Goal: Task Accomplishment & Management: Complete application form

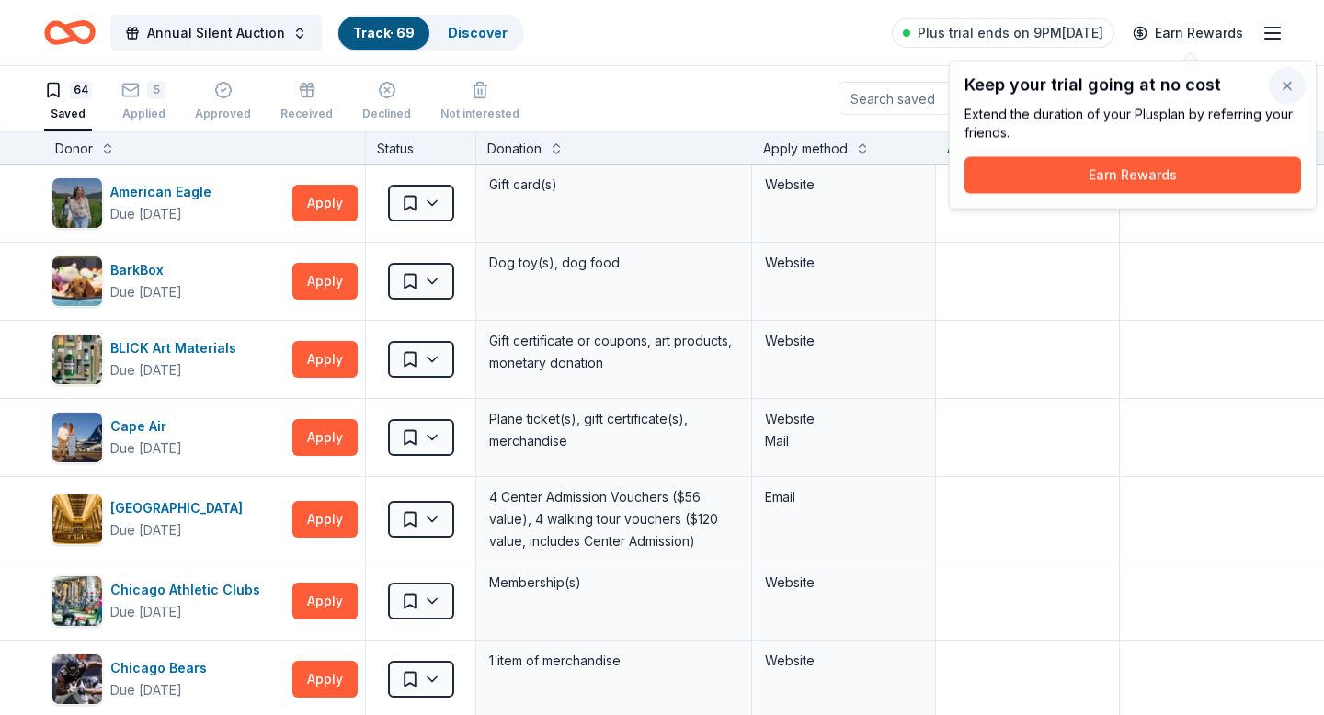
click at [1281, 86] on button "button" at bounding box center [1286, 86] width 37 height 37
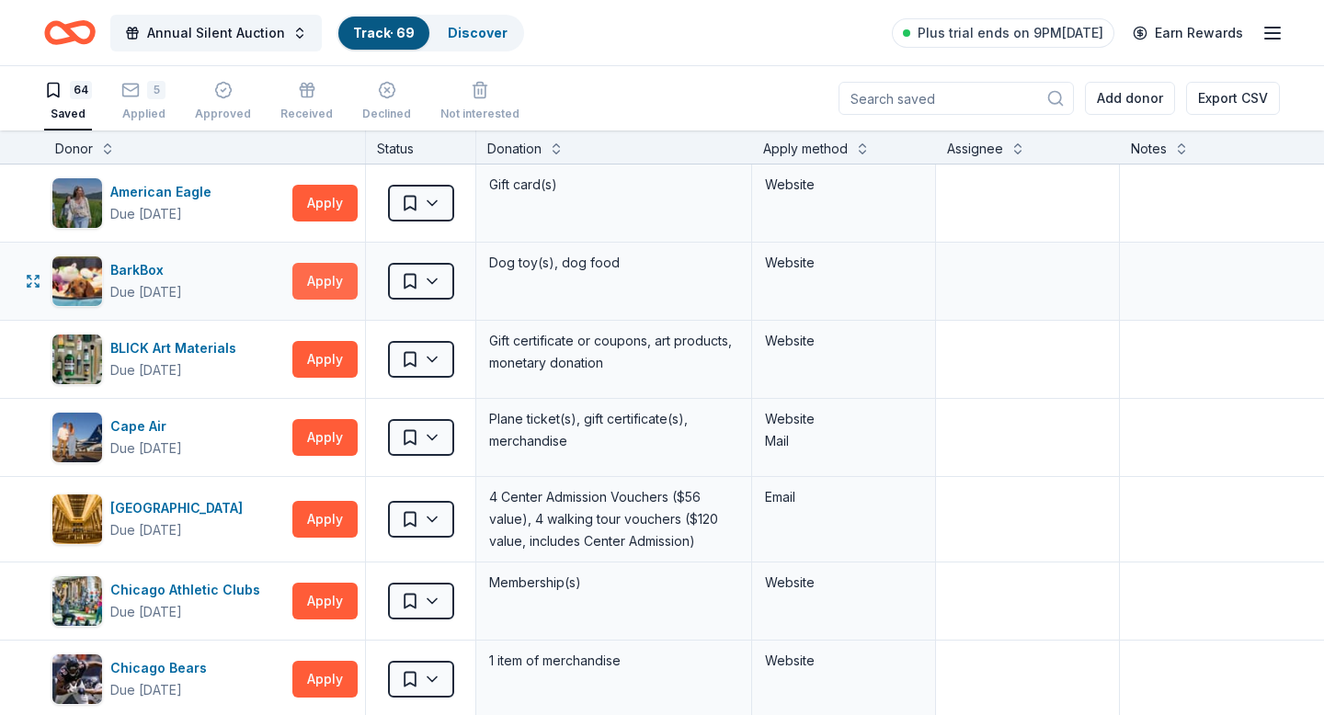
click at [313, 283] on button "Apply" at bounding box center [324, 281] width 65 height 37
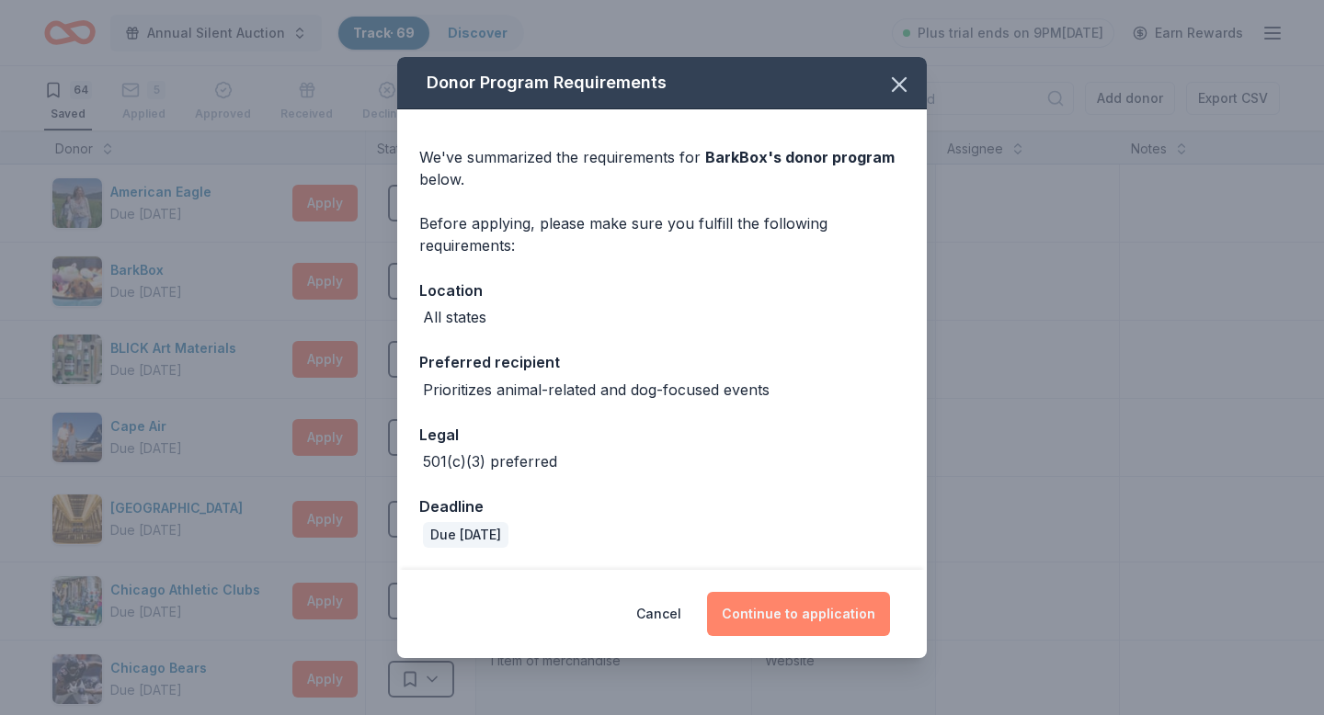
click at [782, 612] on button "Continue to application" at bounding box center [798, 614] width 183 height 44
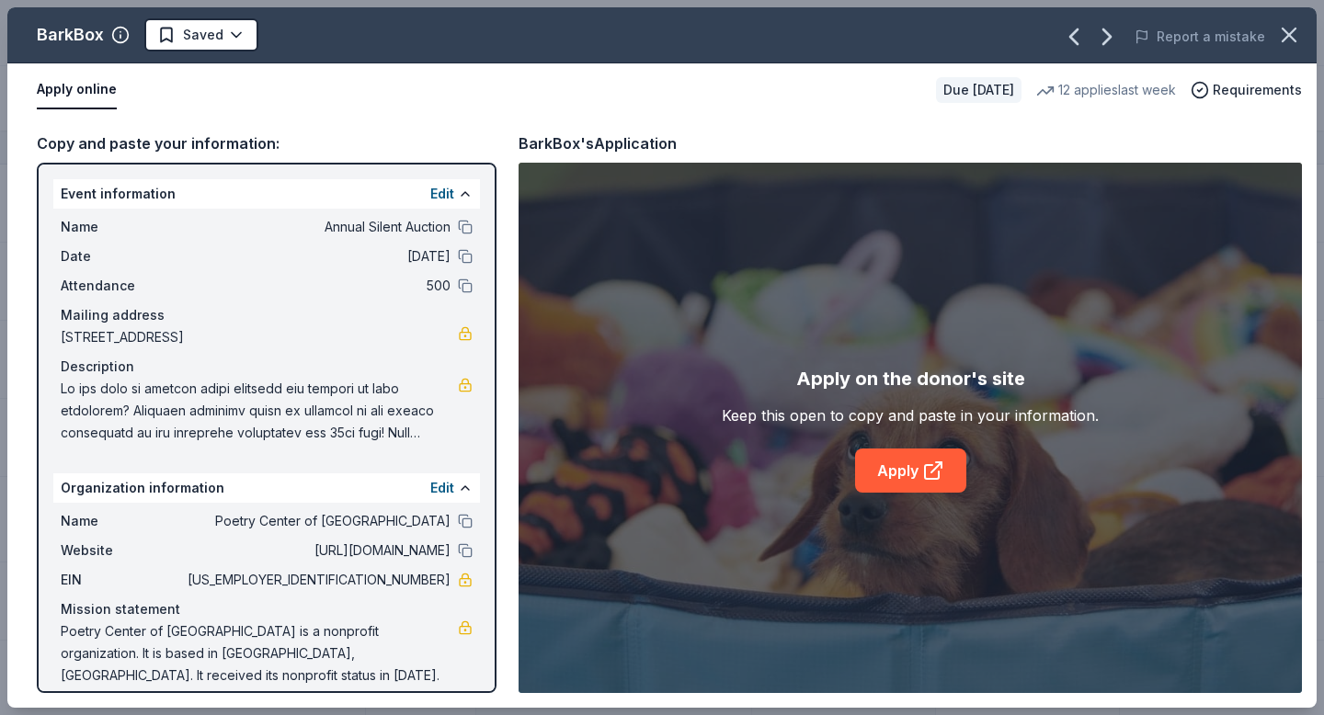
click at [896, 447] on div "Apply on the donor's site Keep this open to copy and paste in your information.…" at bounding box center [910, 428] width 377 height 129
click at [896, 475] on link "Apply" at bounding box center [910, 471] width 111 height 44
click at [184, 28] on html "Annual Silent Auction Track · 69 Discover Plus trial ends on 9PM, 10/2 Earn Rew…" at bounding box center [662, 357] width 1324 height 715
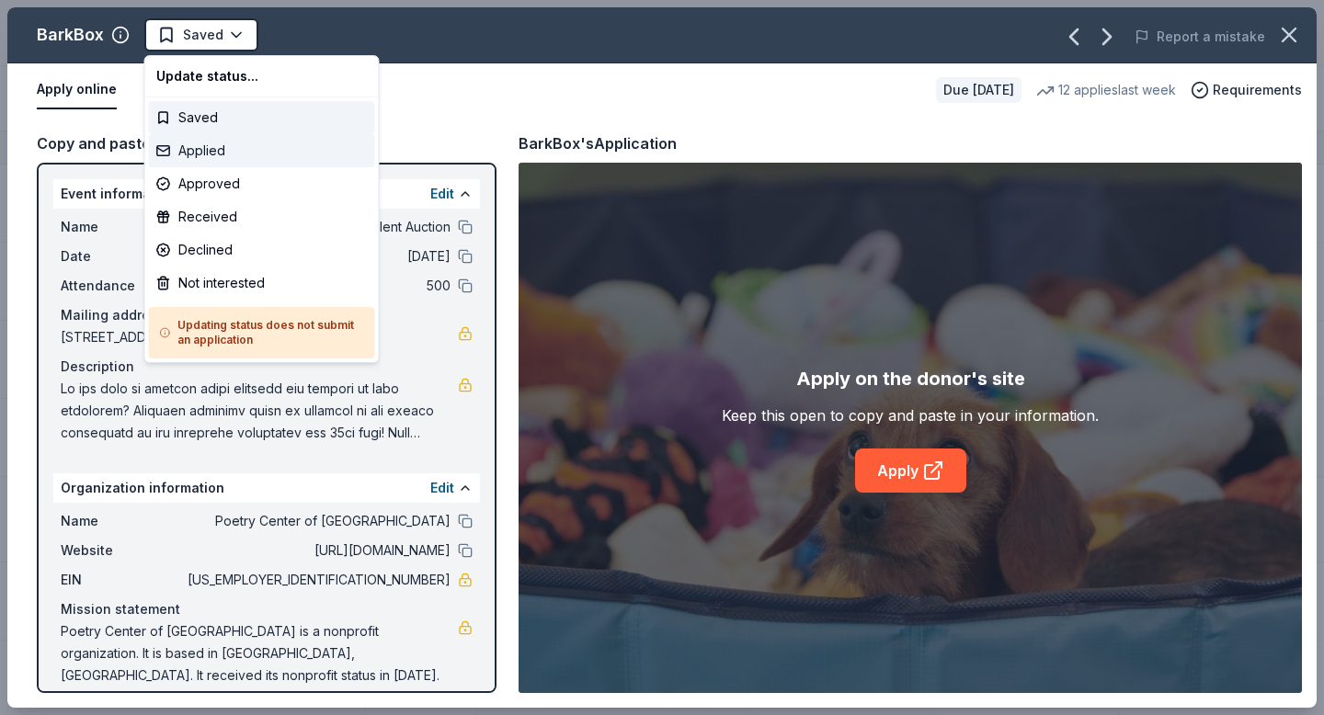
click at [199, 153] on div "Applied" at bounding box center [262, 150] width 226 height 33
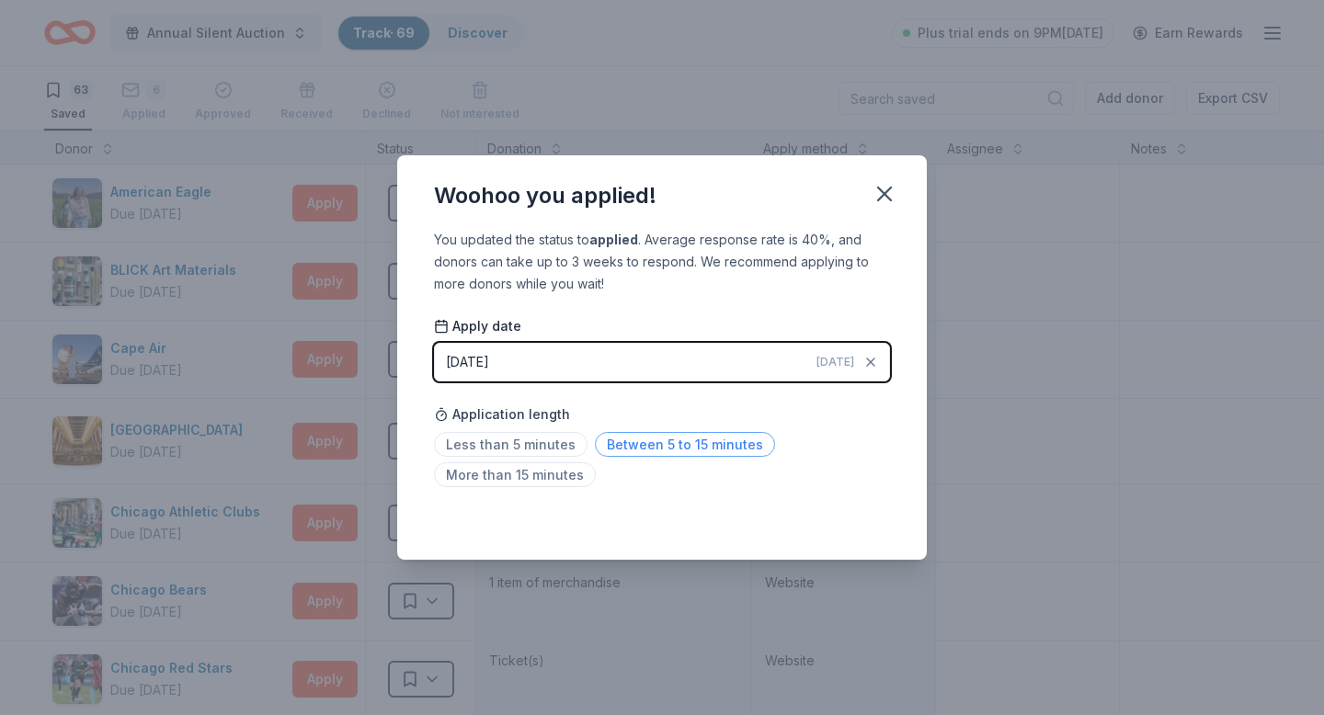
click at [646, 453] on span "Between 5 to 15 minutes" at bounding box center [685, 444] width 180 height 25
click at [869, 189] on button "button" at bounding box center [884, 194] width 40 height 40
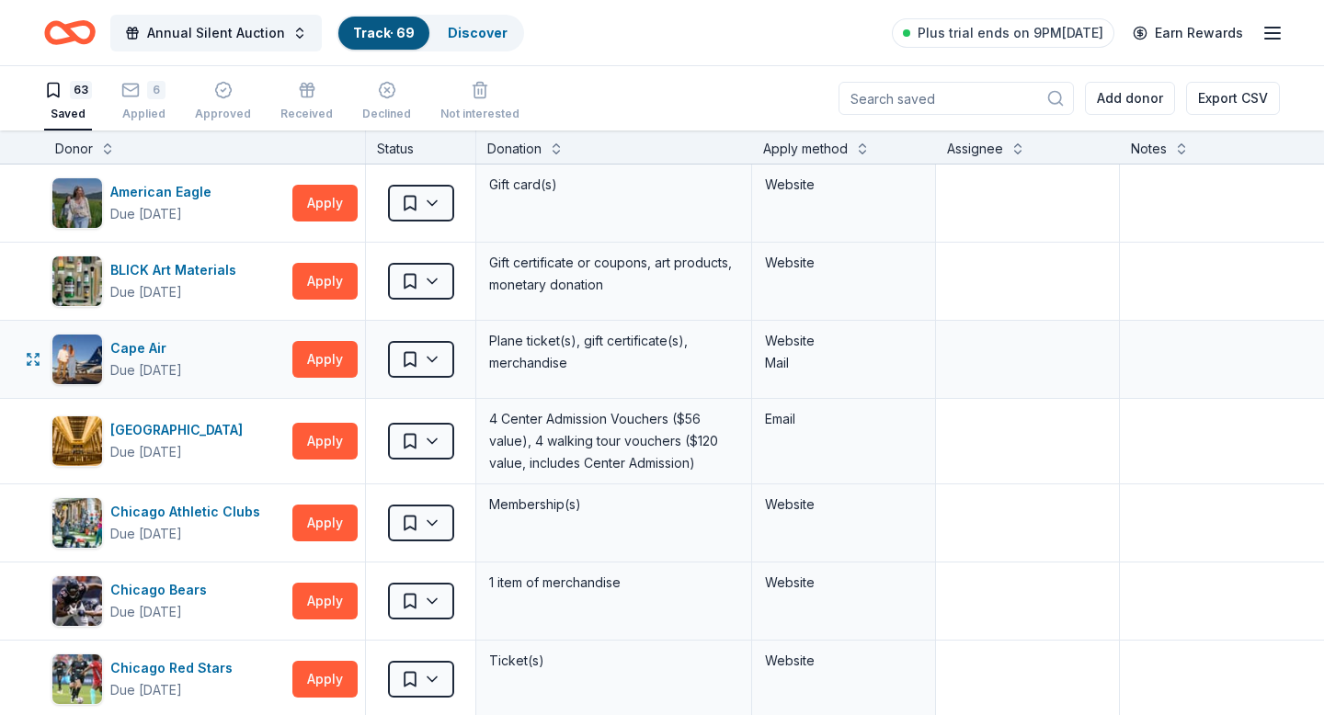
click at [304, 335] on div "Cape Air Due in 78 days Apply" at bounding box center [204, 359] width 321 height 77
click at [304, 362] on button "Apply" at bounding box center [324, 359] width 65 height 37
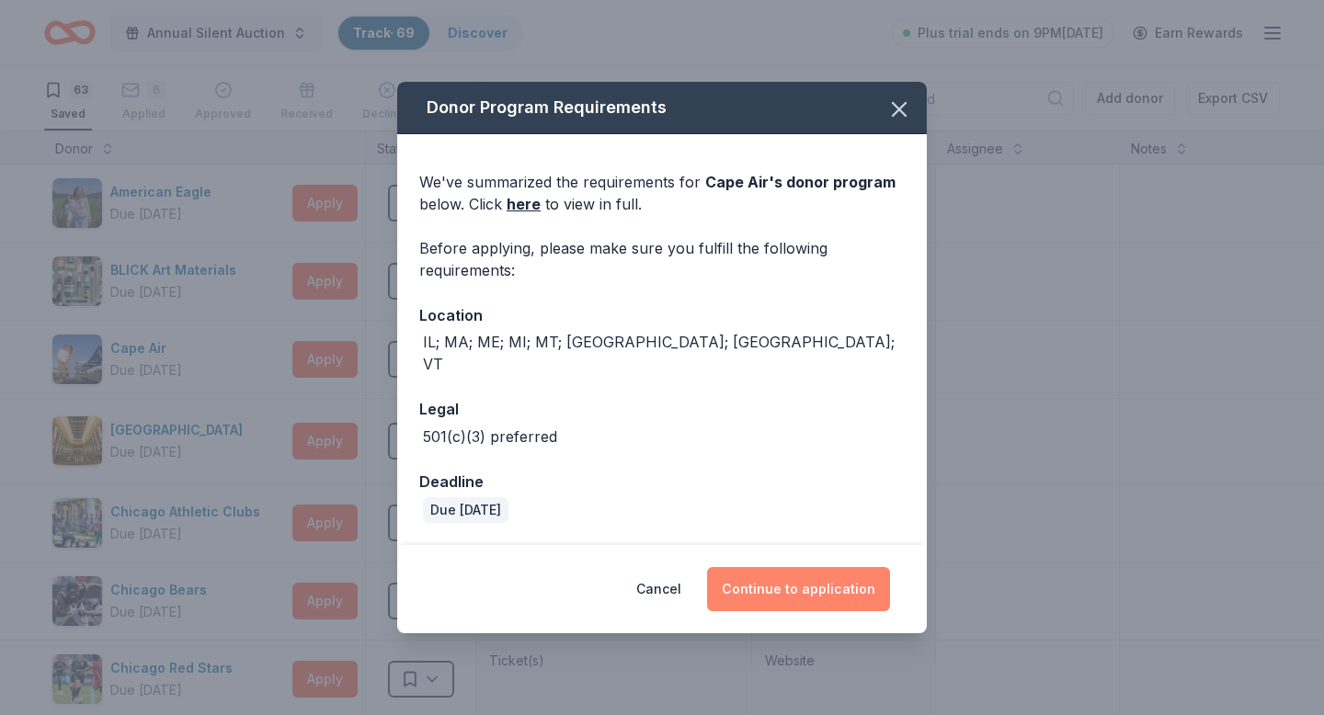
click at [778, 572] on button "Continue to application" at bounding box center [798, 589] width 183 height 44
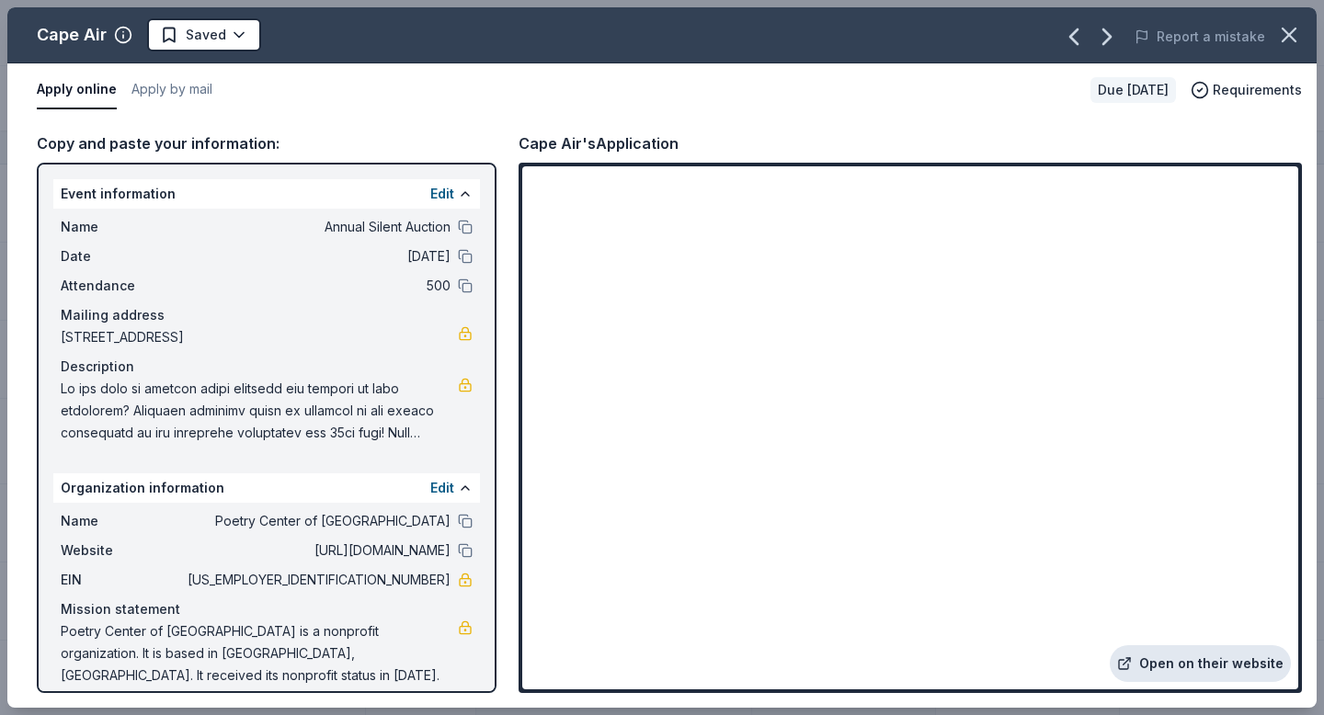
click at [1198, 679] on link "Open on their website" at bounding box center [1199, 663] width 181 height 37
click at [1282, 37] on icon "button" at bounding box center [1289, 35] width 26 height 26
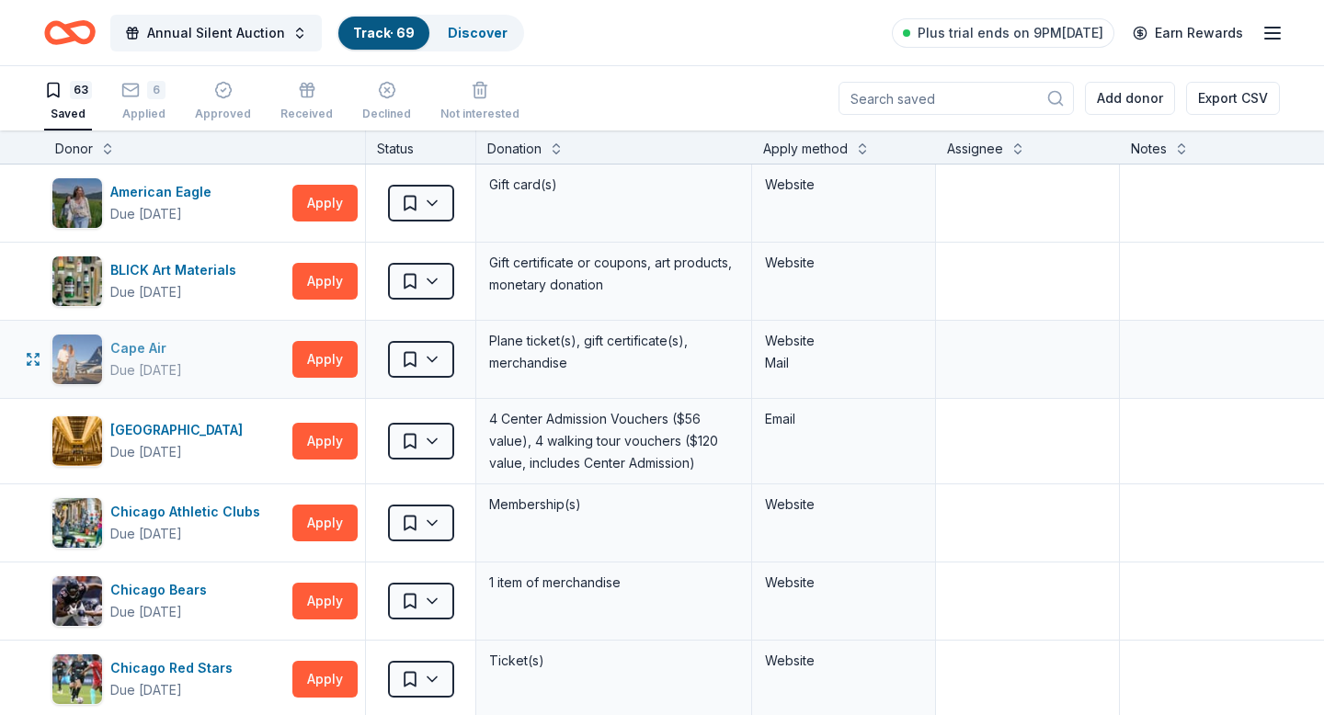
click at [180, 340] on div "Cape Air" at bounding box center [146, 348] width 72 height 22
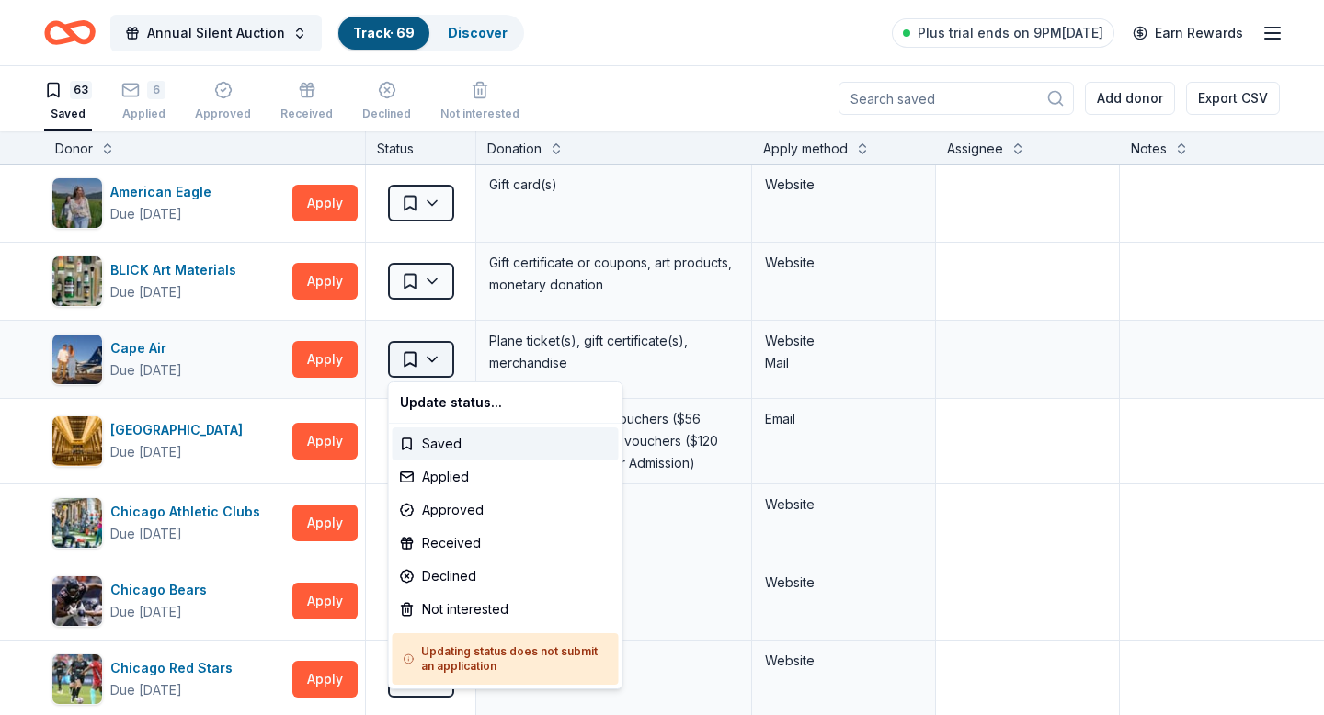
click at [408, 353] on html "Annual Silent Auction Track · 69 Discover Plus trial ends on 9PM, 10/2 Earn Rew…" at bounding box center [662, 357] width 1324 height 715
click at [443, 480] on div "Applied" at bounding box center [505, 476] width 226 height 33
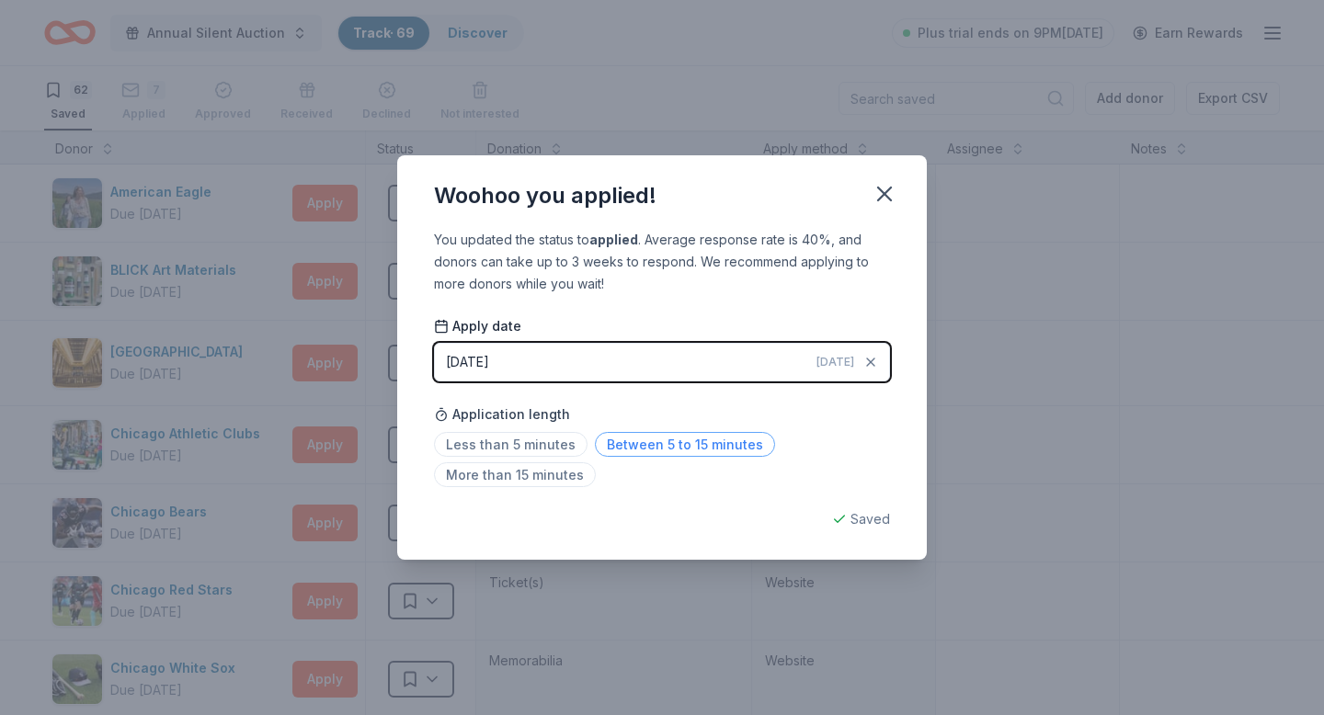
click at [635, 449] on span "Between 5 to 15 minutes" at bounding box center [685, 444] width 180 height 25
click at [883, 189] on icon "button" at bounding box center [884, 194] width 26 height 26
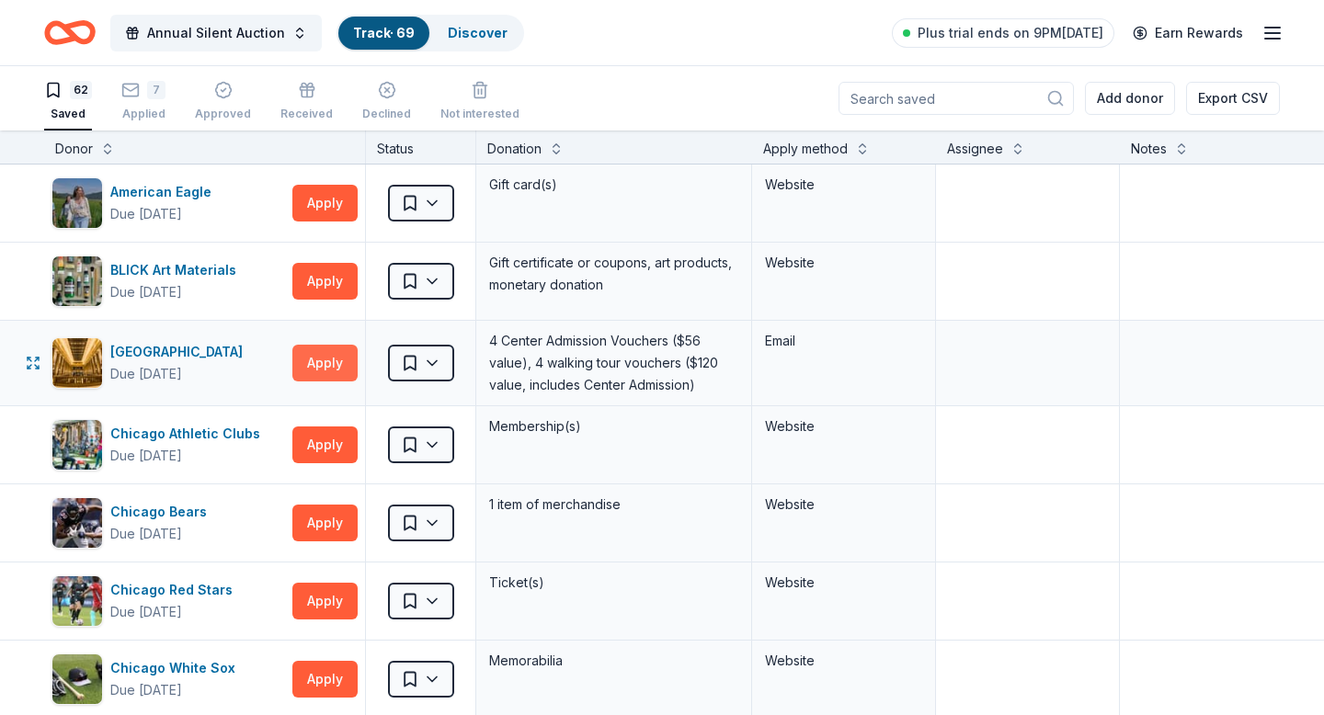
click at [320, 365] on button "Apply" at bounding box center [324, 363] width 65 height 37
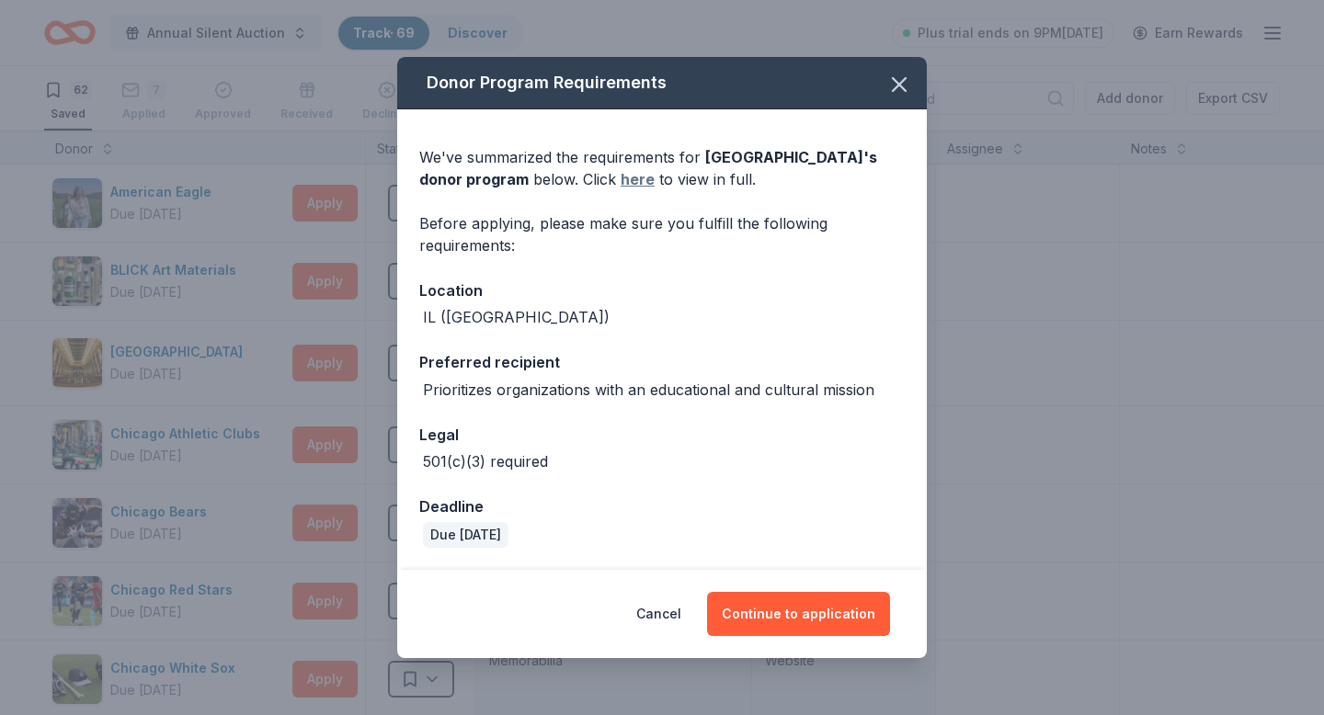
click at [654, 177] on link "here" at bounding box center [637, 179] width 34 height 22
click at [896, 97] on button "button" at bounding box center [899, 84] width 40 height 40
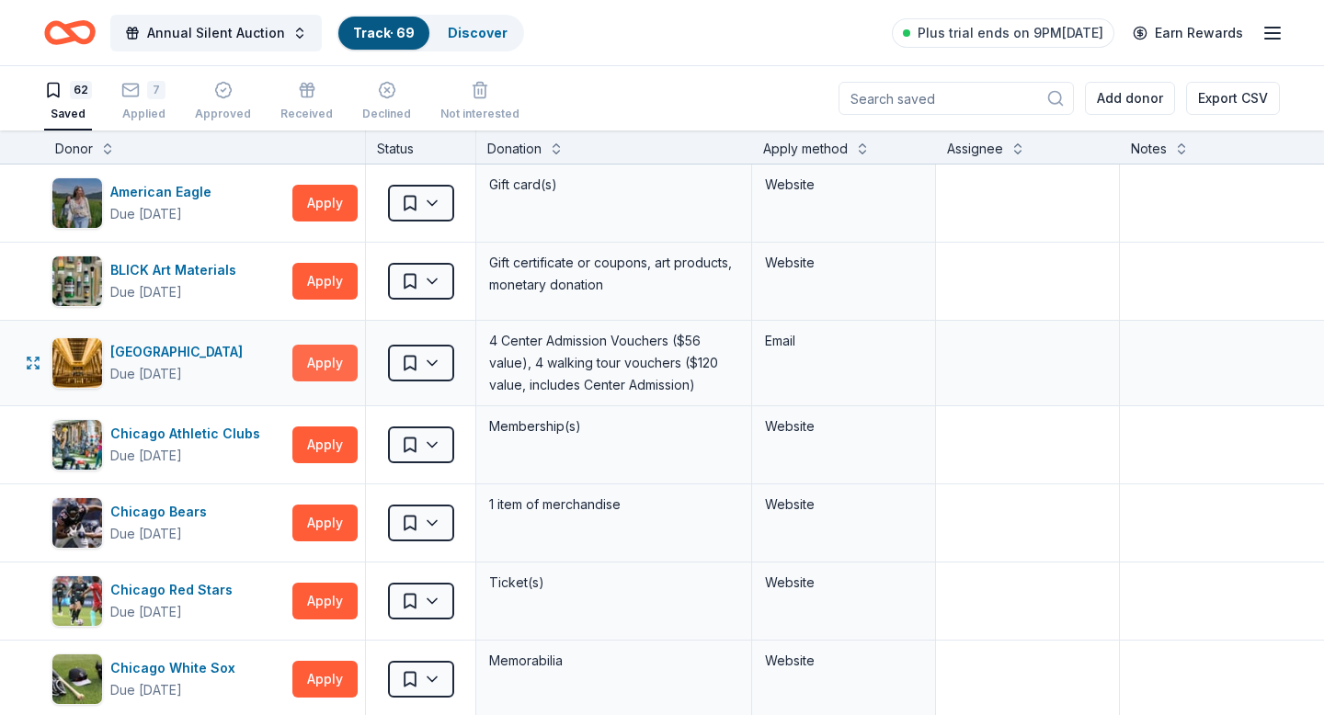
click at [311, 366] on button "Apply" at bounding box center [324, 363] width 65 height 37
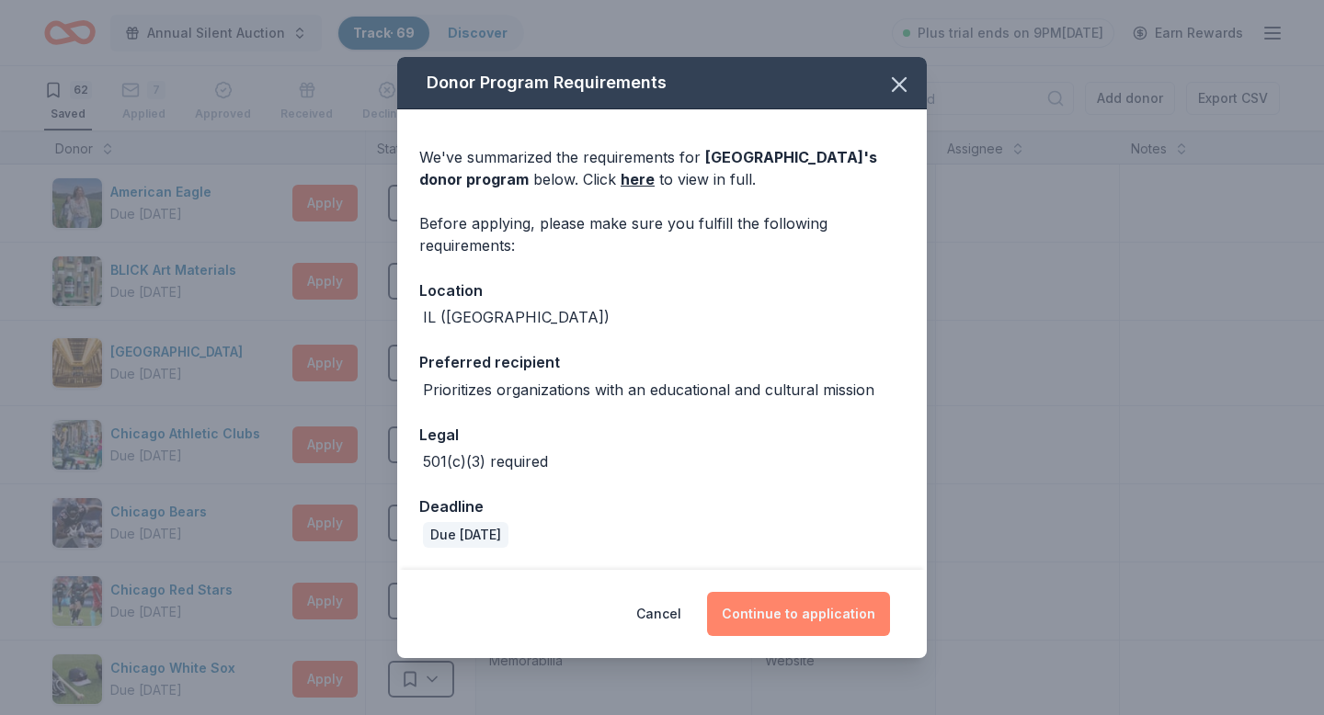
click at [790, 595] on button "Continue to application" at bounding box center [798, 614] width 183 height 44
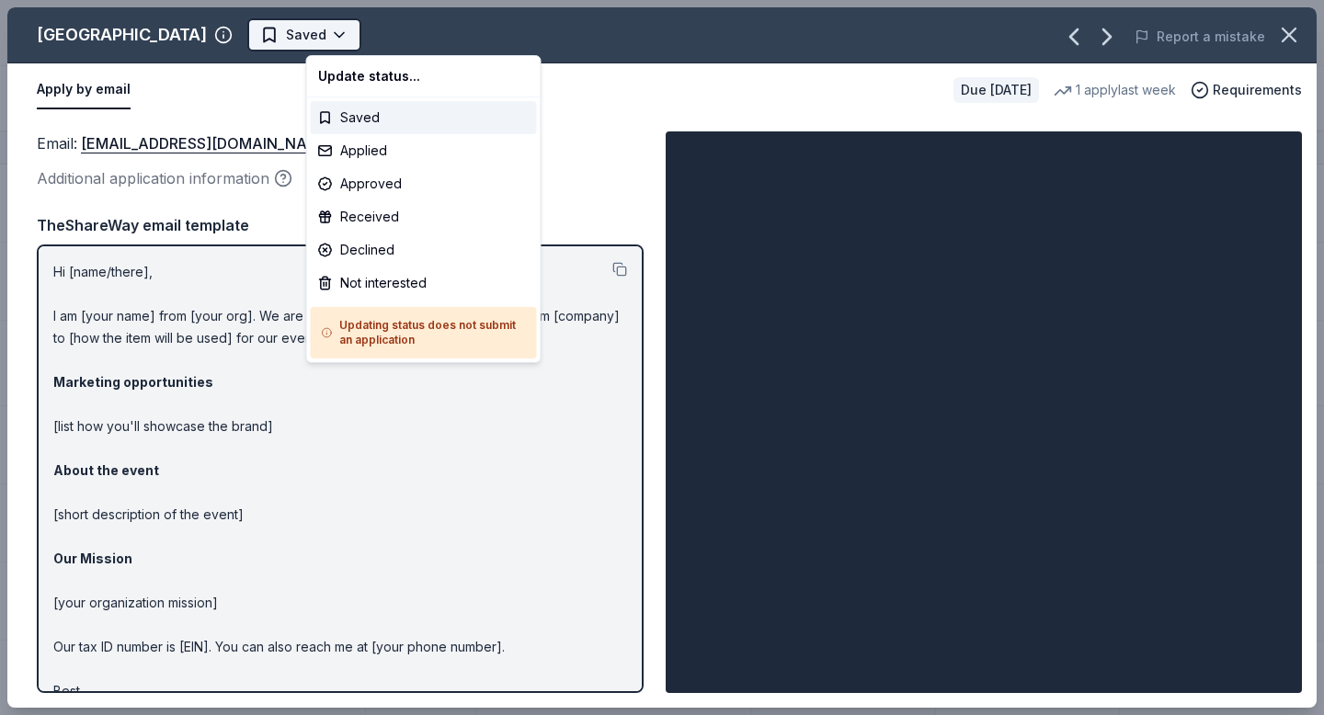
click at [332, 21] on html "Annual Silent Auction Track · 69 Discover Plus trial ends on 9PM, 10/2 Earn Rew…" at bounding box center [662, 357] width 1324 height 715
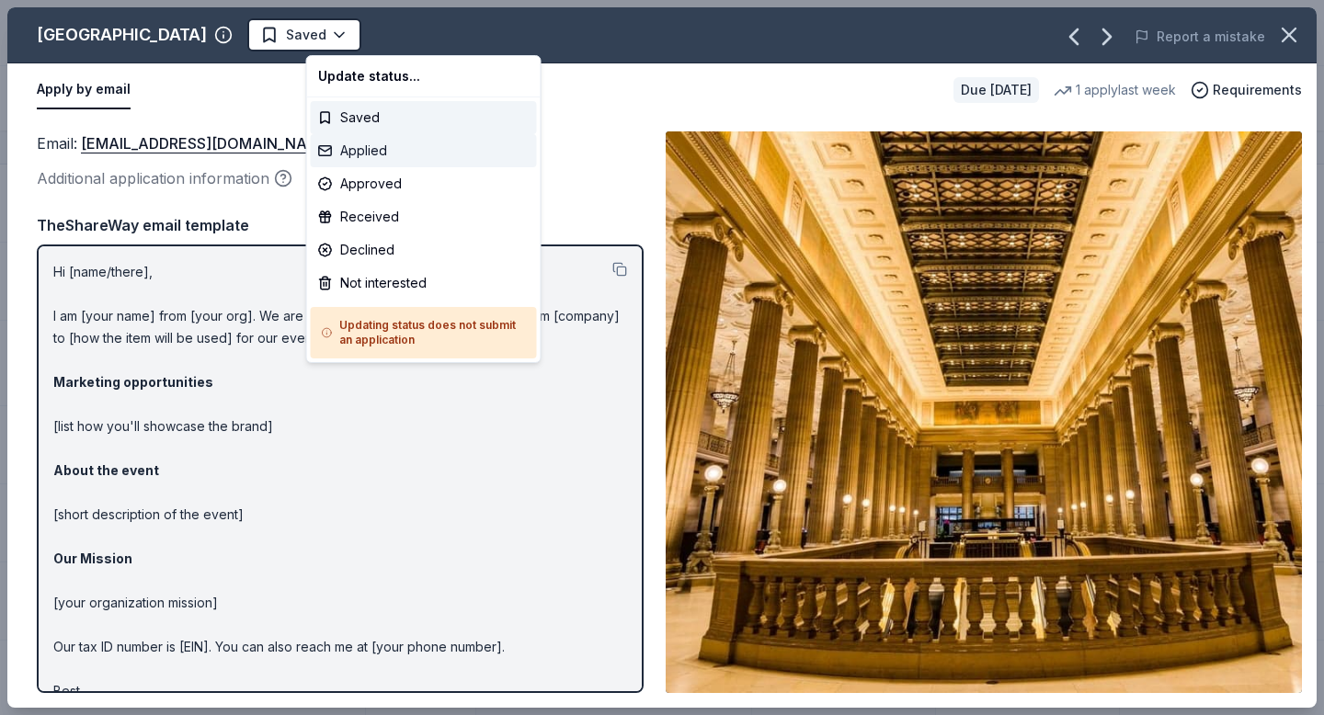
click at [375, 147] on div "Applied" at bounding box center [424, 150] width 226 height 33
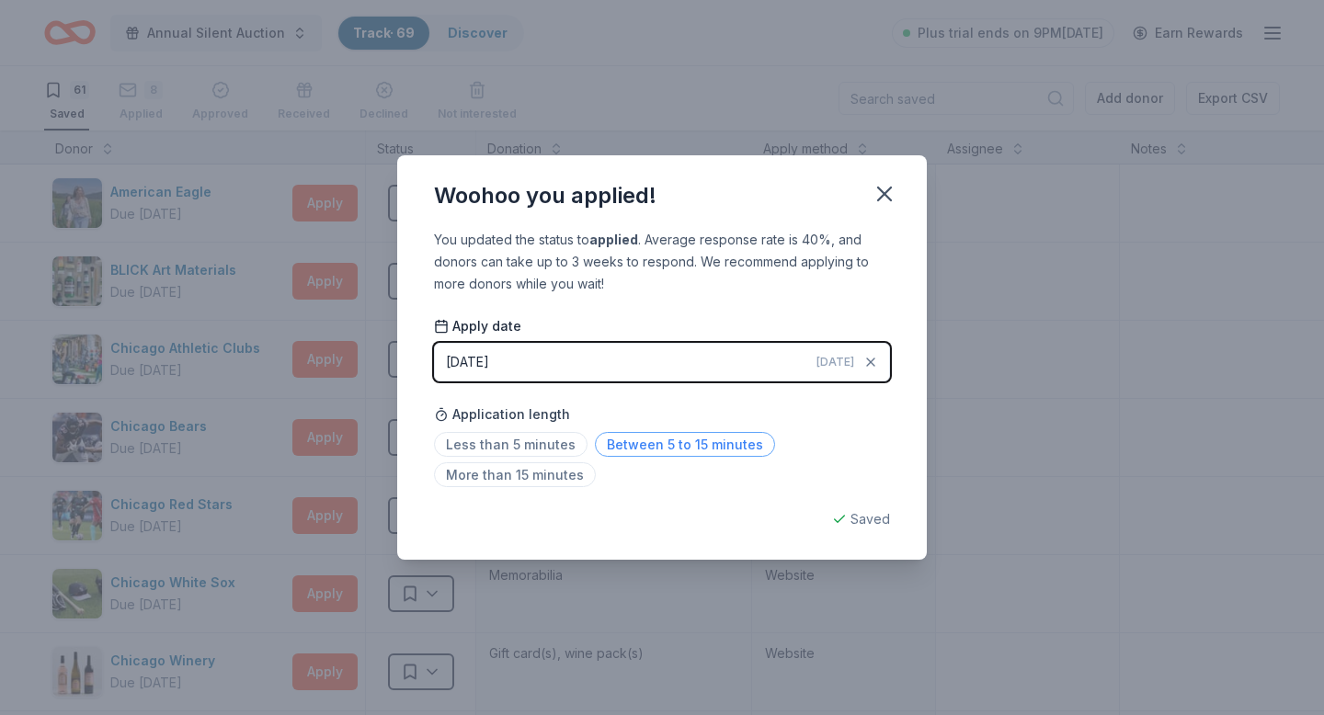
click at [630, 437] on span "Between 5 to 15 minutes" at bounding box center [685, 444] width 180 height 25
click at [876, 193] on icon "button" at bounding box center [884, 194] width 26 height 26
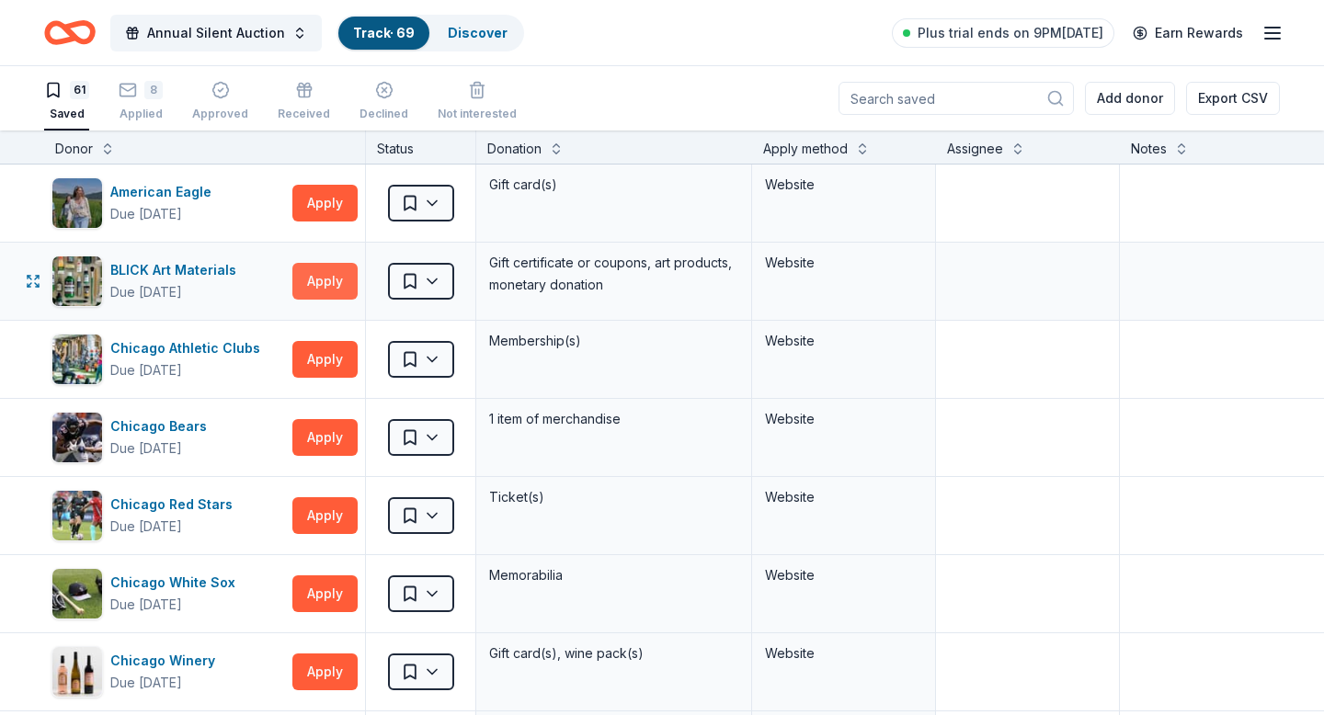
click at [323, 268] on button "Apply" at bounding box center [324, 281] width 65 height 37
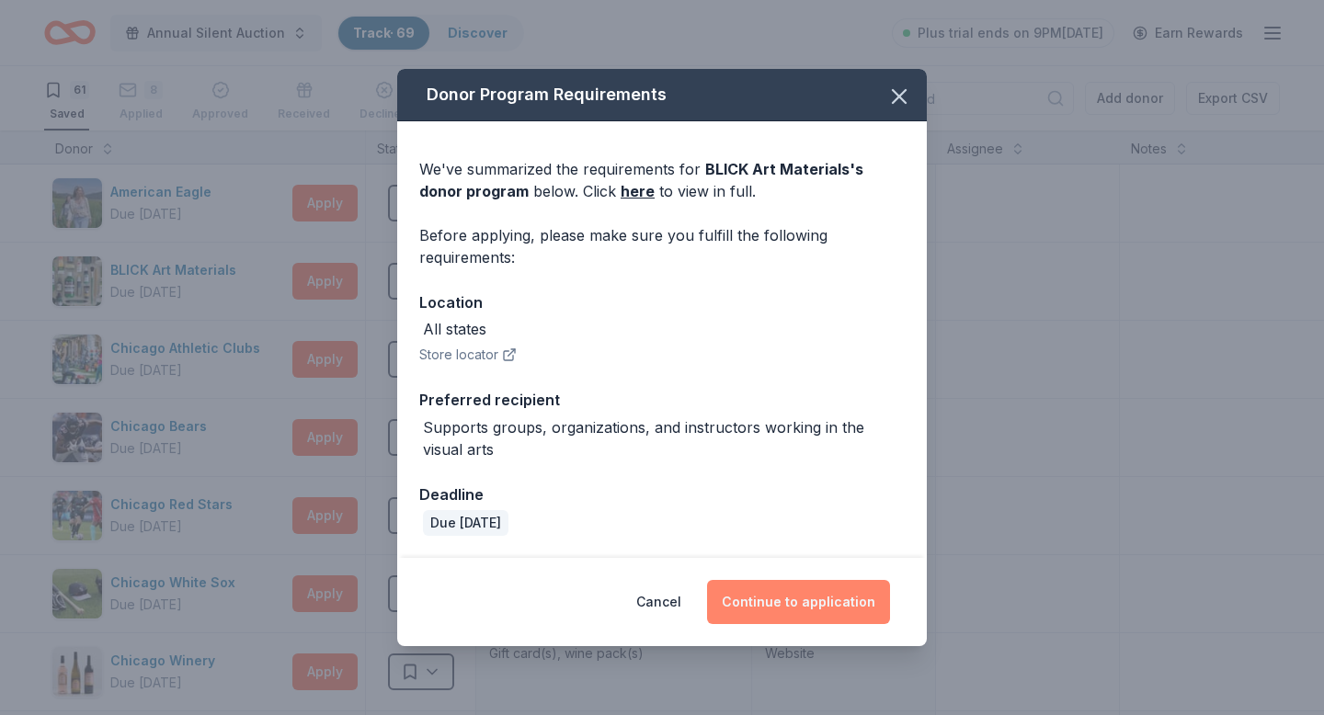
click at [729, 595] on button "Continue to application" at bounding box center [798, 602] width 183 height 44
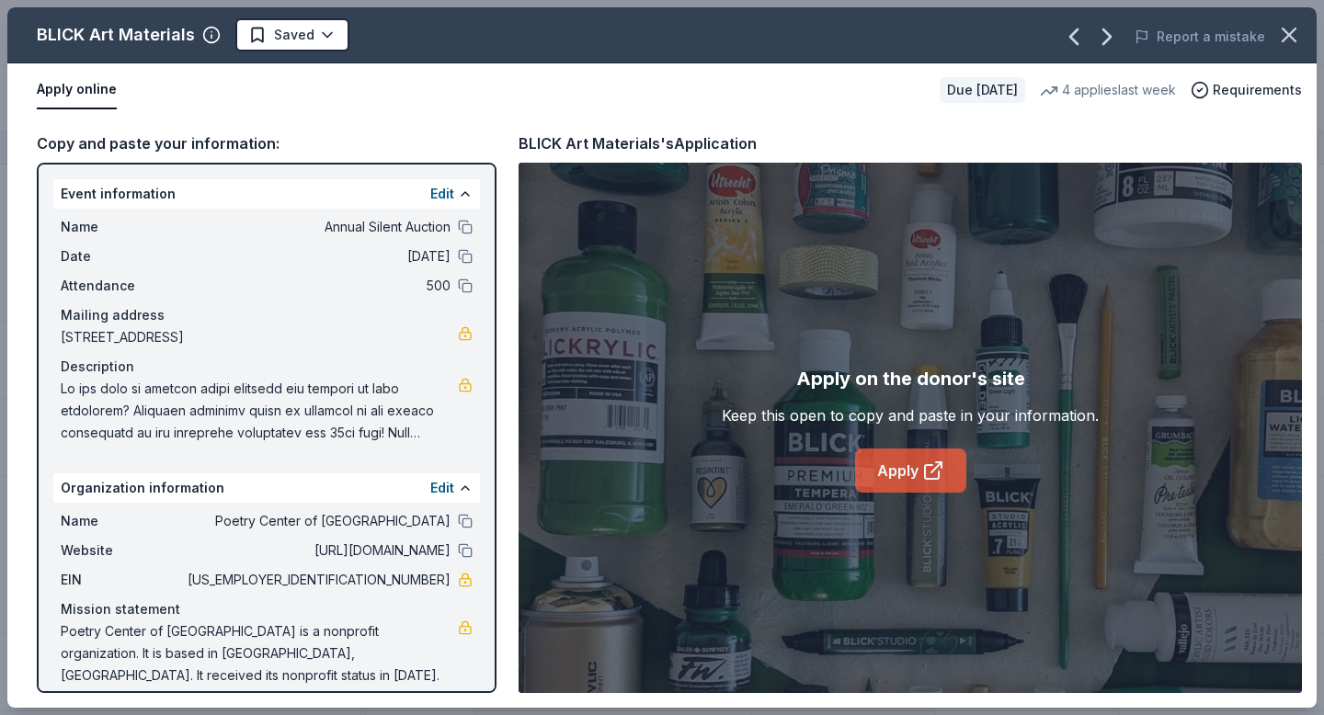
click at [910, 486] on link "Apply" at bounding box center [910, 471] width 111 height 44
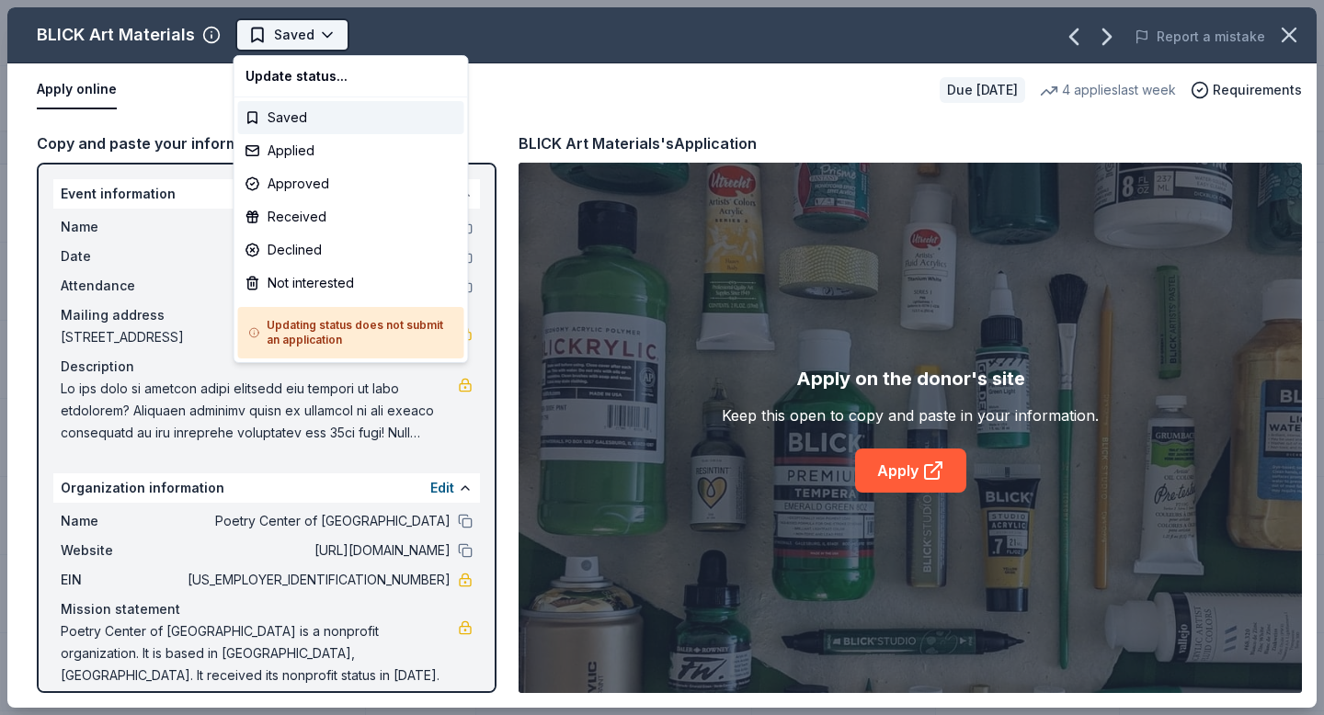
click at [321, 41] on html "Annual Silent Auction Track · 69 Discover Plus trial ends on 9PM, 10/2 Earn Rew…" at bounding box center [662, 357] width 1324 height 715
click at [292, 155] on div "Applied" at bounding box center [351, 150] width 226 height 33
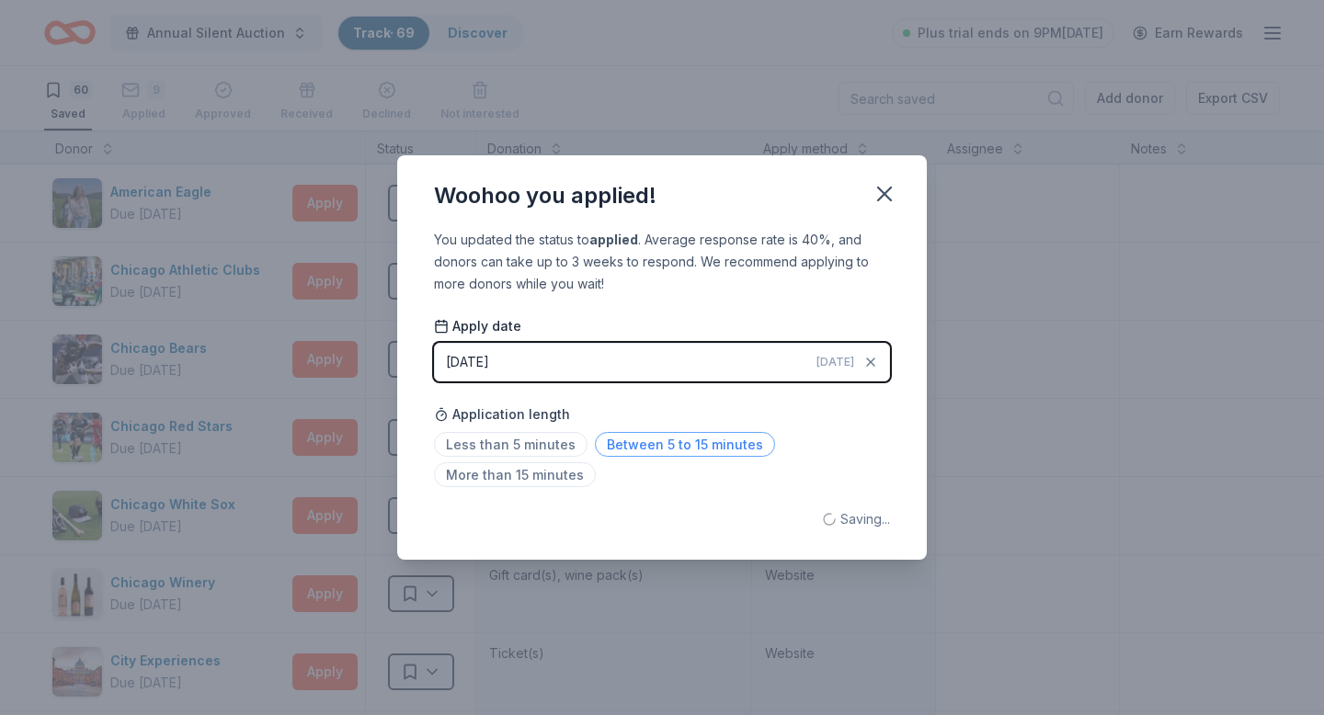
click at [625, 450] on span "Between 5 to 15 minutes" at bounding box center [685, 444] width 180 height 25
click at [887, 190] on icon "button" at bounding box center [884, 194] width 13 height 13
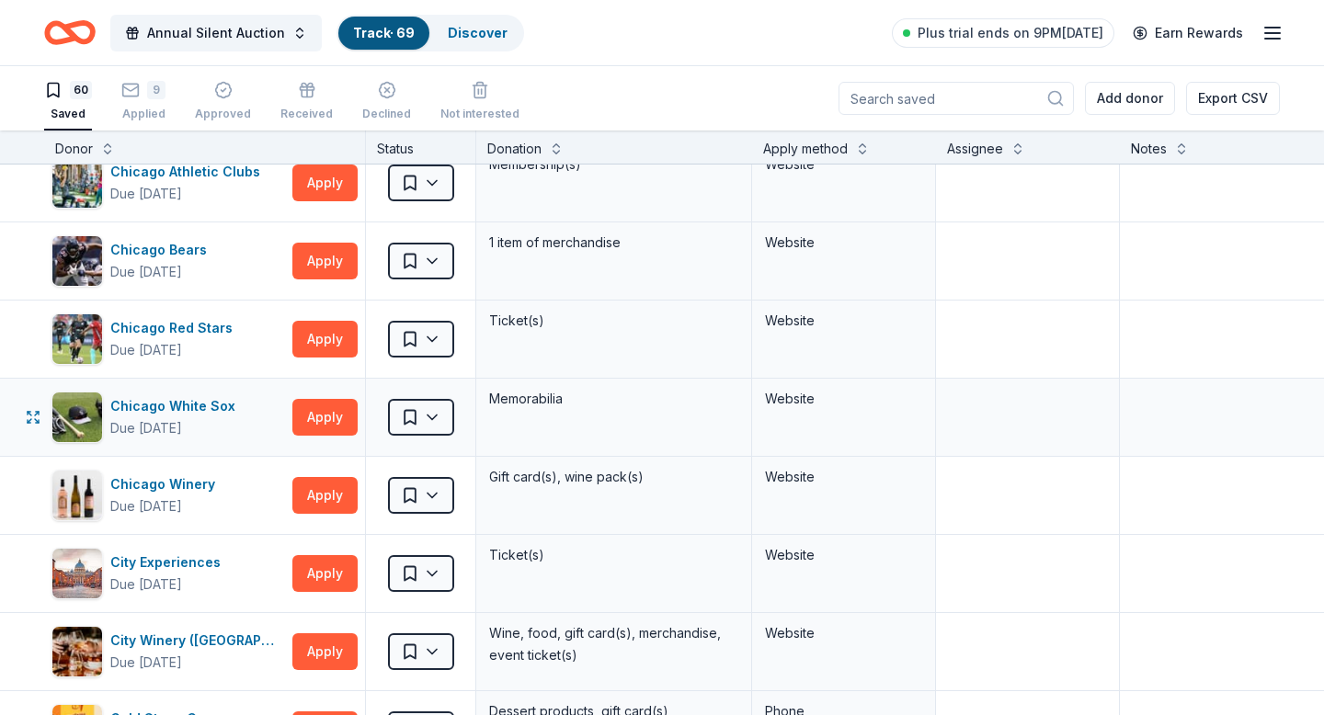
scroll to position [99, 0]
click at [303, 573] on button "Apply" at bounding box center [324, 572] width 65 height 37
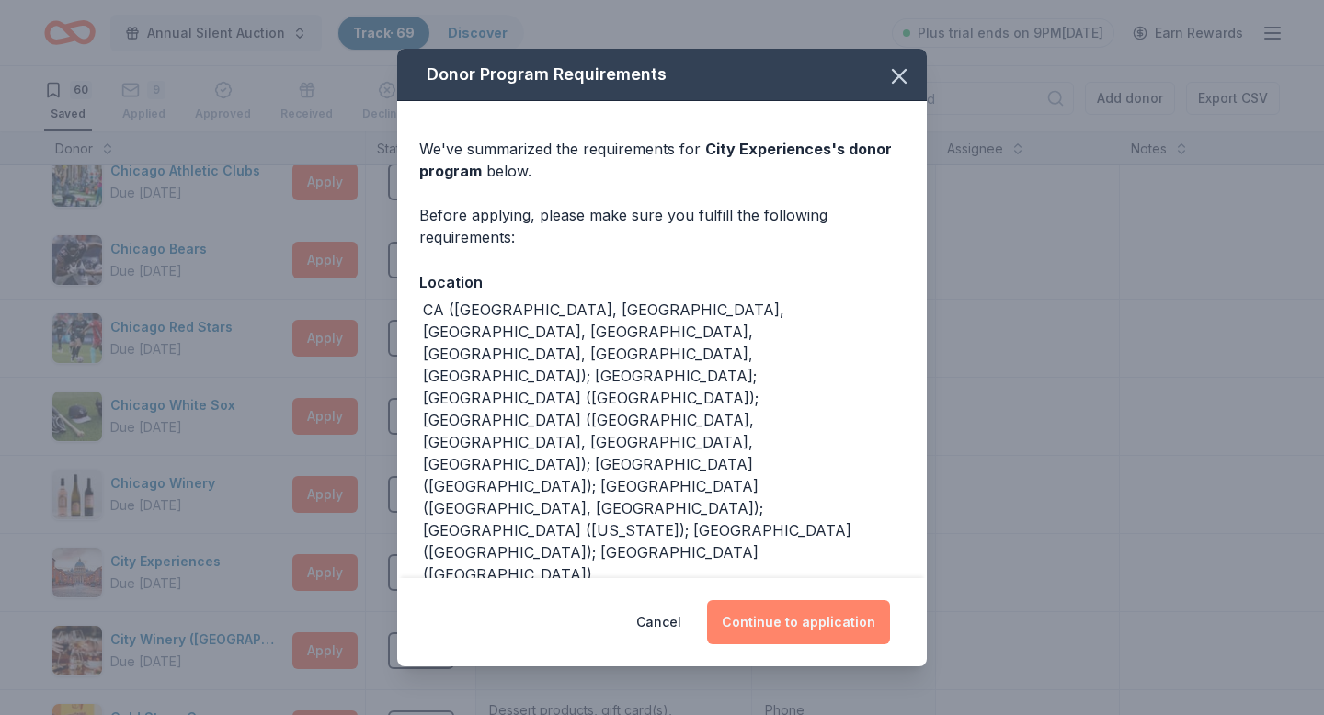
click at [786, 615] on button "Continue to application" at bounding box center [798, 622] width 183 height 44
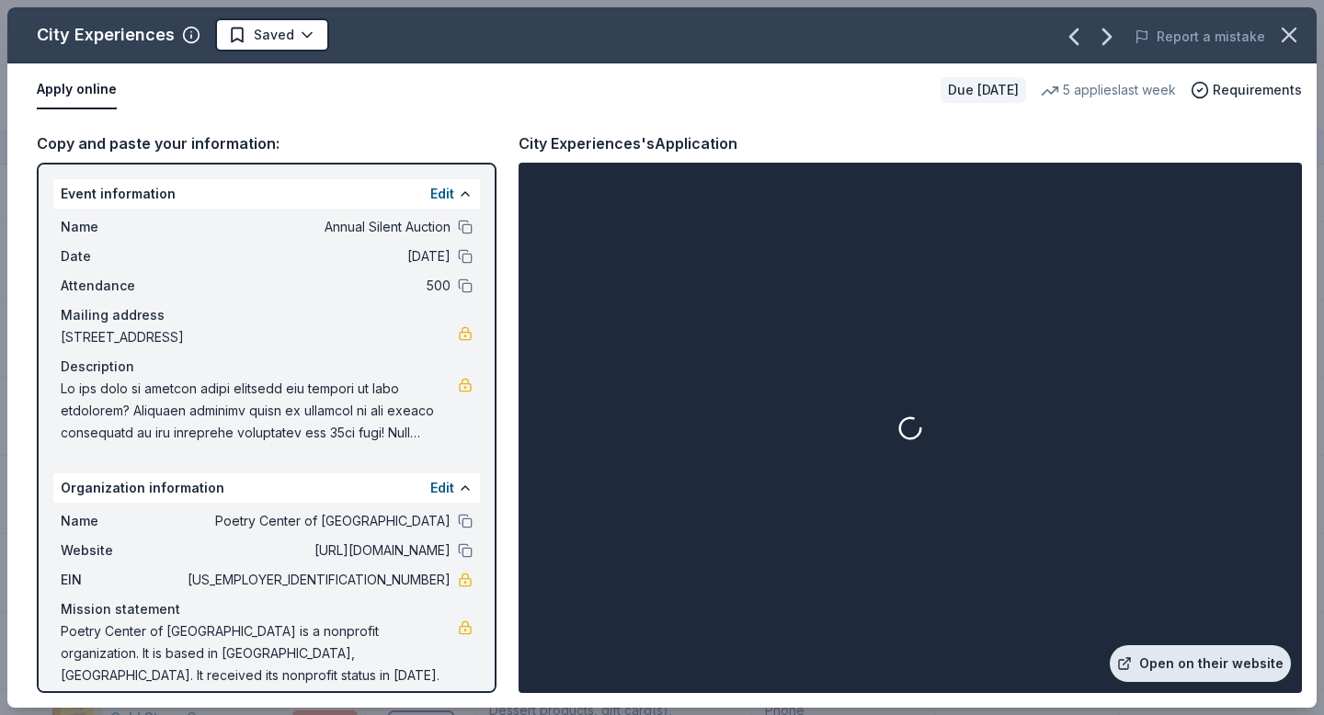
click at [1198, 663] on link "Open on their website" at bounding box center [1199, 663] width 181 height 37
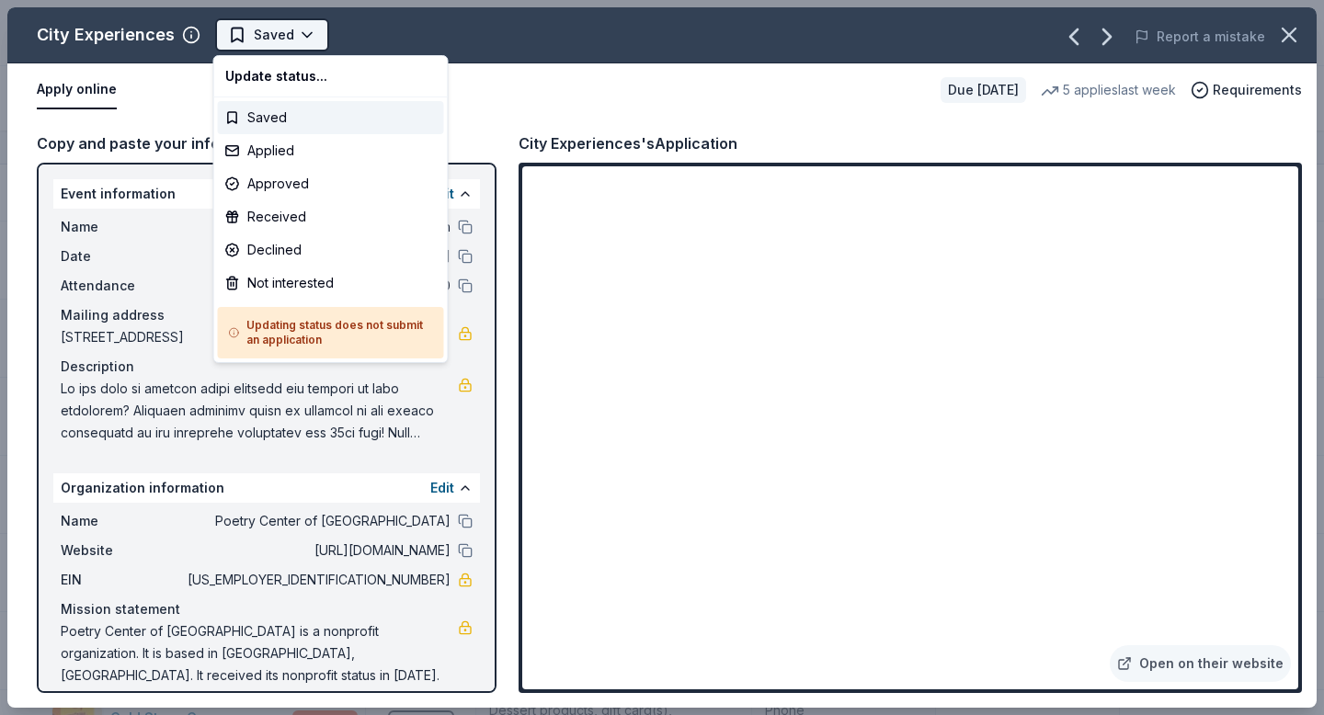
click at [247, 30] on html "Annual Silent Auction Track · 69 Discover Plus trial ends on 9PM, 10/2 Earn Rew…" at bounding box center [662, 357] width 1324 height 715
click at [278, 146] on div "Applied" at bounding box center [331, 150] width 226 height 33
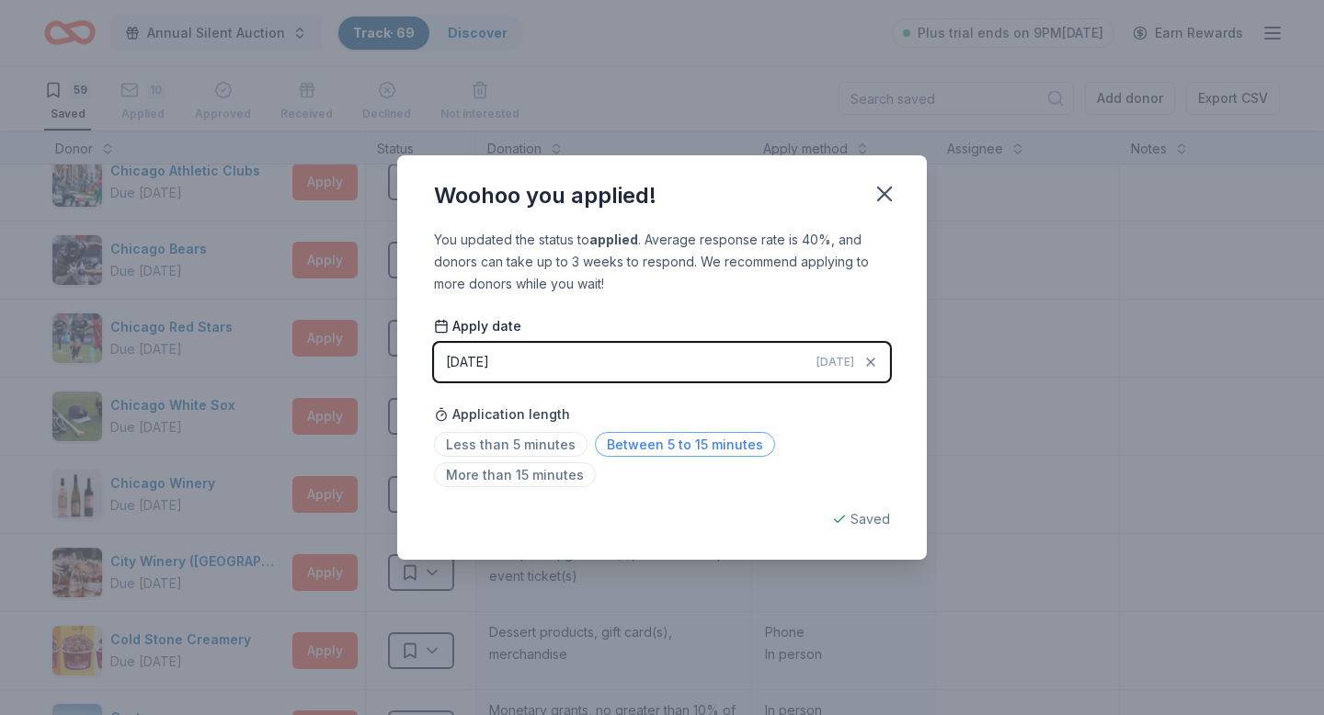
click at [620, 446] on span "Between 5 to 15 minutes" at bounding box center [685, 444] width 180 height 25
click at [876, 185] on icon "button" at bounding box center [884, 194] width 26 height 26
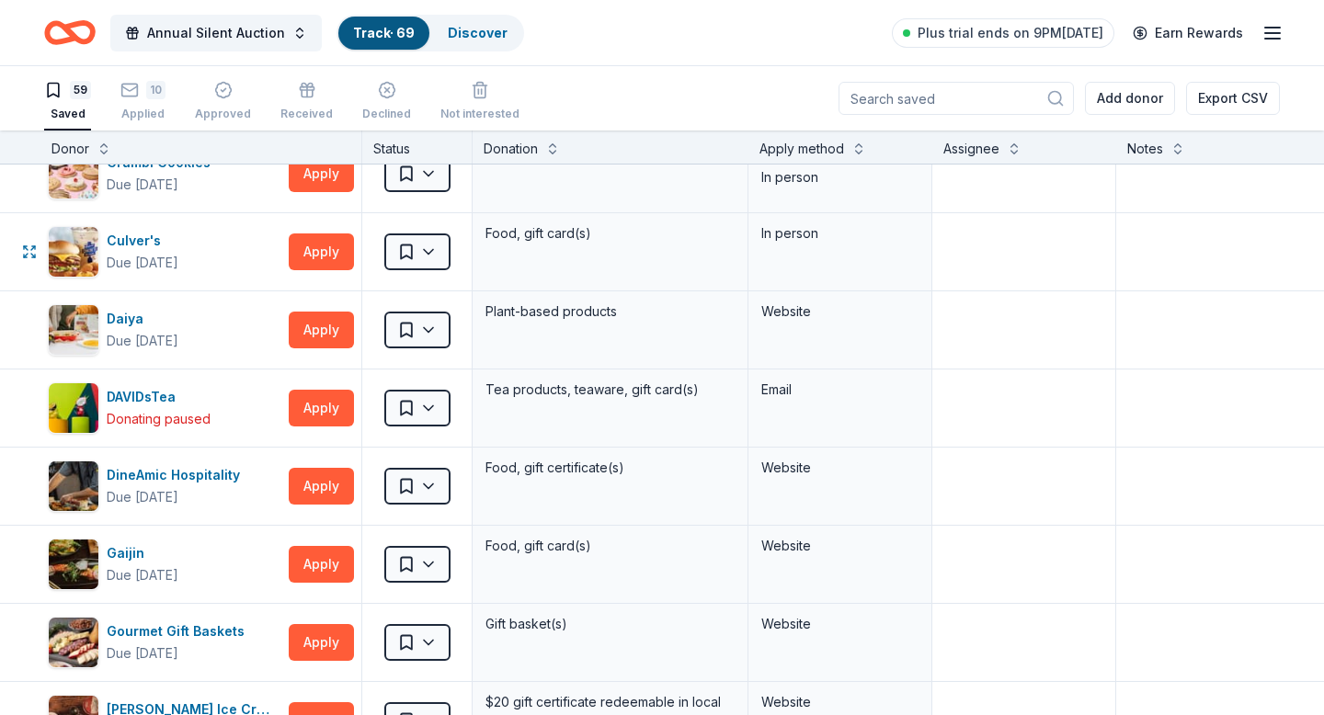
scroll to position [813, 4]
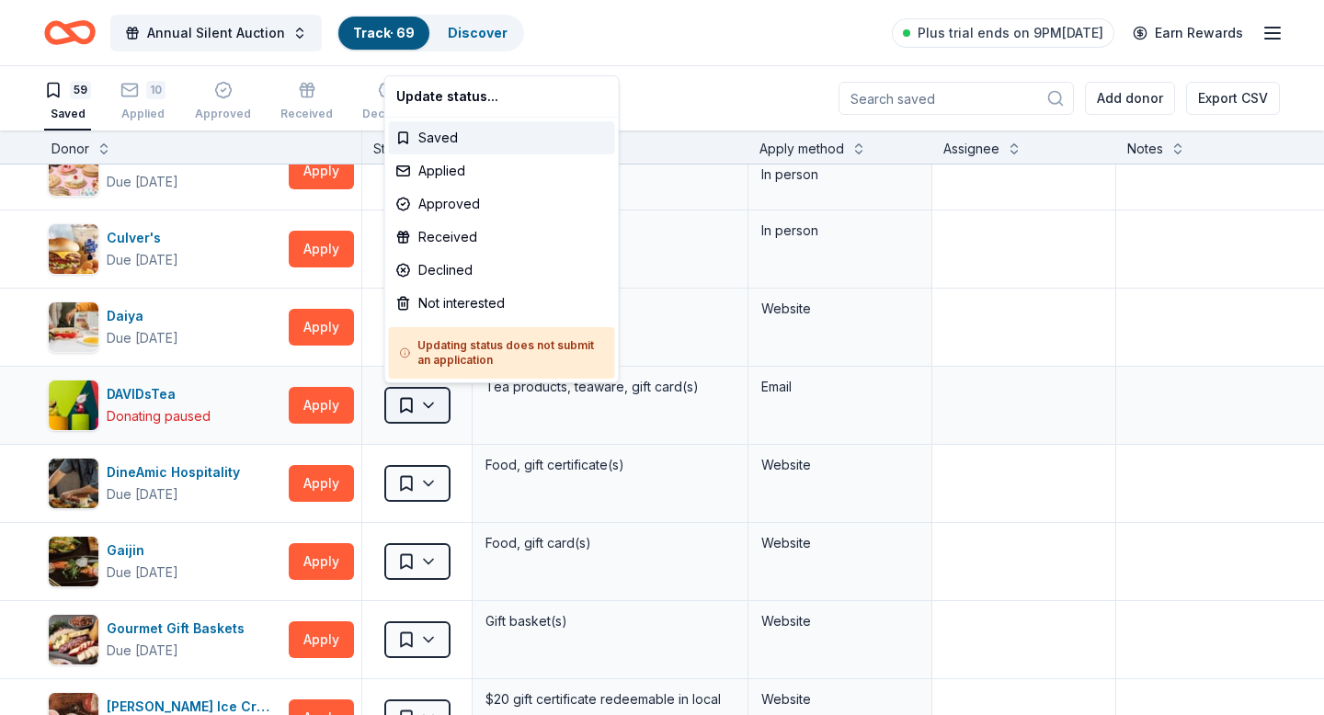
click at [424, 408] on html "Annual Silent Auction Track · 69 Discover Plus trial ends on 9PM, 10/2 Earn Rew…" at bounding box center [662, 357] width 1324 height 715
click at [432, 296] on div "Not interested" at bounding box center [502, 303] width 226 height 33
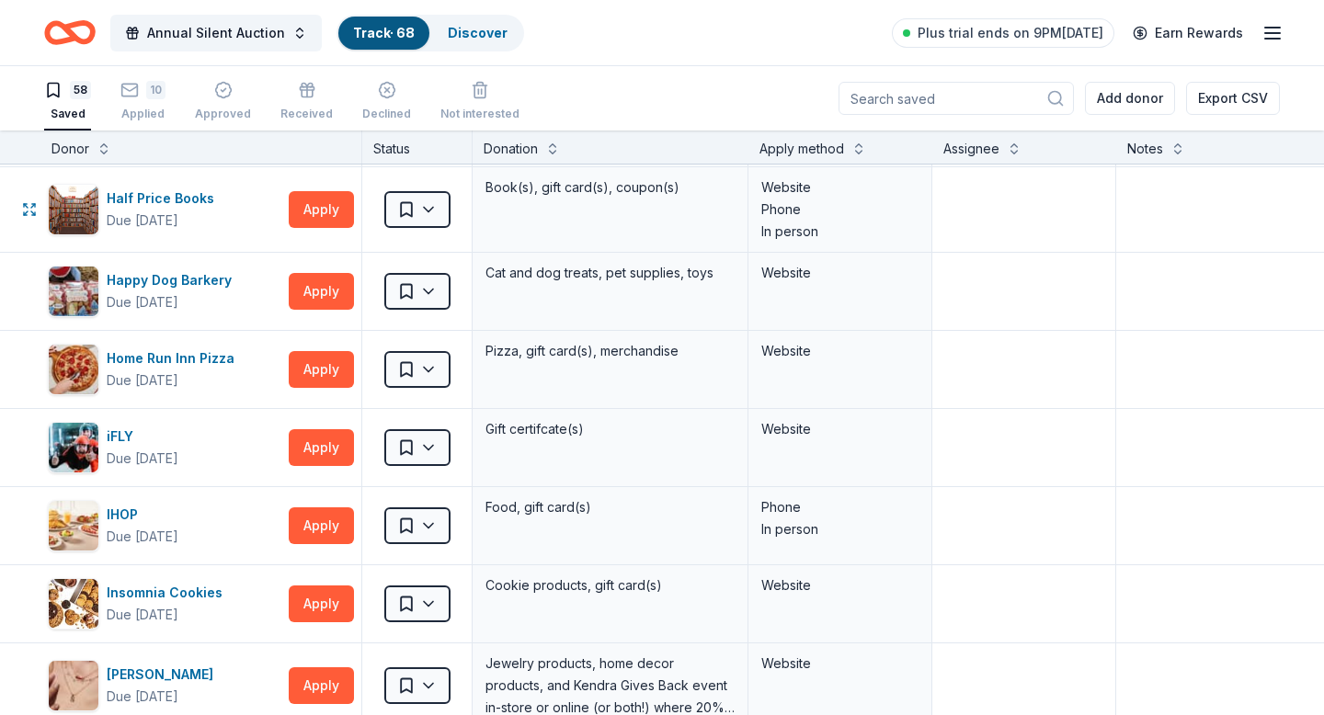
scroll to position [1323, 4]
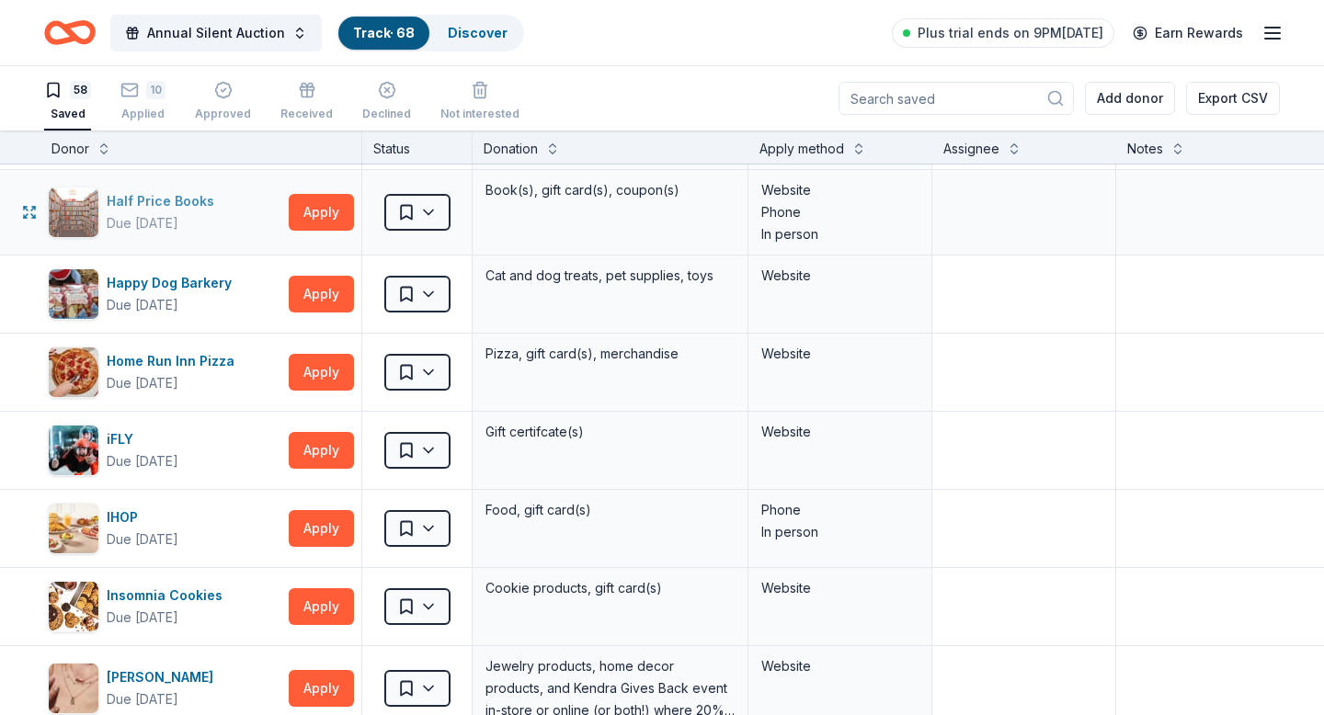
click at [155, 203] on div "Half Price Books" at bounding box center [164, 201] width 115 height 22
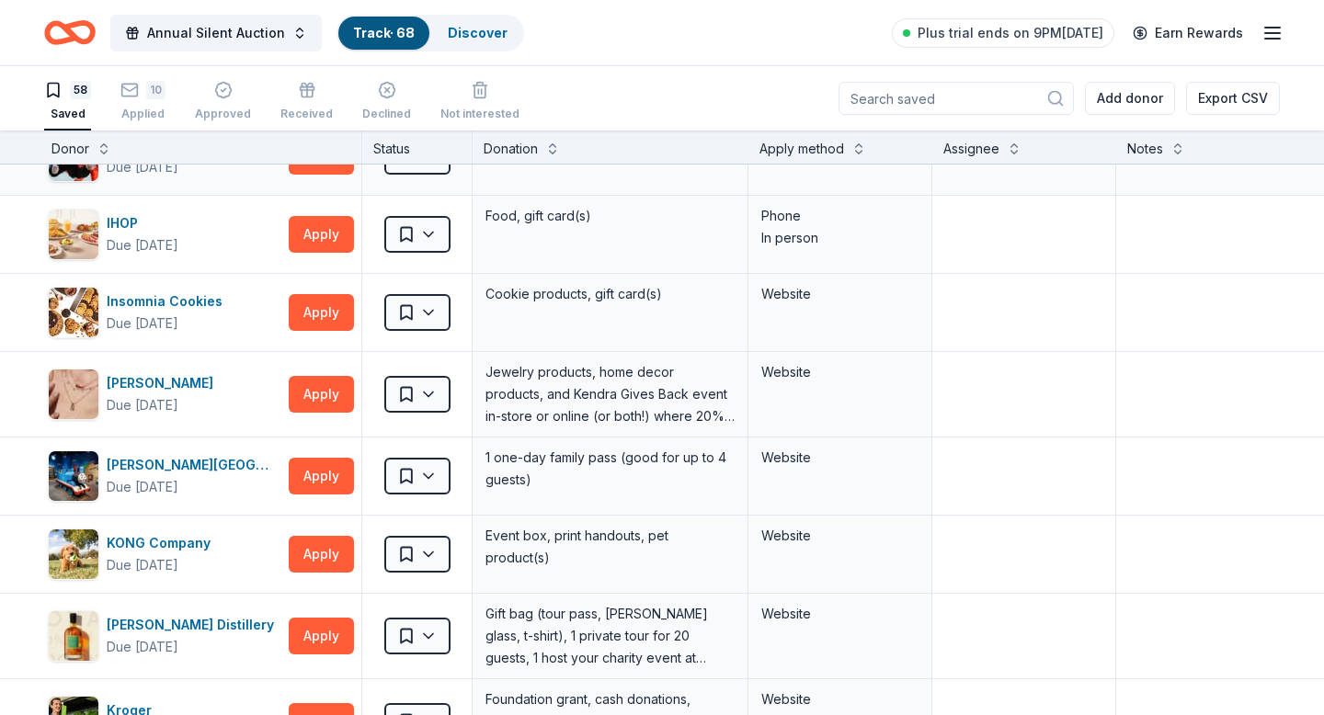
scroll to position [1618, 4]
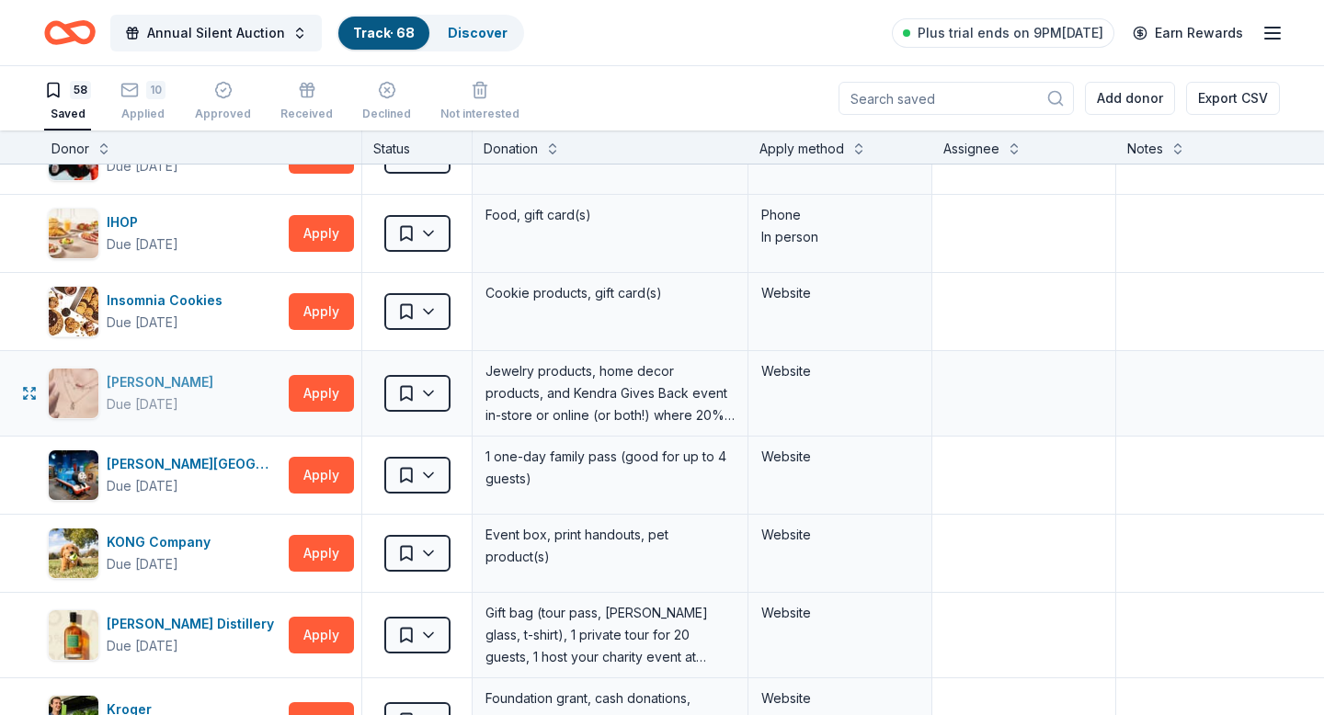
click at [159, 385] on div "Kendra Scott" at bounding box center [164, 382] width 114 height 22
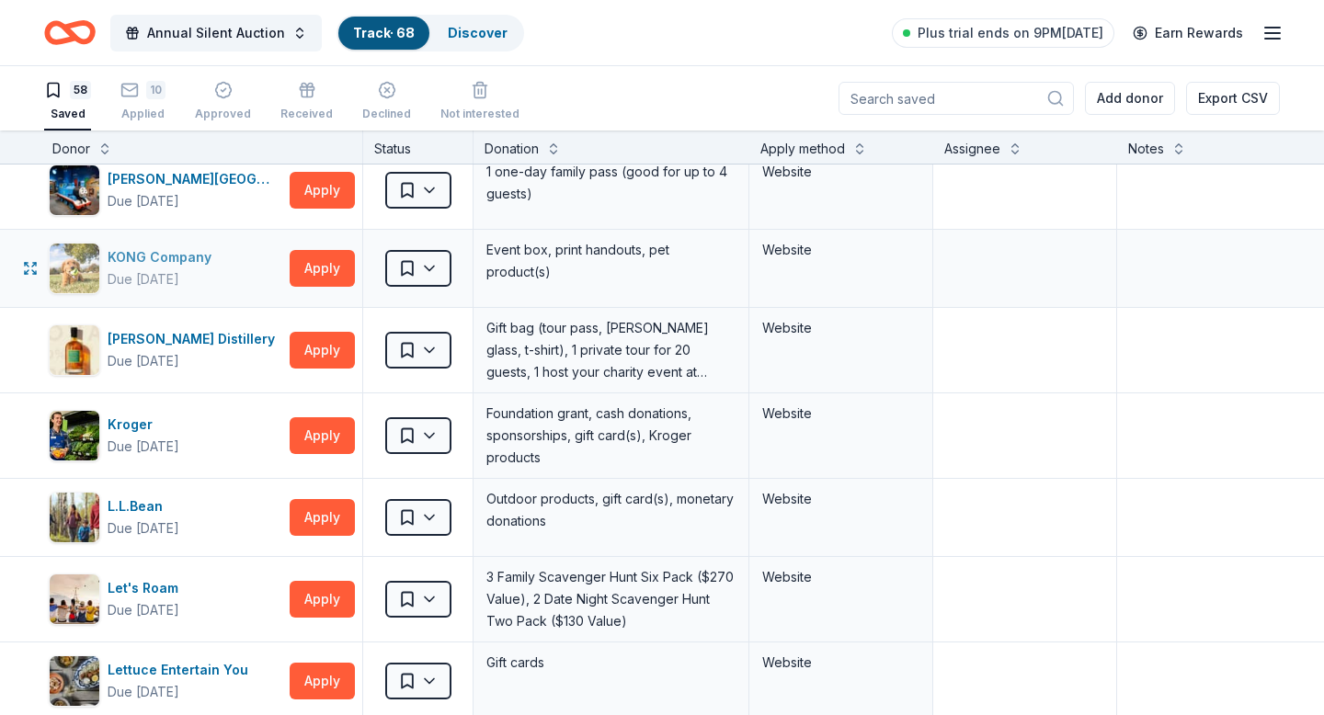
scroll to position [1907, 3]
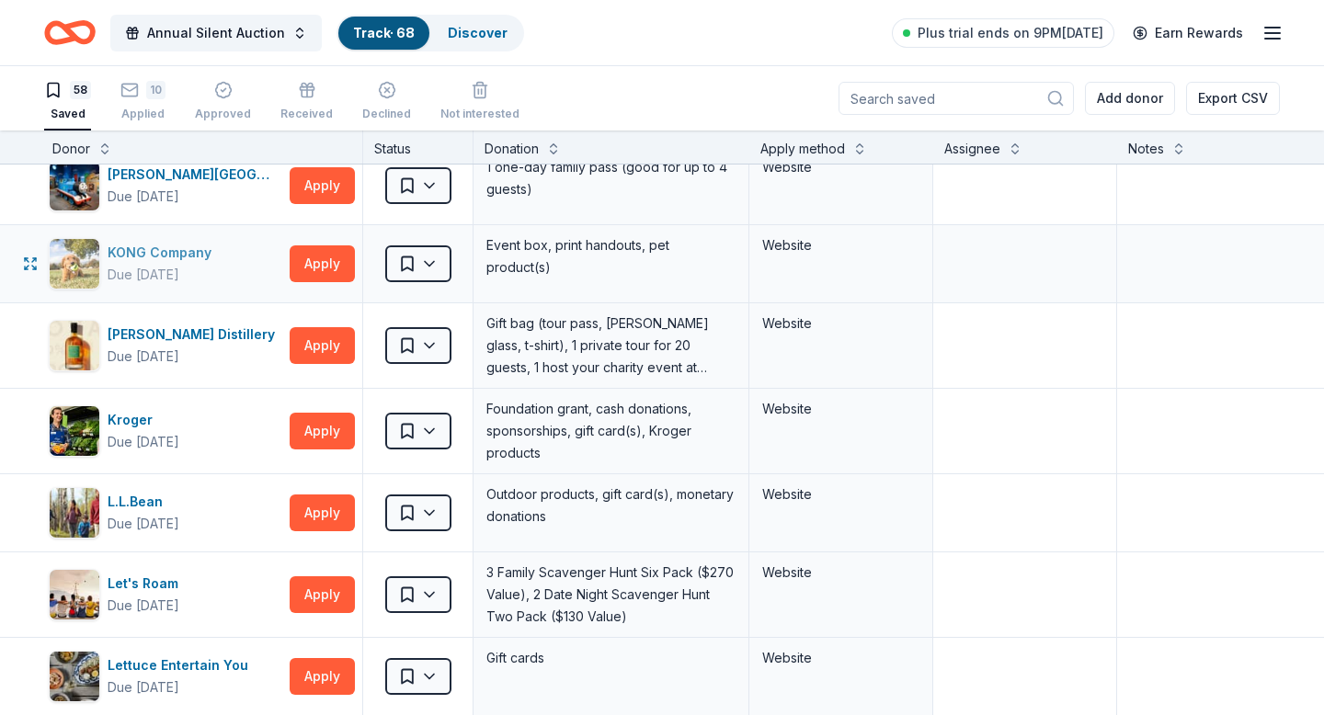
click at [155, 251] on div "KONG Company" at bounding box center [163, 253] width 111 height 22
click at [132, 507] on div "L.L.Bean" at bounding box center [144, 502] width 72 height 22
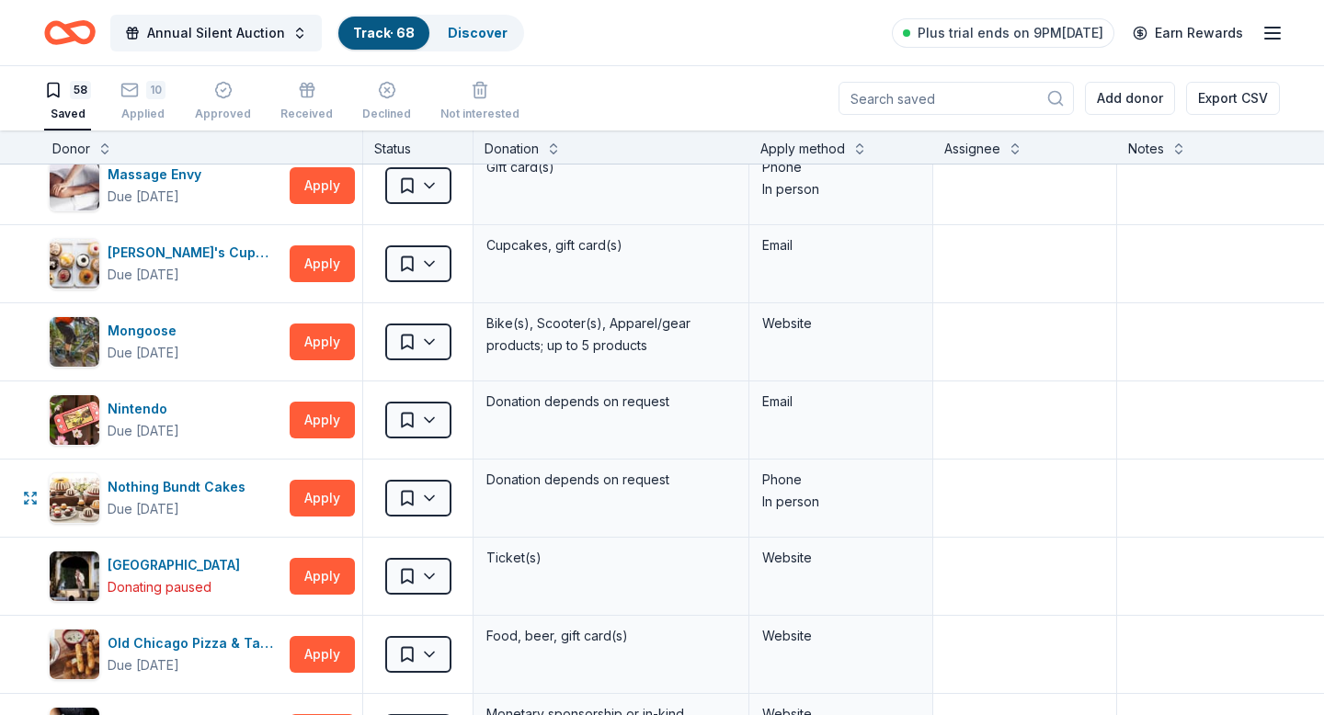
scroll to position [2637, 3]
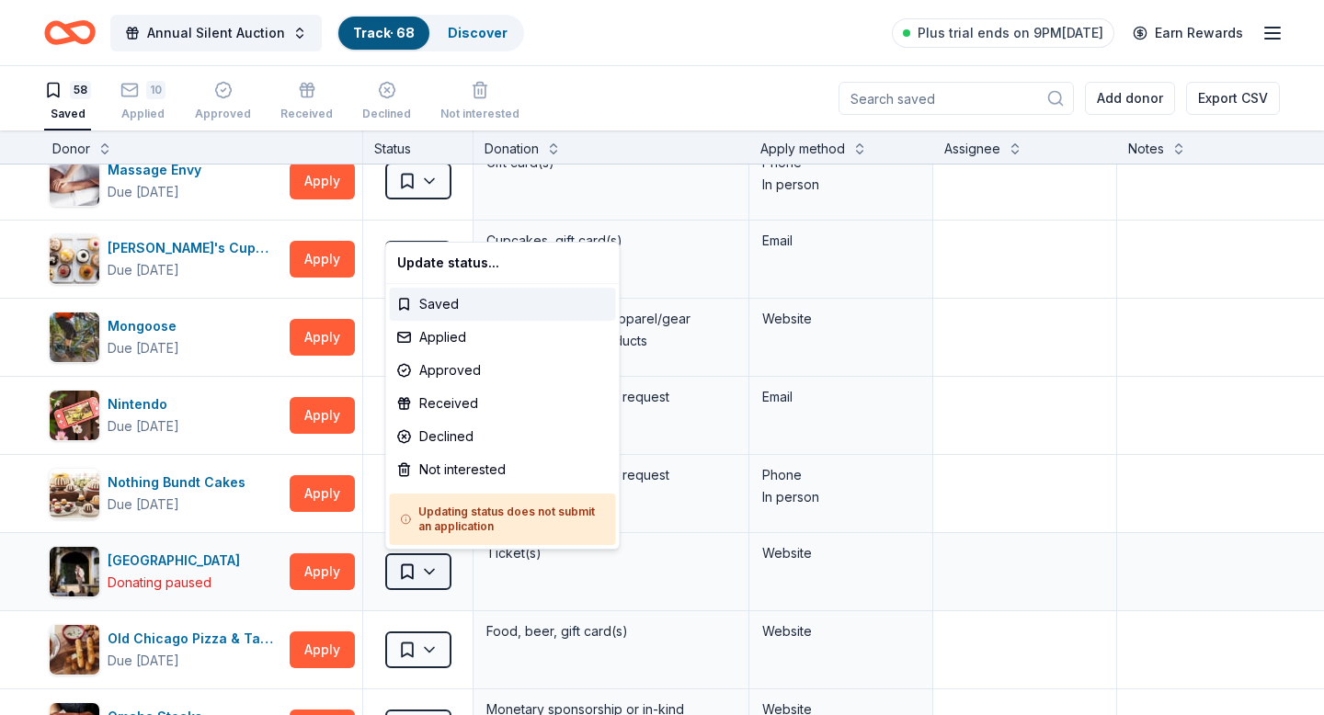
click at [425, 572] on html "Annual Silent Auction Track · 68 Discover Plus trial ends on 9PM, 10/2 Earn Rew…" at bounding box center [662, 357] width 1324 height 715
click at [457, 481] on div "Not interested" at bounding box center [503, 469] width 226 height 33
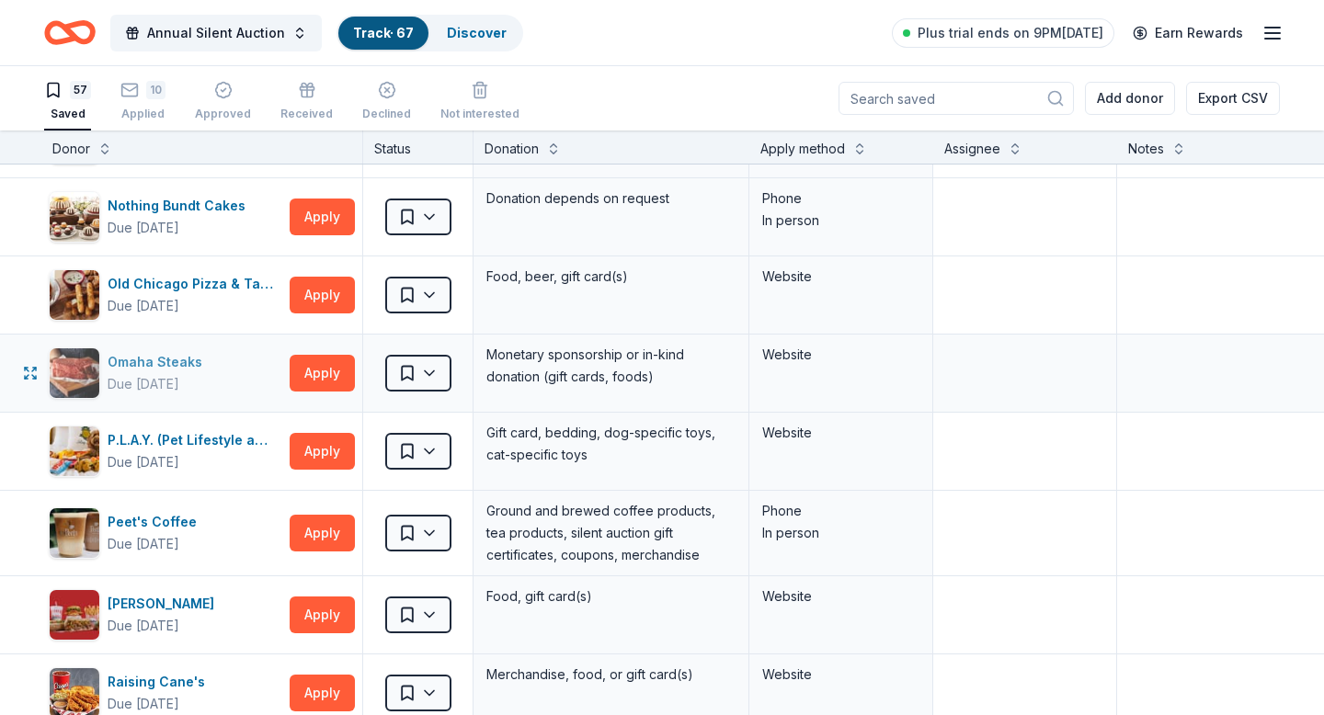
scroll to position [2918, 3]
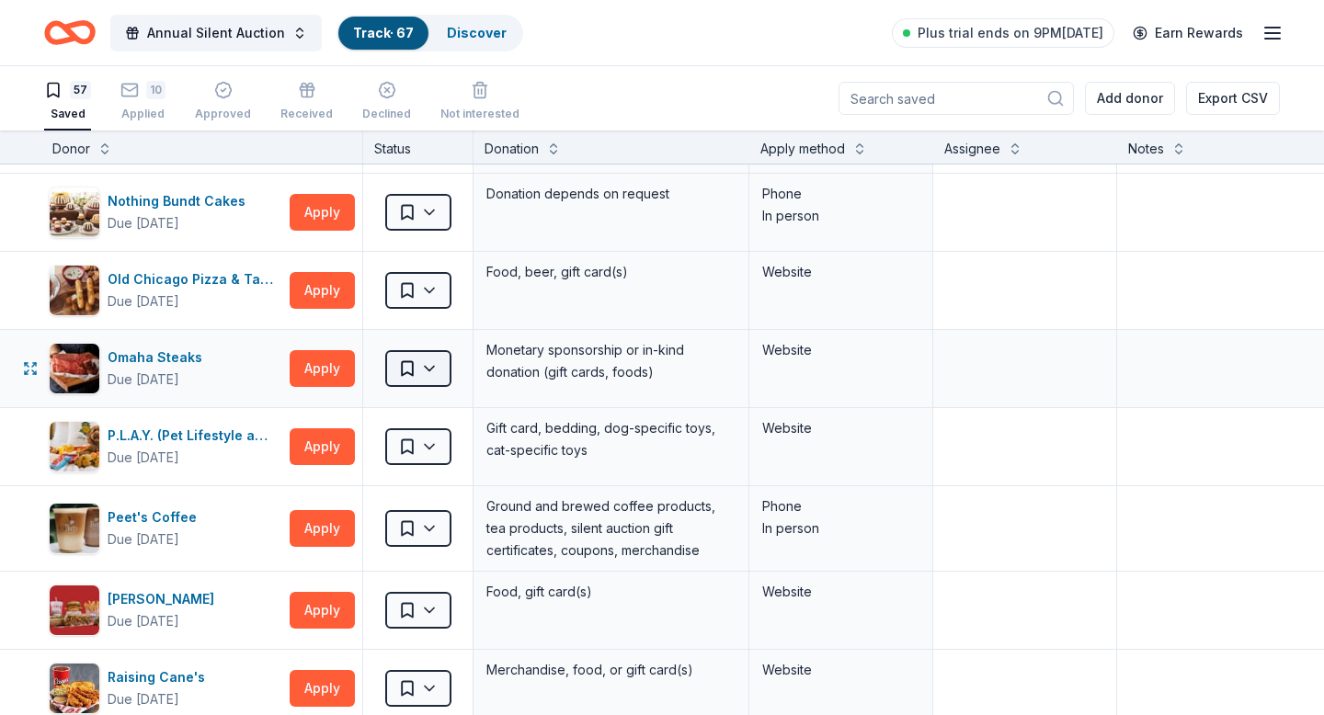
click at [415, 363] on html "Annual Silent Auction Track · 67 Discover Plus trial ends on 9PM, 10/2 Earn Rew…" at bounding box center [662, 357] width 1324 height 715
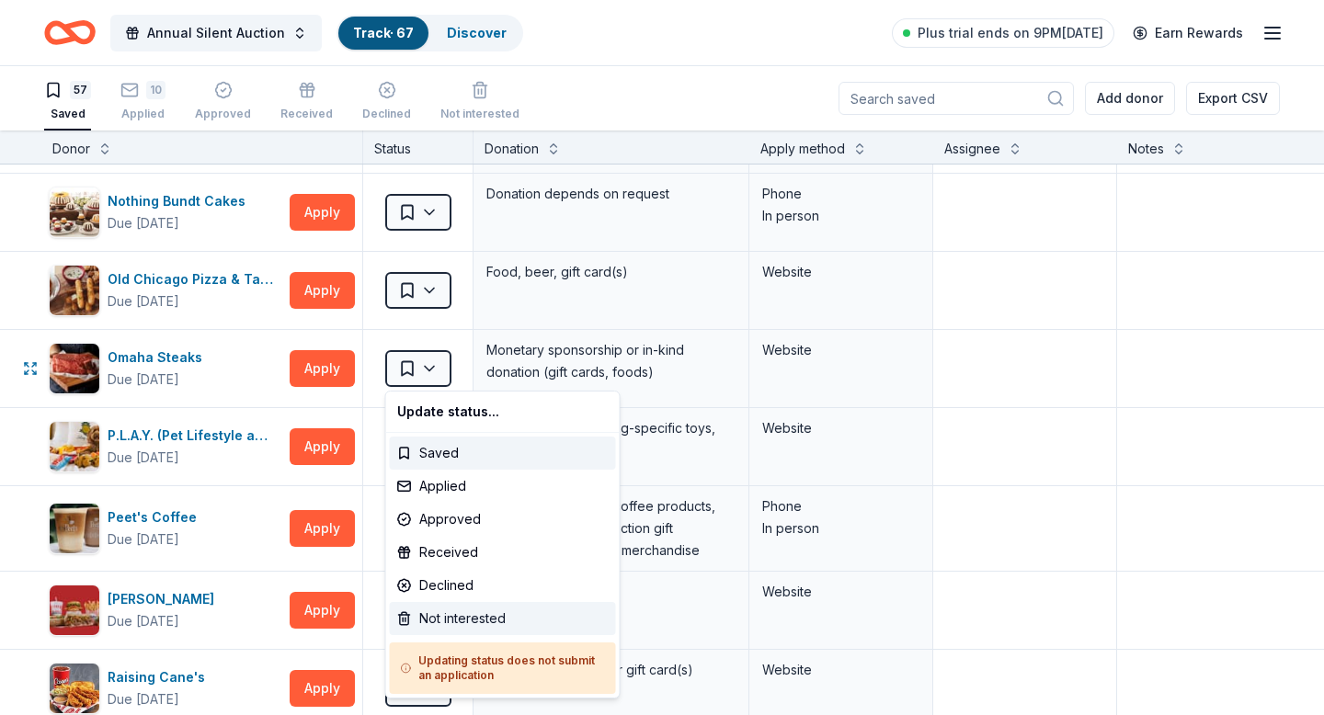
click at [427, 621] on div "Not interested" at bounding box center [503, 618] width 226 height 33
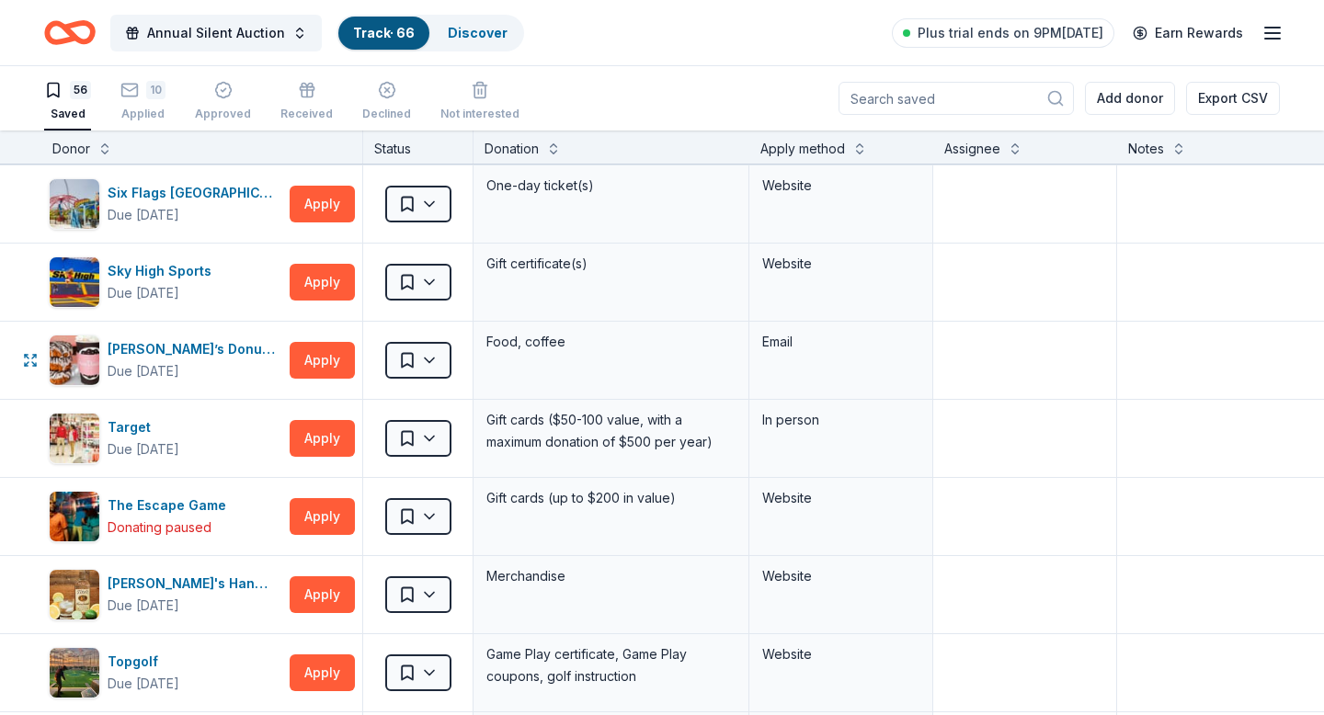
scroll to position [3488, 3]
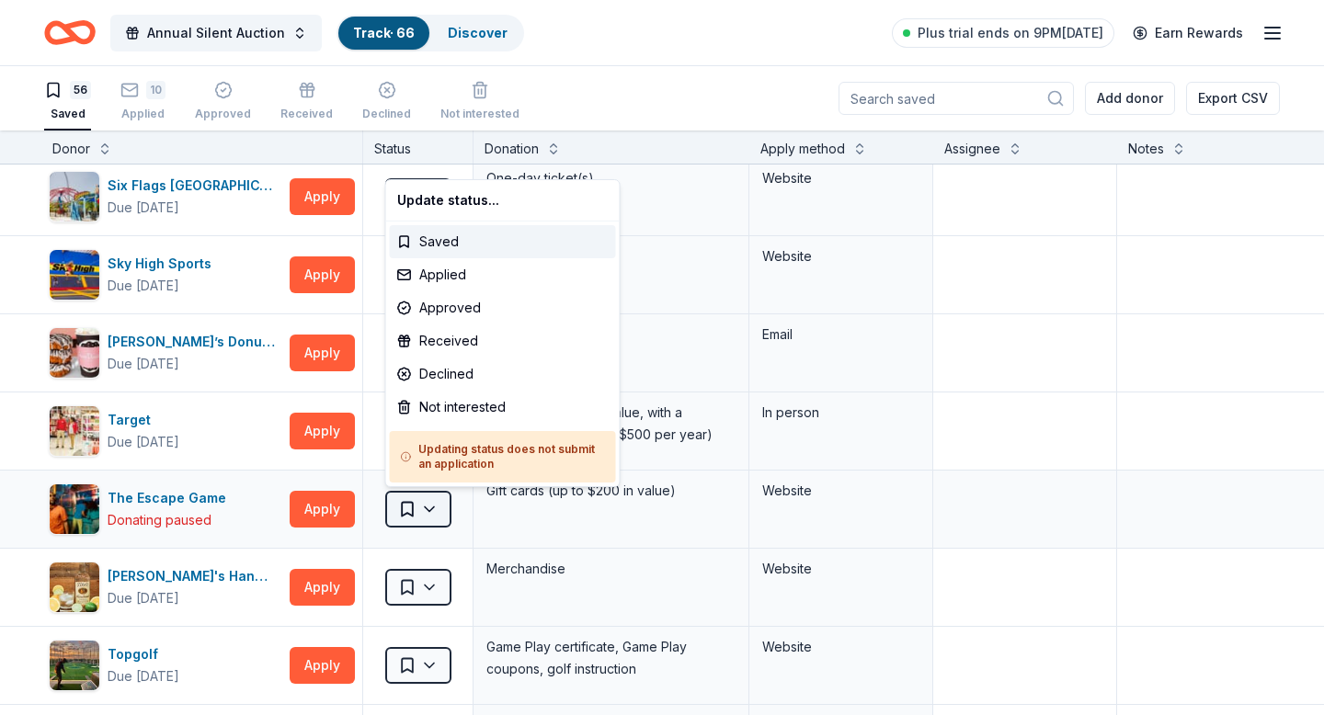
click at [422, 501] on html "Annual Silent Auction Track · 66 Discover Plus trial ends on 9PM, 10/2 Earn Rew…" at bounding box center [662, 357] width 1324 height 715
click at [448, 409] on div "Not interested" at bounding box center [503, 407] width 226 height 33
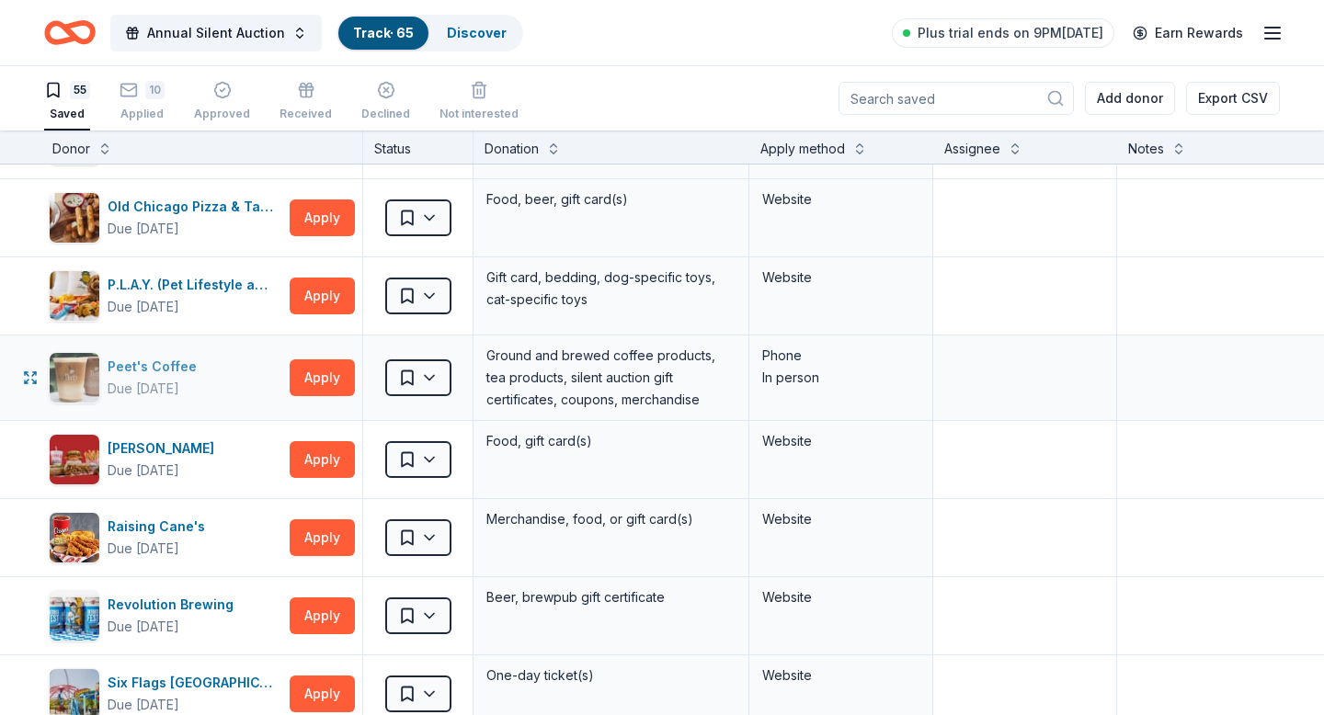
scroll to position [2983, 3]
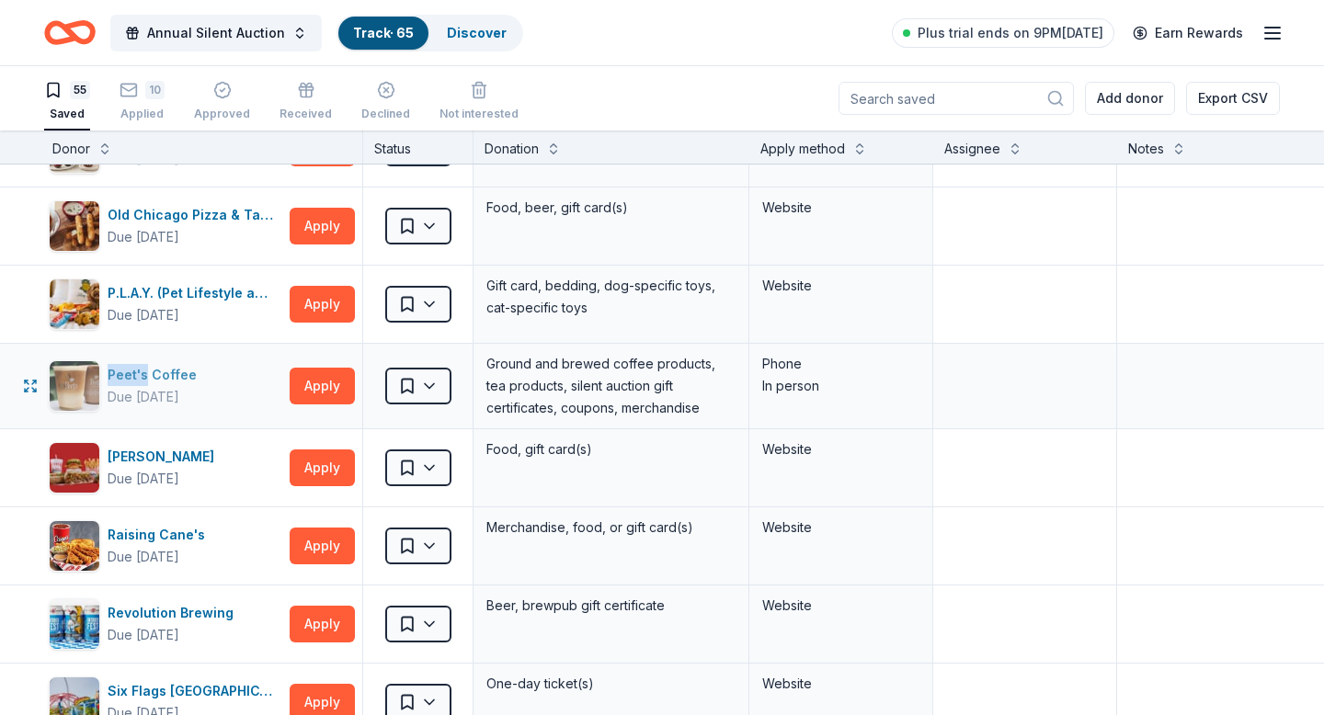
click at [153, 373] on div "Peet's Coffee" at bounding box center [156, 375] width 97 height 22
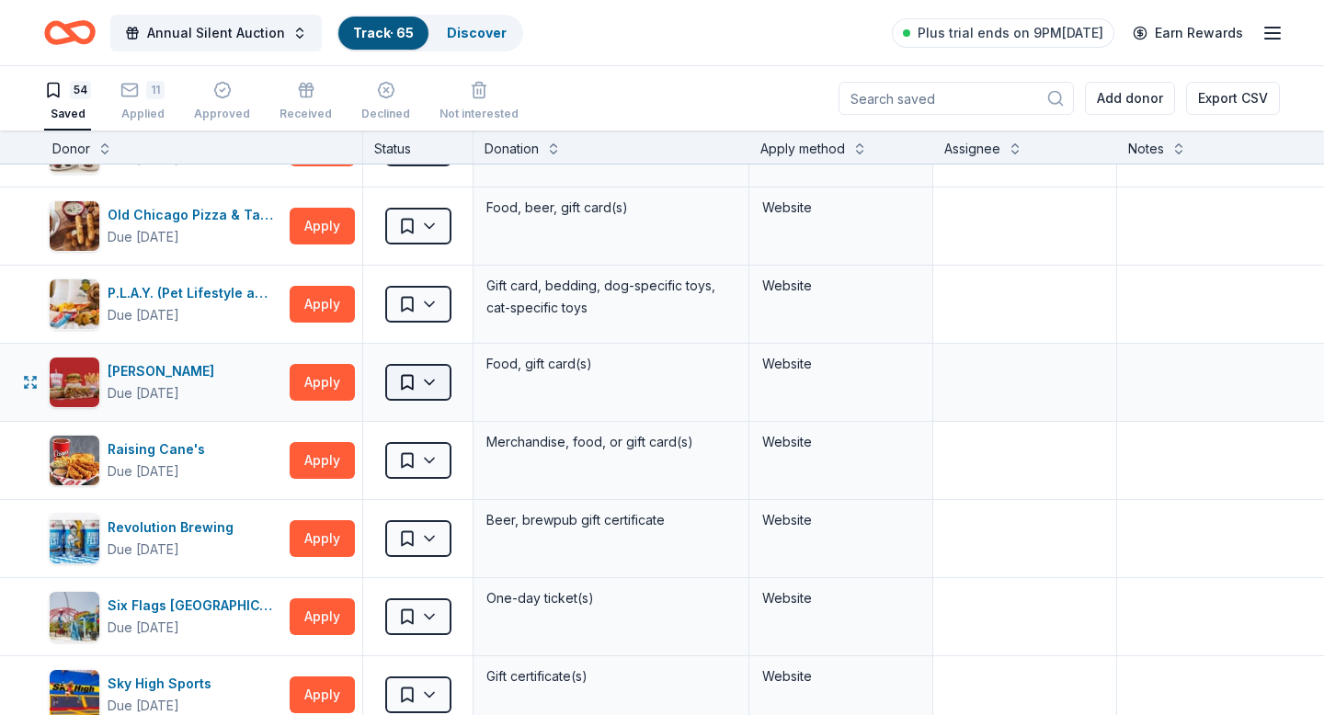
click at [396, 378] on html "Annual Silent Auction Track · 65 Discover Plus trial ends on 9PM, 10/2 Earn Rew…" at bounding box center [662, 357] width 1324 height 715
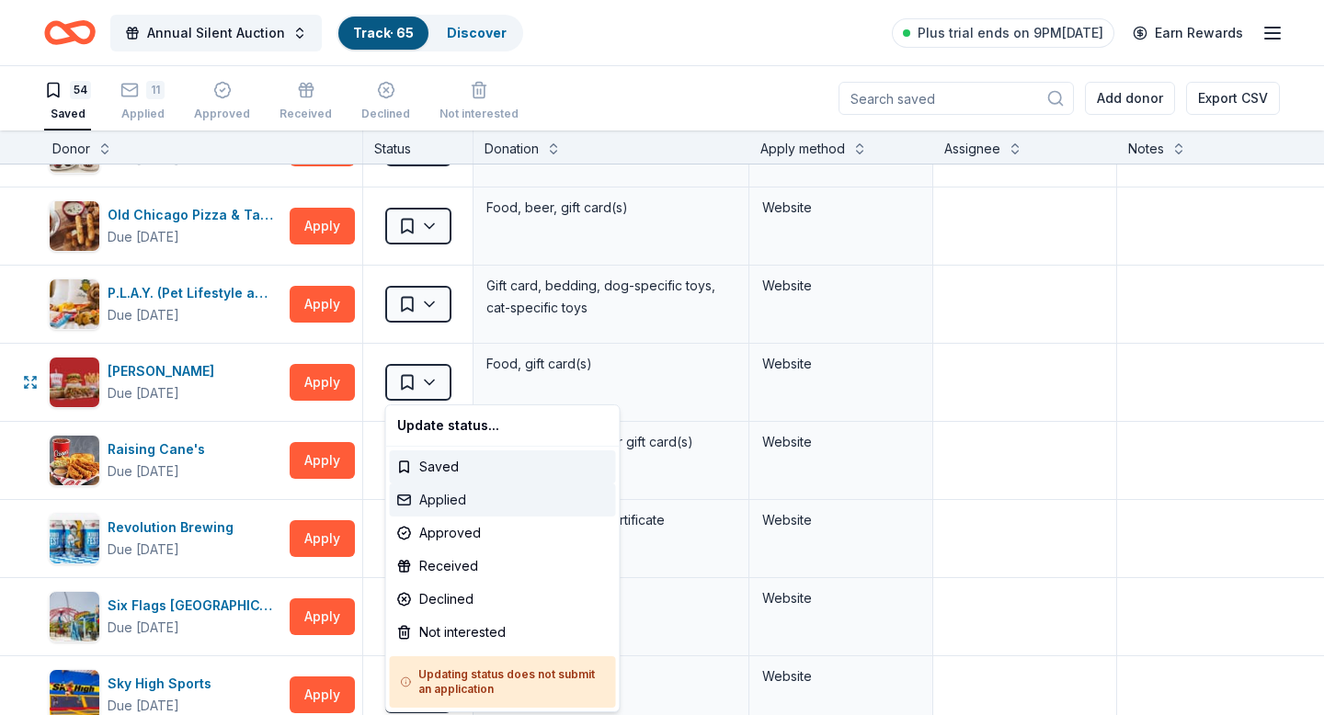
click at [425, 496] on div "Applied" at bounding box center [503, 499] width 226 height 33
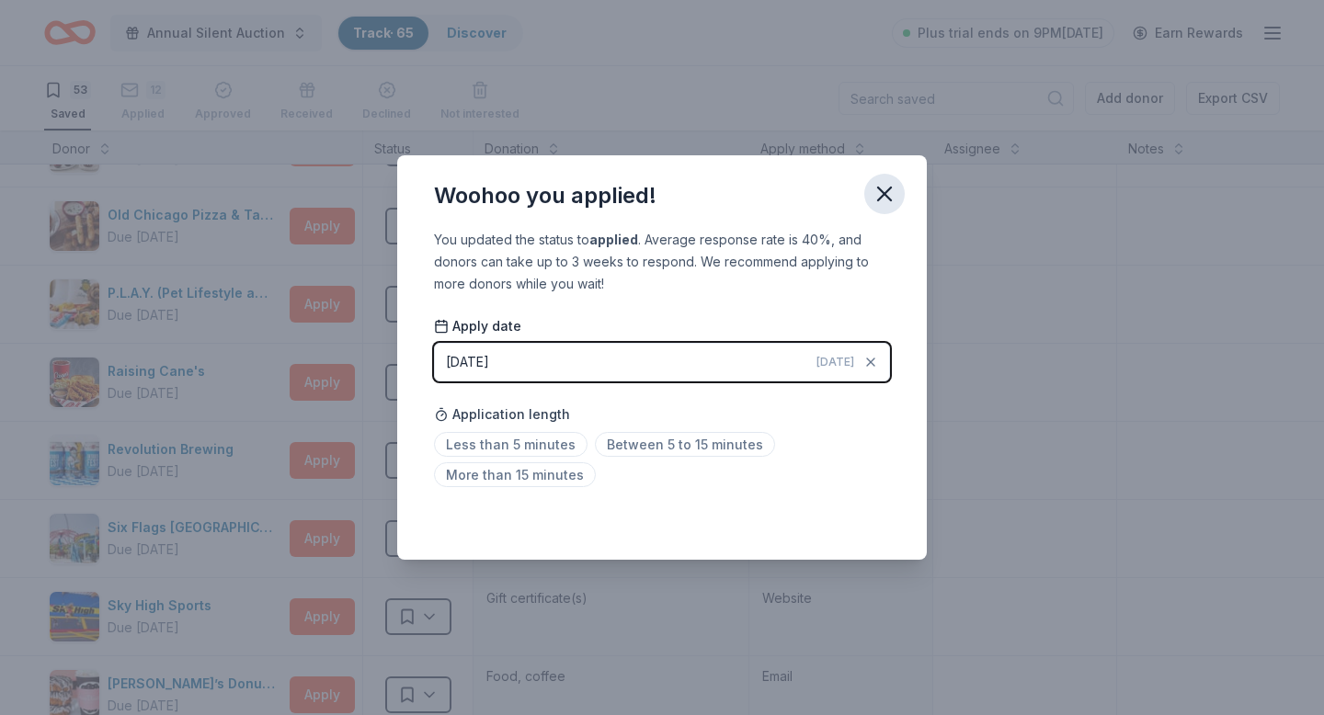
click at [884, 200] on icon "button" at bounding box center [884, 194] width 26 height 26
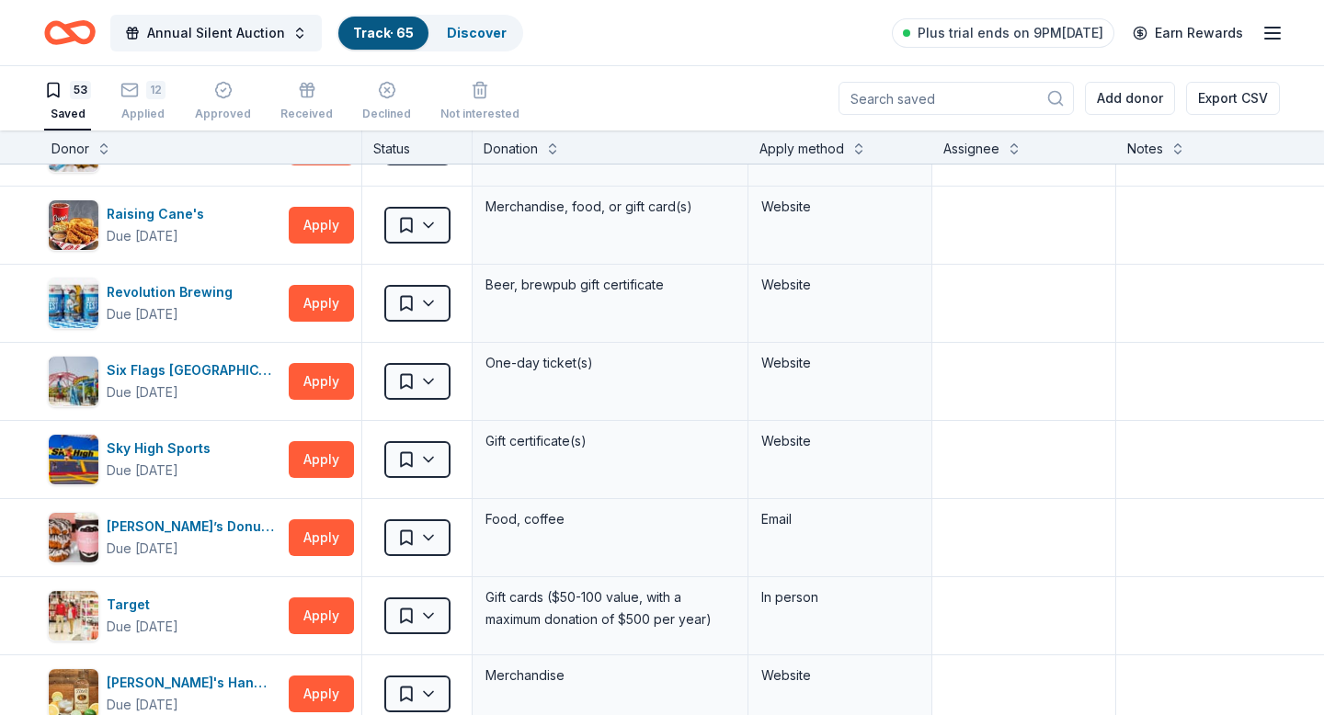
scroll to position [3139, 4]
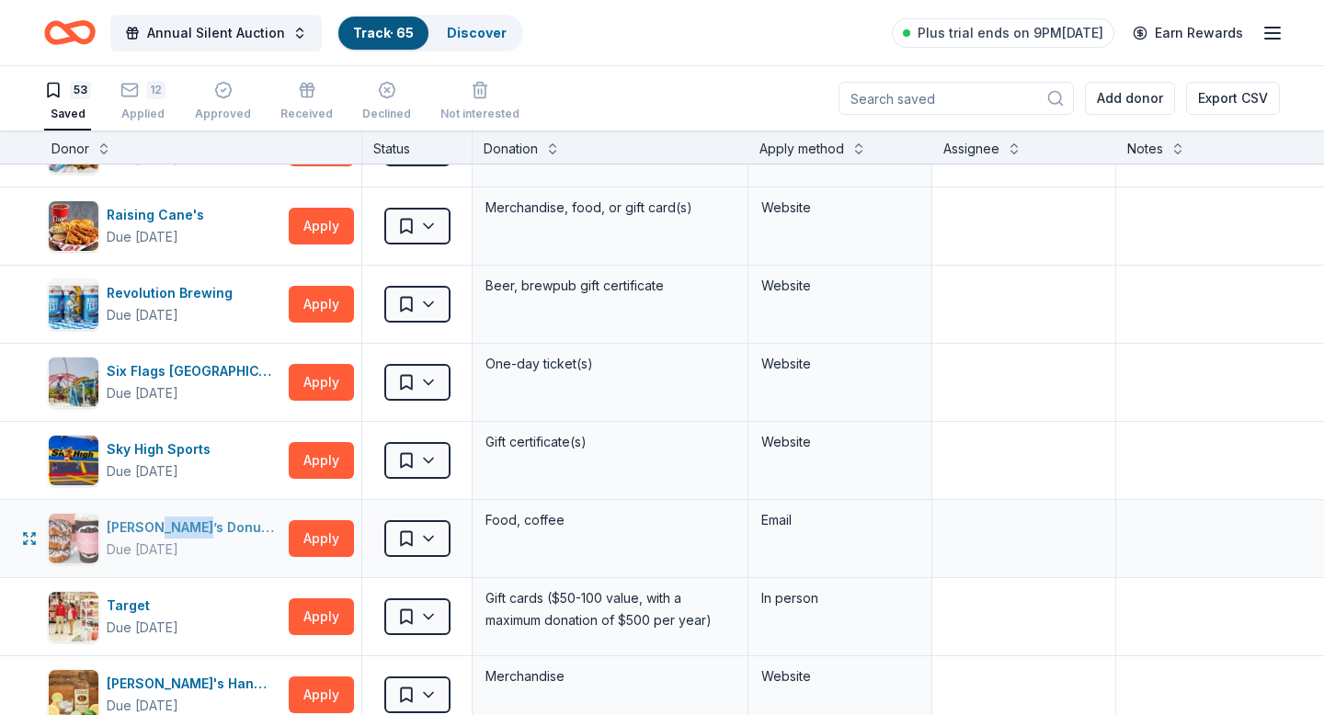
click at [128, 525] on div "[PERSON_NAME]’s Donuts & Coffee" at bounding box center [194, 528] width 175 height 22
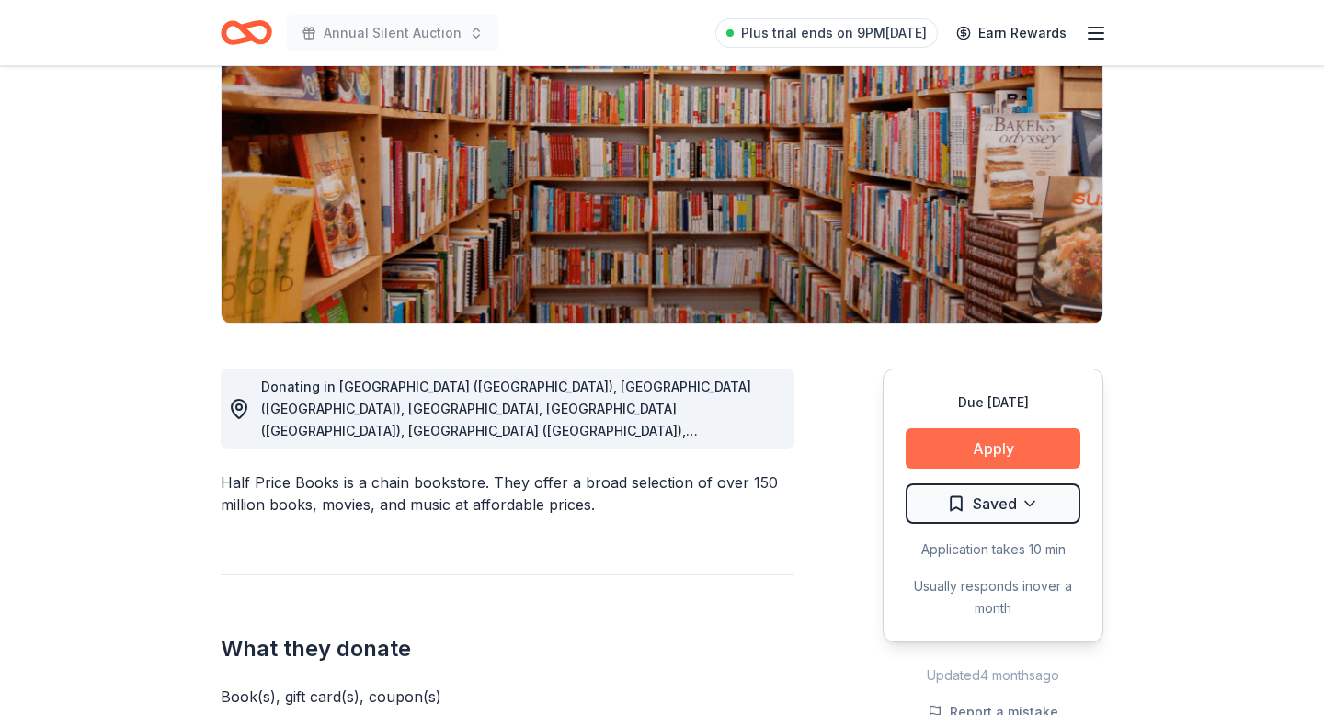
scroll to position [233, 0]
click at [925, 446] on button "Apply" at bounding box center [992, 449] width 175 height 40
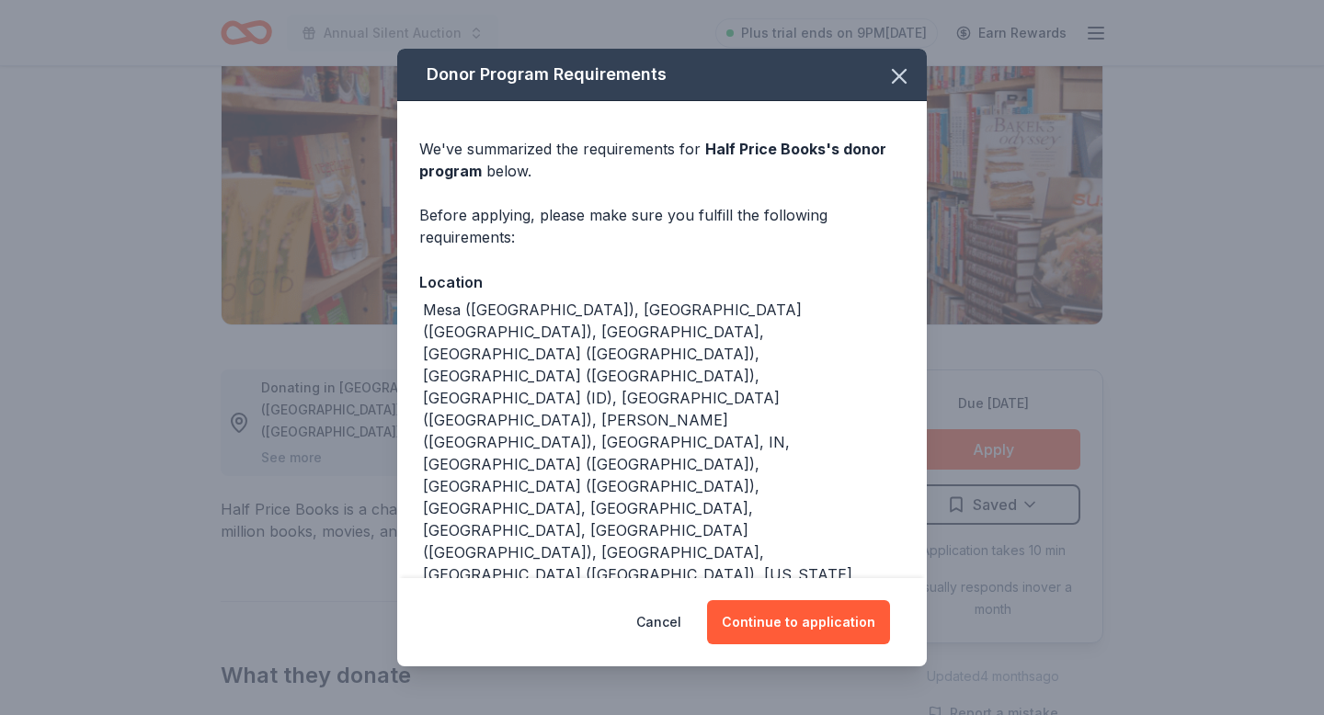
scroll to position [120, 0]
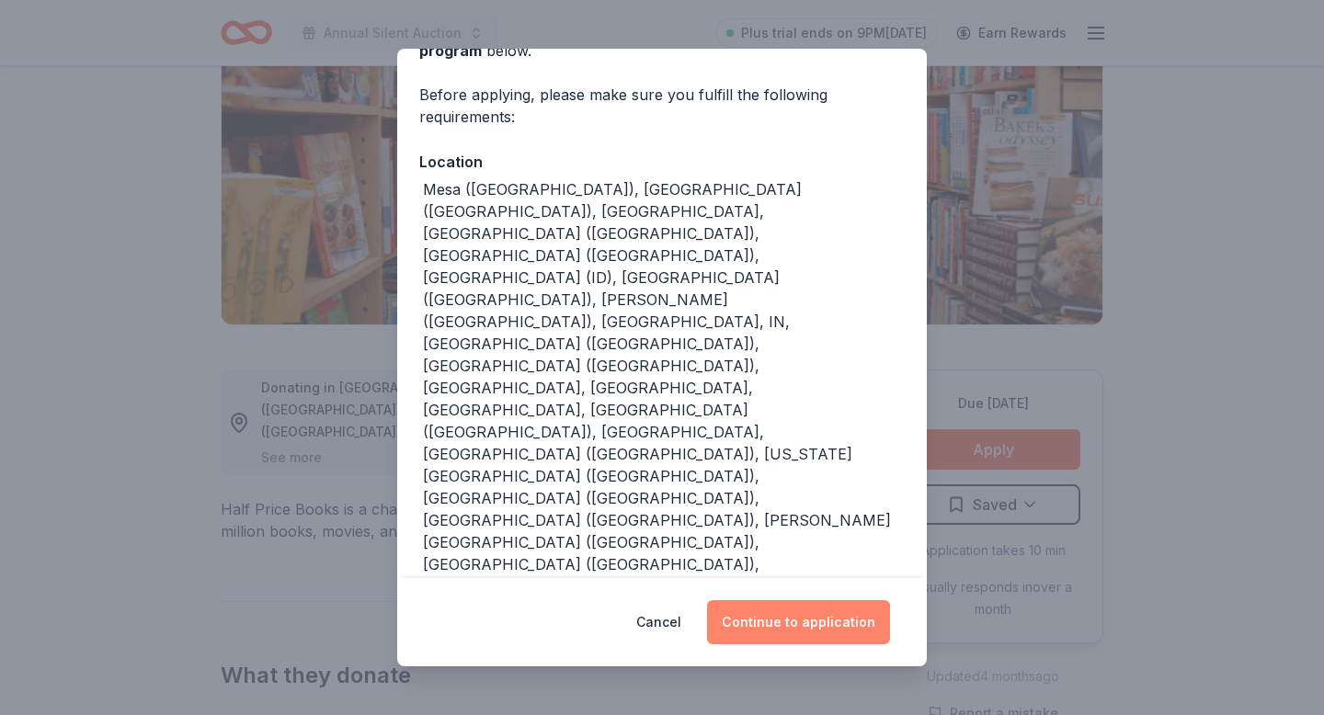
click at [744, 637] on button "Continue to application" at bounding box center [798, 622] width 183 height 44
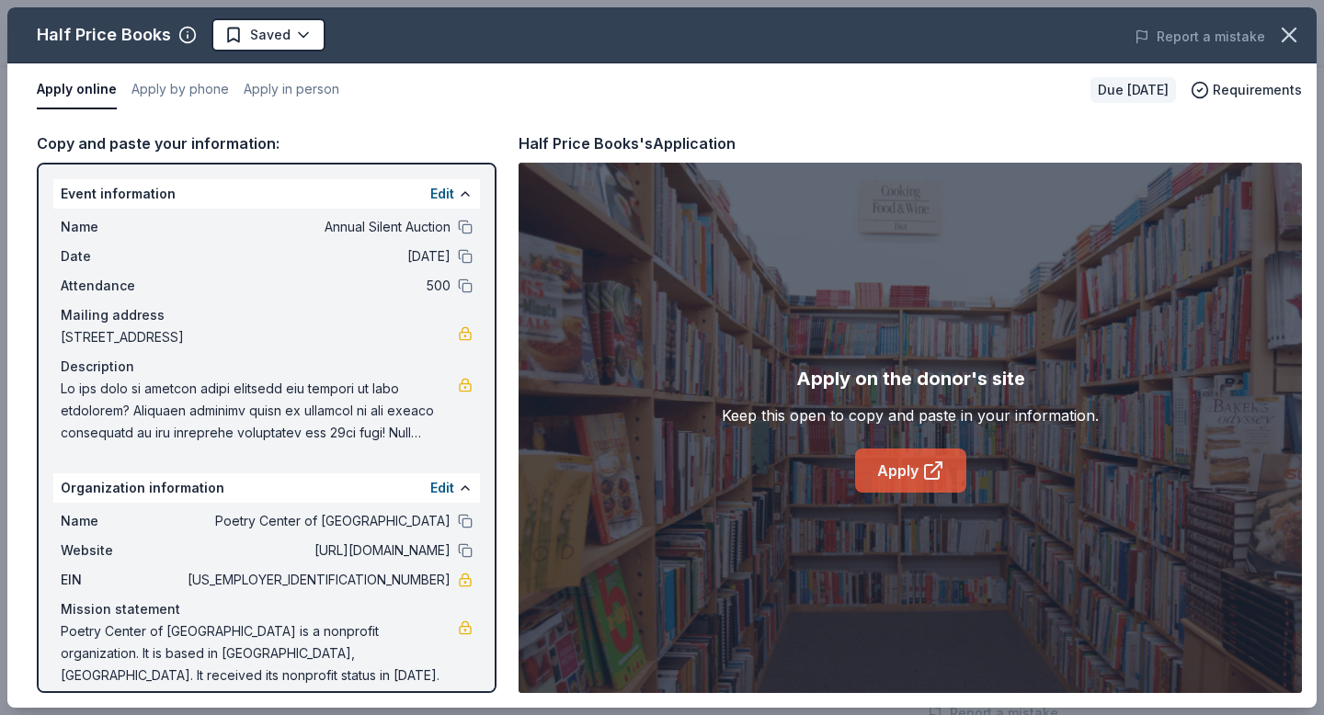
click at [919, 477] on link "Apply" at bounding box center [910, 471] width 111 height 44
click at [1228, 83] on span "Requirements" at bounding box center [1256, 90] width 89 height 22
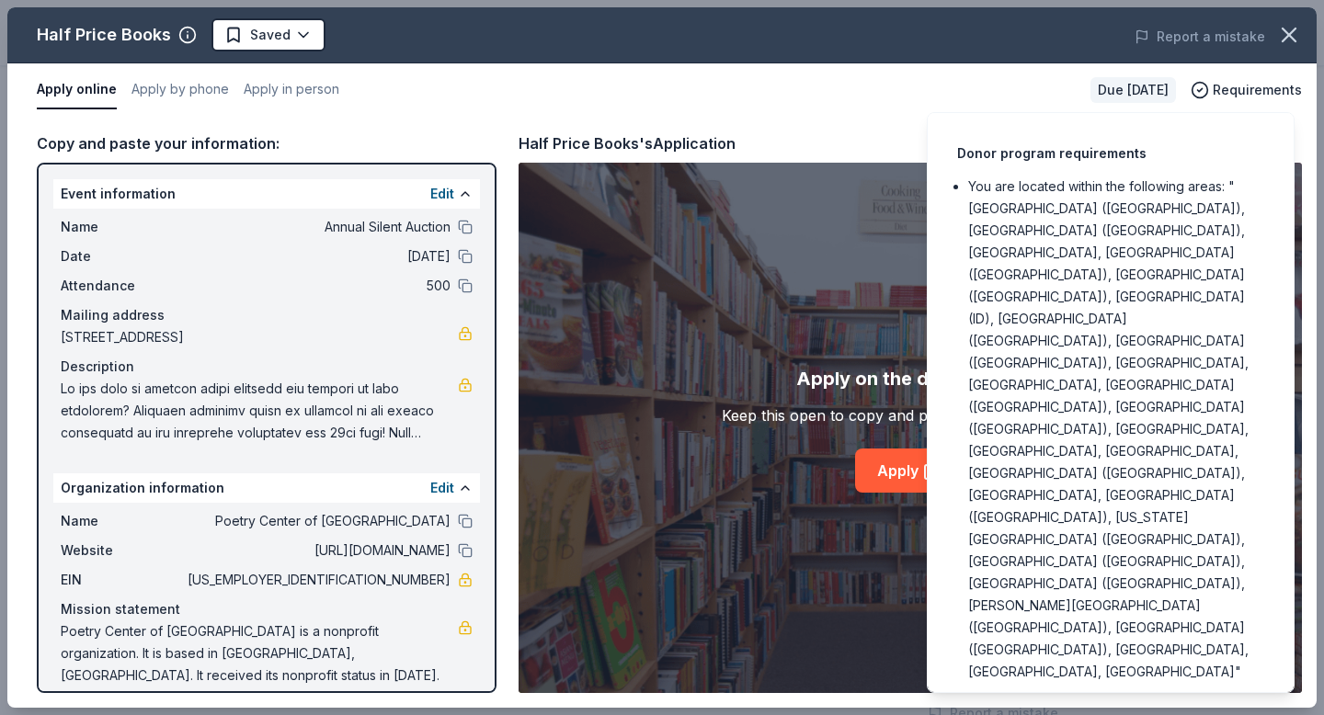
click at [869, 142] on div "Half Price Books's Application" at bounding box center [909, 143] width 783 height 24
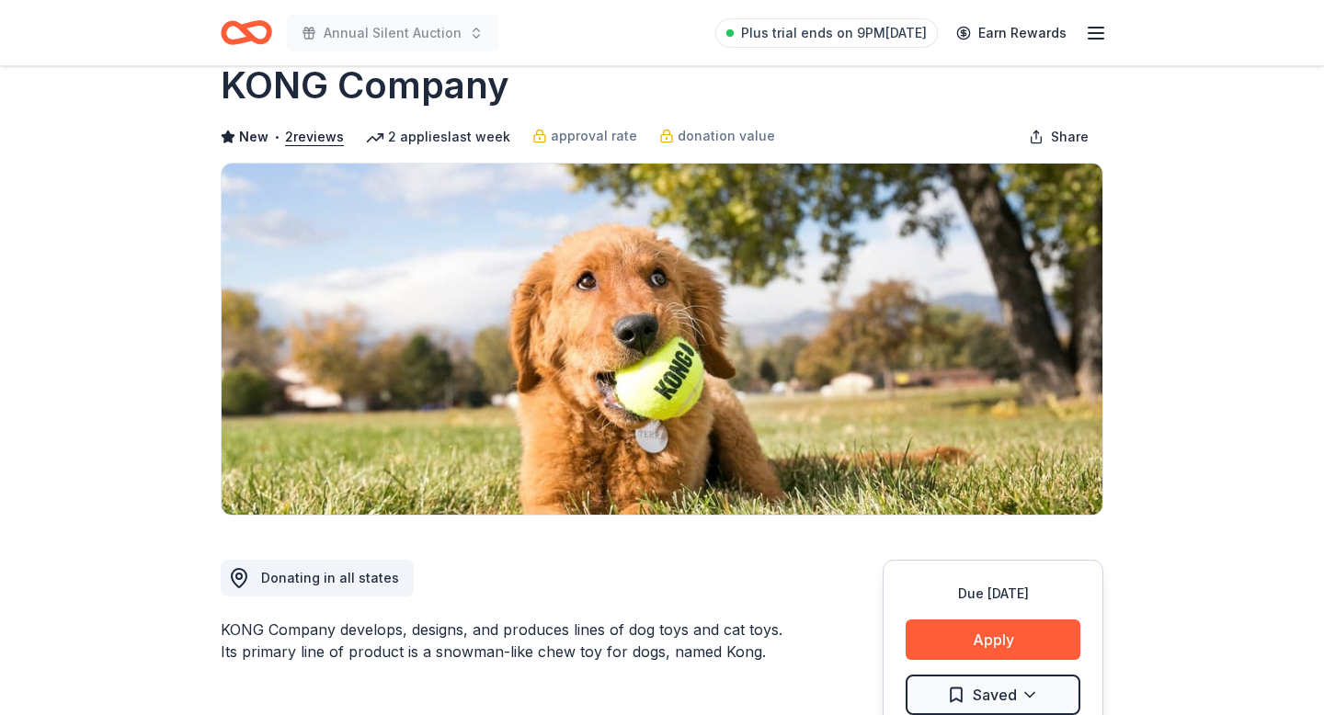
scroll to position [40, 0]
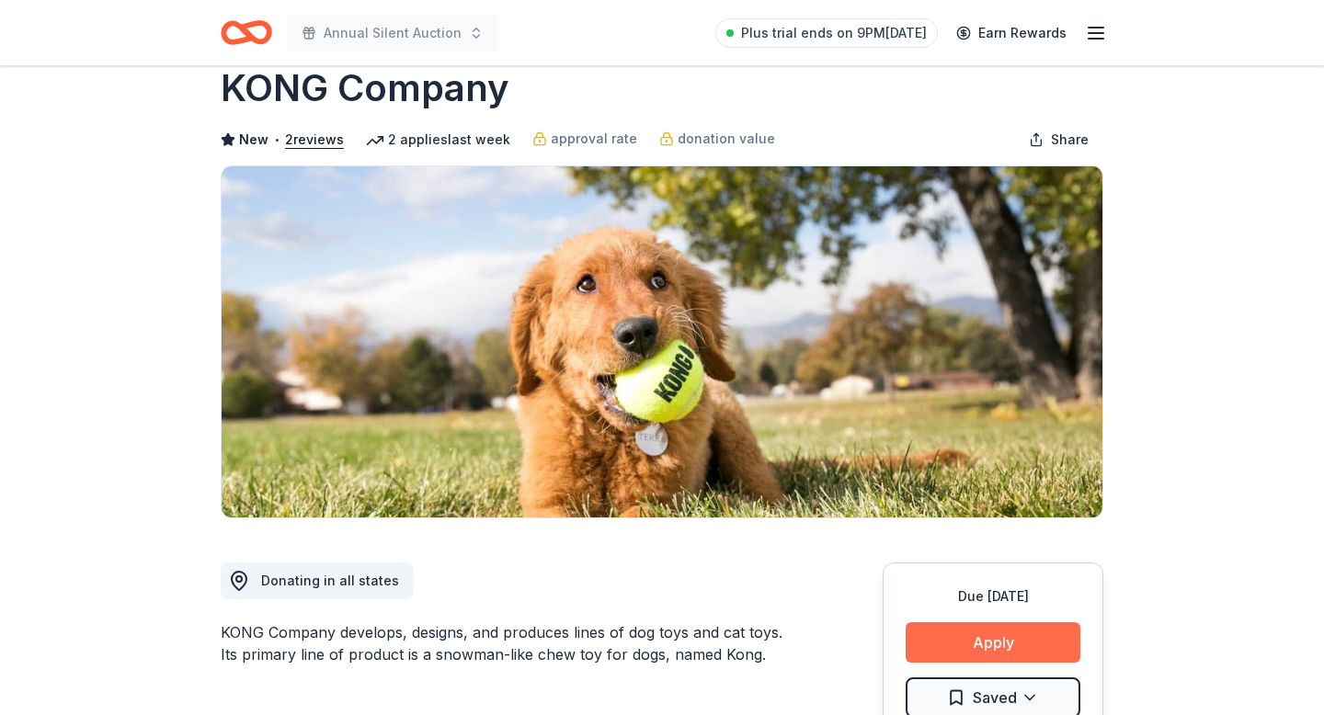
click at [994, 631] on button "Apply" at bounding box center [992, 642] width 175 height 40
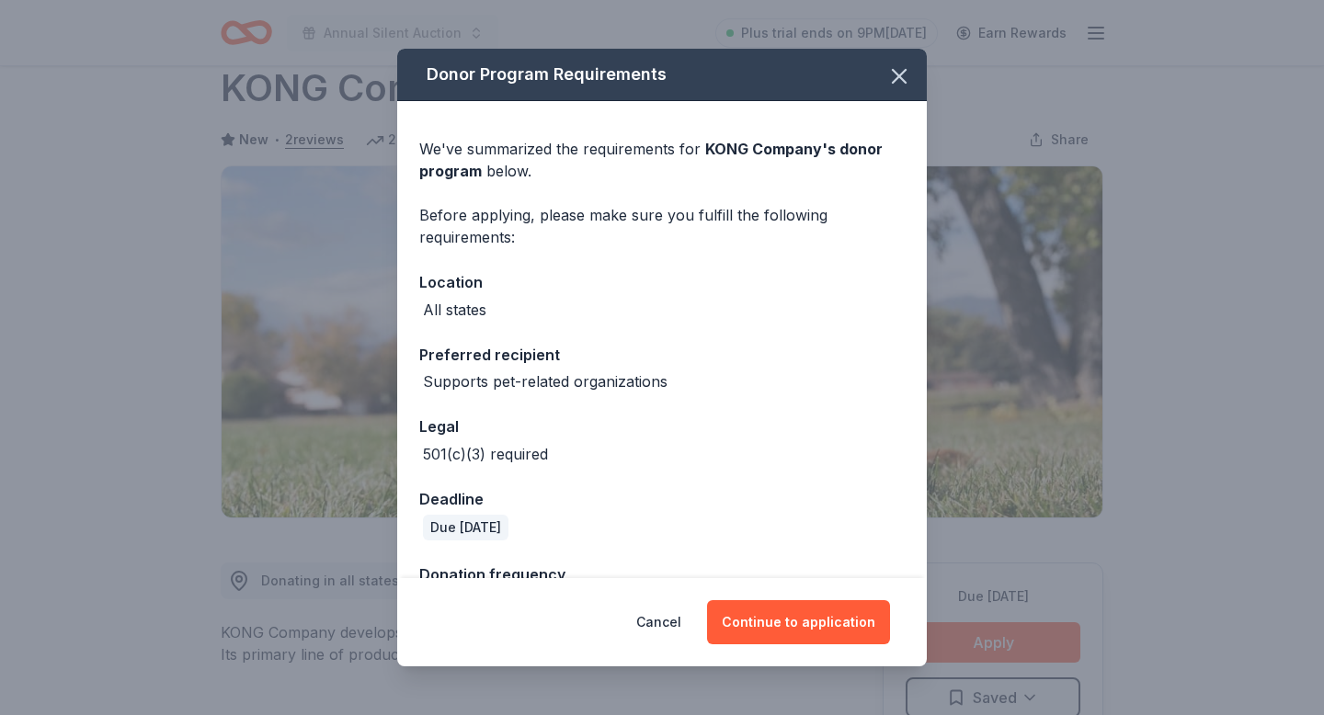
scroll to position [56, 0]
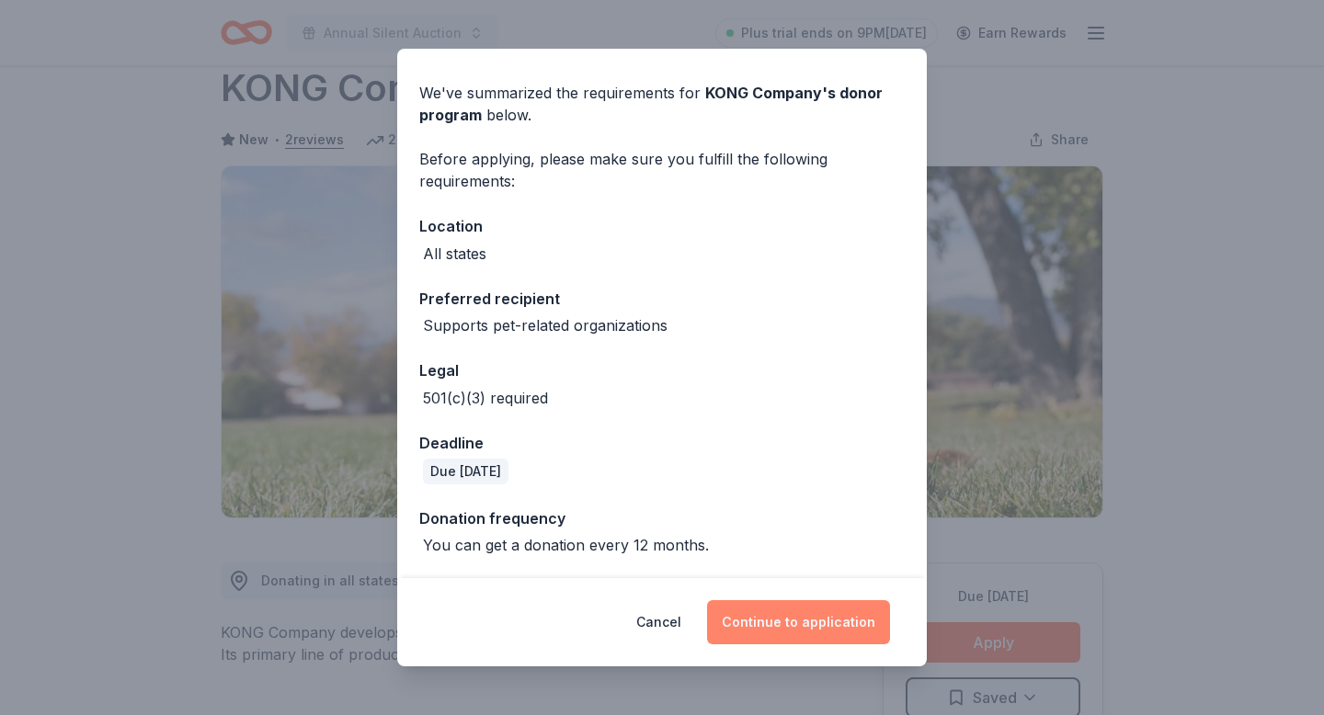
click at [790, 603] on button "Continue to application" at bounding box center [798, 622] width 183 height 44
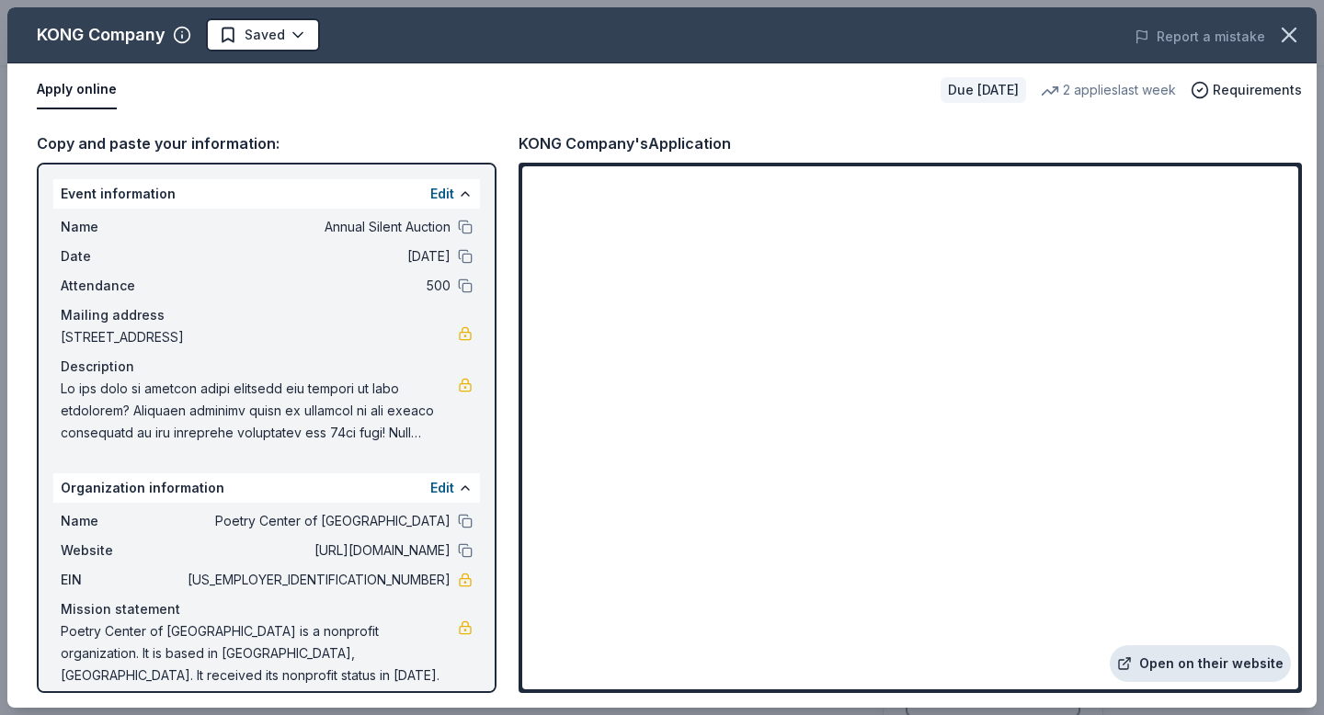
click at [1151, 668] on link "Open on their website" at bounding box center [1199, 663] width 181 height 37
click at [240, 56] on div "KONG Company Saved Report a mistake" at bounding box center [661, 35] width 1309 height 56
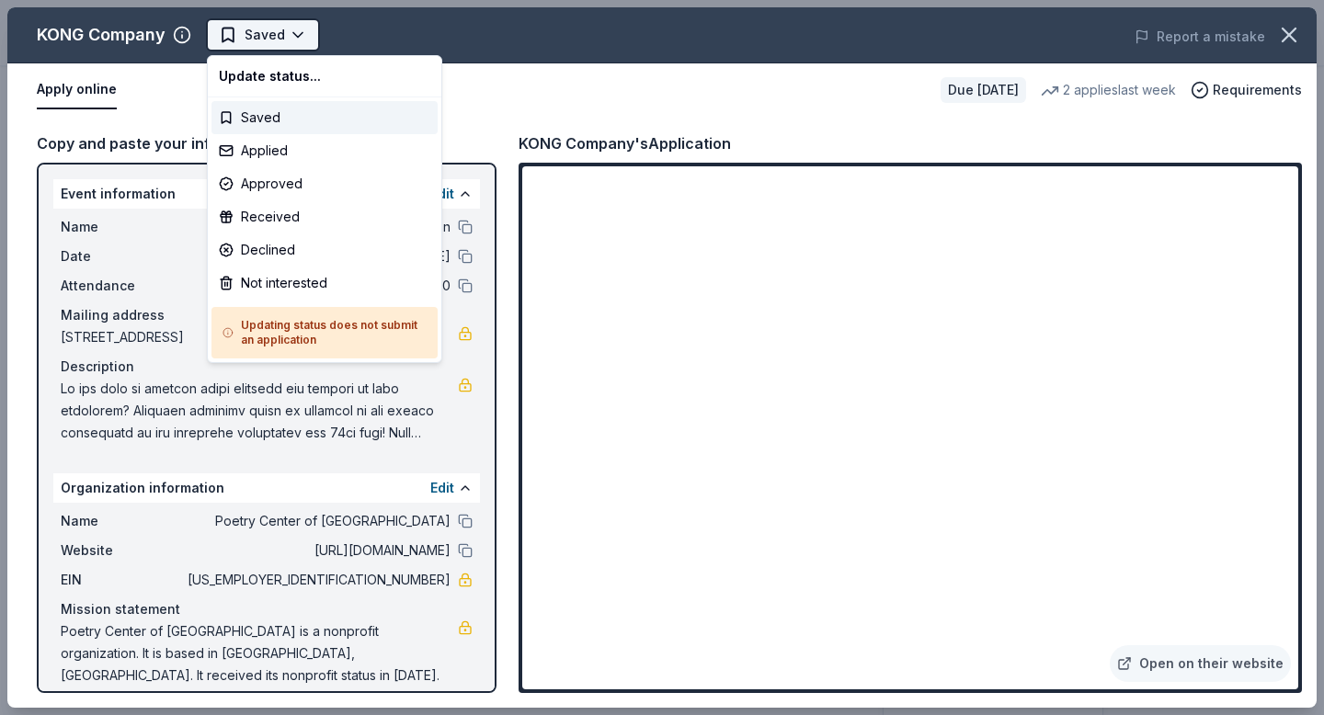
scroll to position [0, 0]
click at [246, 39] on html "Annual Silent Auction Plus trial ends on 9PM, 10/2 Earn Rewards Due in 48 days …" at bounding box center [662, 357] width 1324 height 715
click at [259, 288] on div "Not interested" at bounding box center [324, 283] width 226 height 33
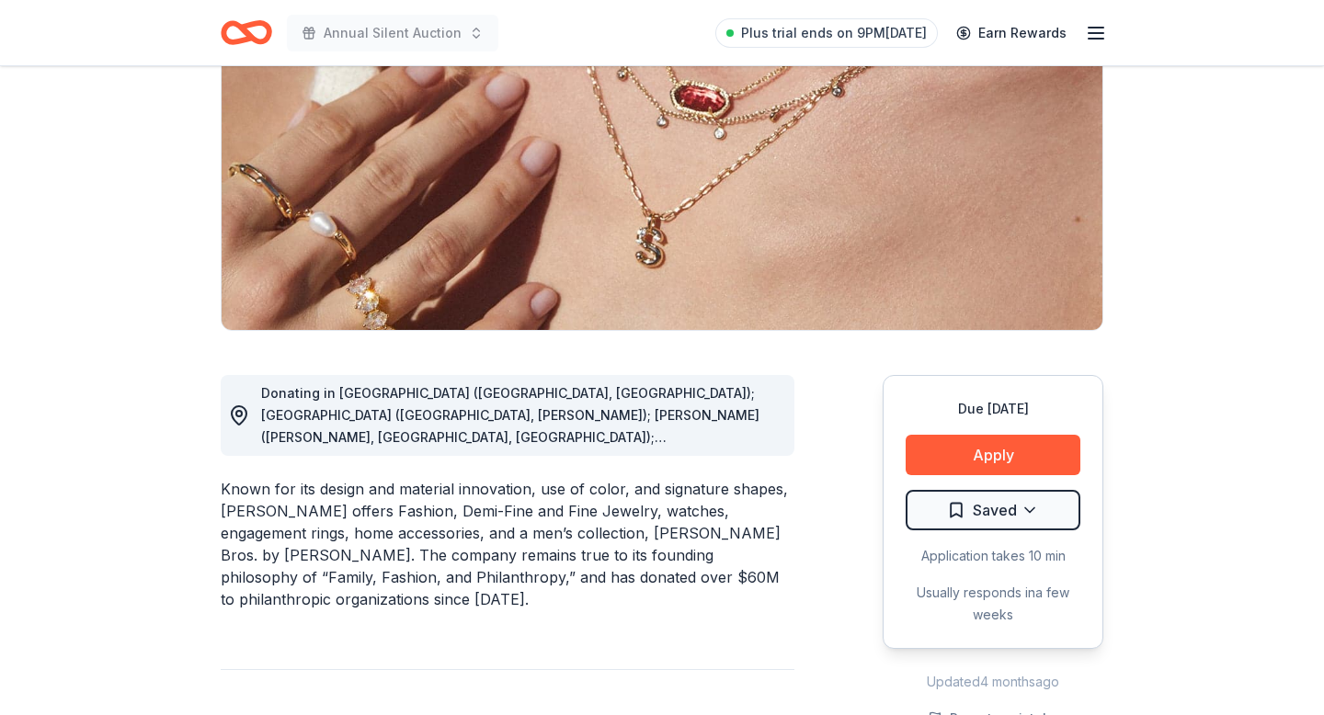
scroll to position [427, 0]
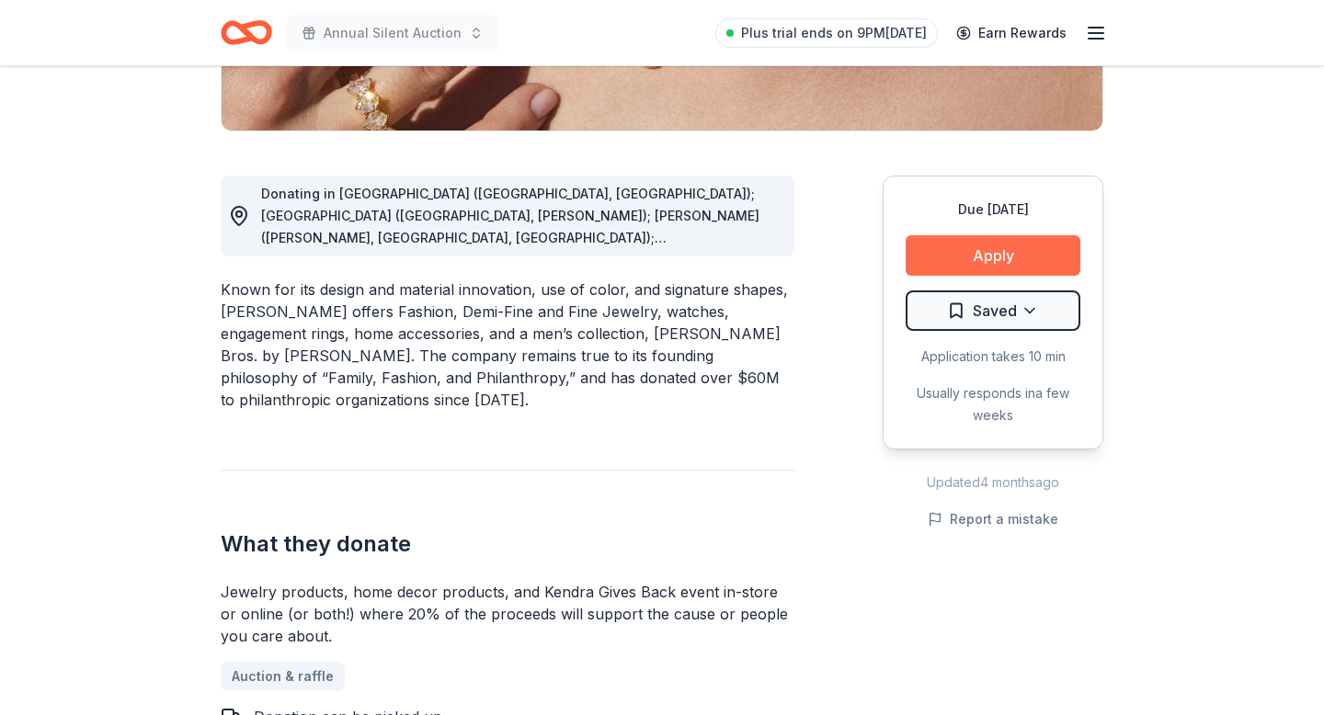
click at [931, 253] on button "Apply" at bounding box center [992, 255] width 175 height 40
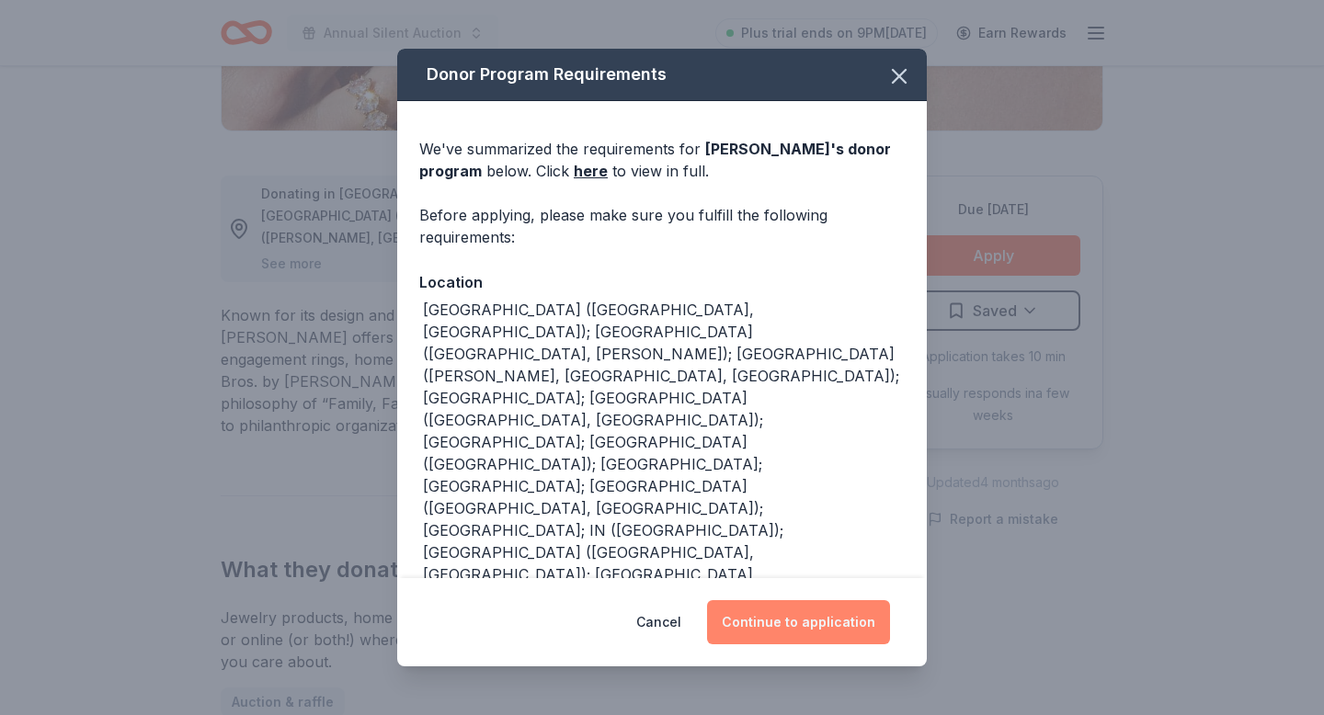
click at [785, 630] on button "Continue to application" at bounding box center [798, 622] width 183 height 44
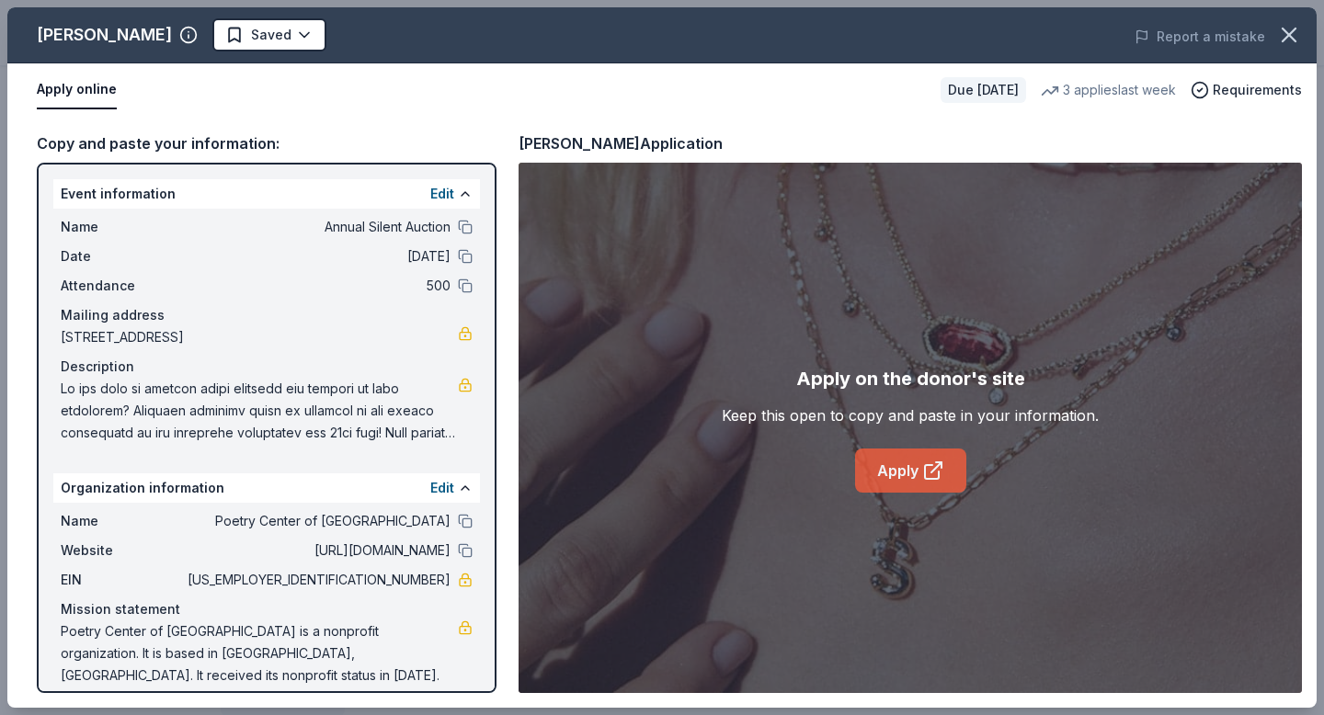
click at [915, 474] on link "Apply" at bounding box center [910, 471] width 111 height 44
click at [899, 460] on link "Apply" at bounding box center [910, 471] width 111 height 44
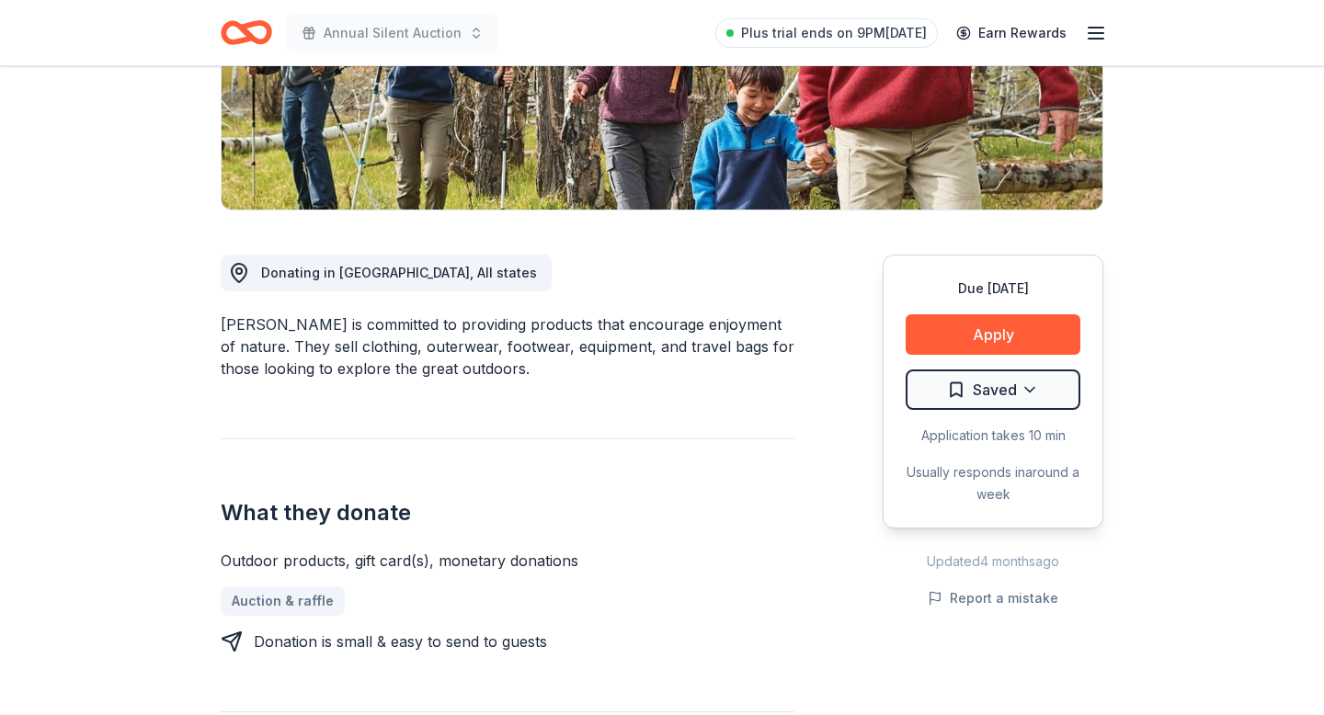
scroll to position [375, 0]
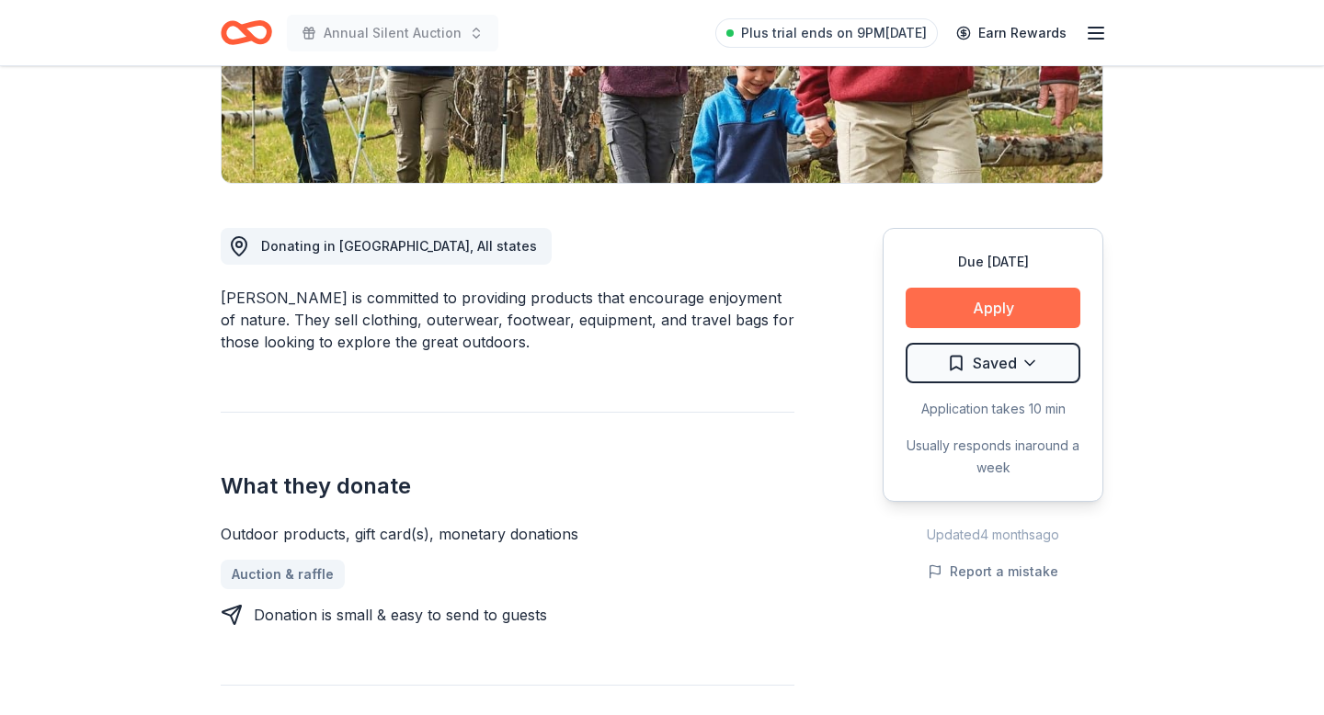
click at [918, 290] on button "Apply" at bounding box center [992, 308] width 175 height 40
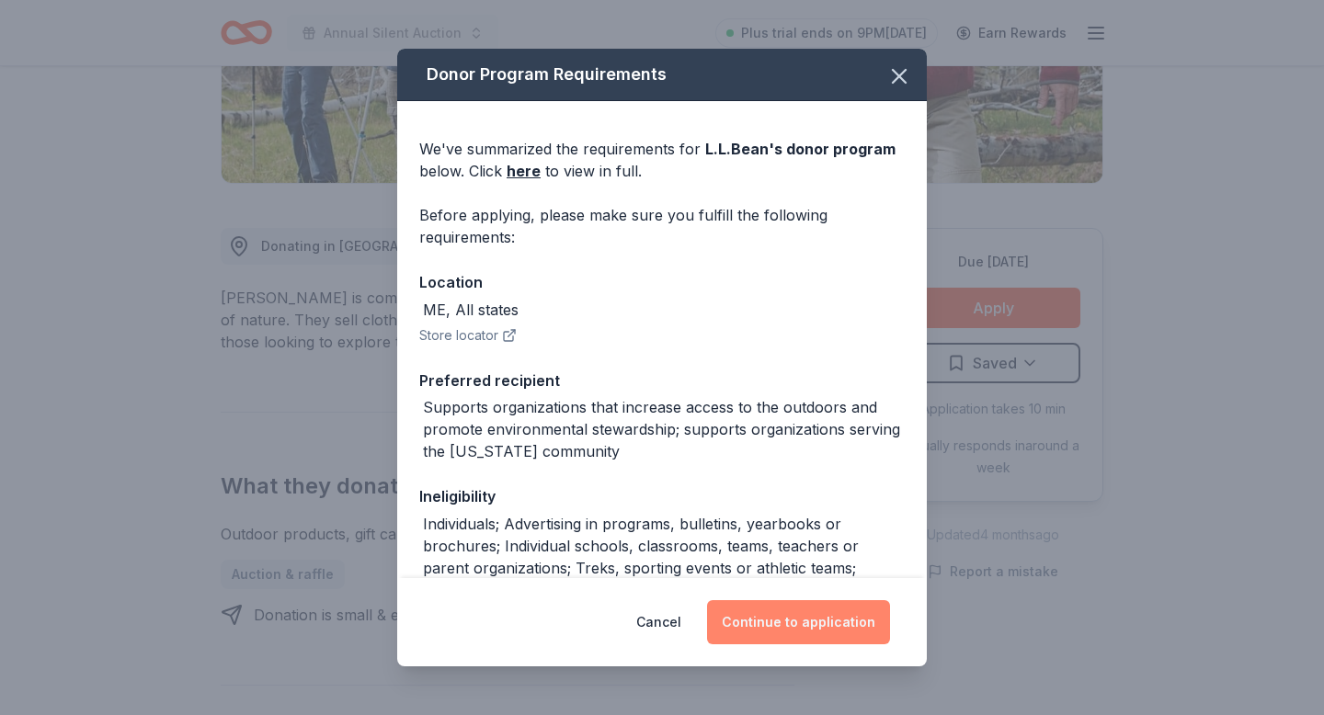
click at [822, 630] on button "Continue to application" at bounding box center [798, 622] width 183 height 44
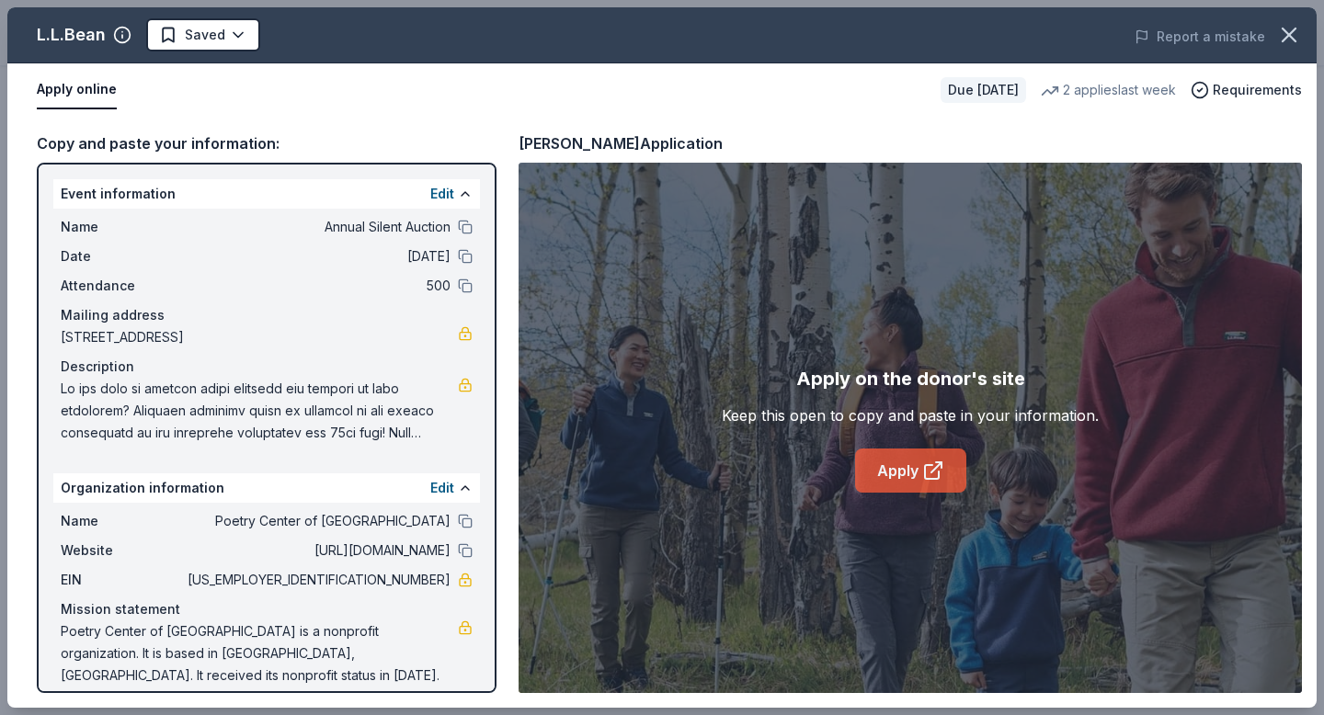
click at [936, 475] on icon at bounding box center [933, 471] width 22 height 22
click at [1221, 90] on span "Requirements" at bounding box center [1256, 90] width 89 height 22
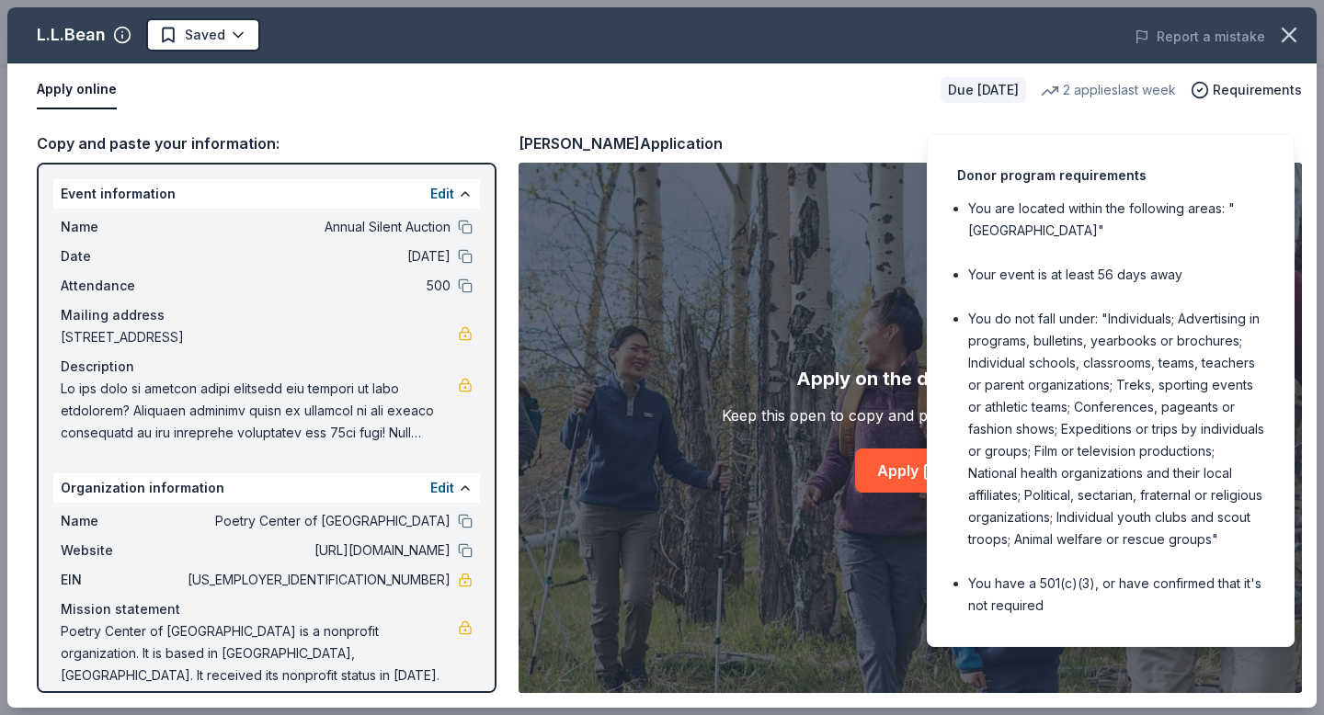
drag, startPoint x: 1018, startPoint y: 540, endPoint x: 1000, endPoint y: 553, distance: 21.7
click at [1001, 553] on ul "You are located within the following areas: "[GEOGRAPHIC_DATA]" Your event is a…" at bounding box center [1110, 407] width 307 height 419
click at [1002, 586] on li "You have a 501(c)(3), or have confirmed that it's not required" at bounding box center [1116, 595] width 296 height 44
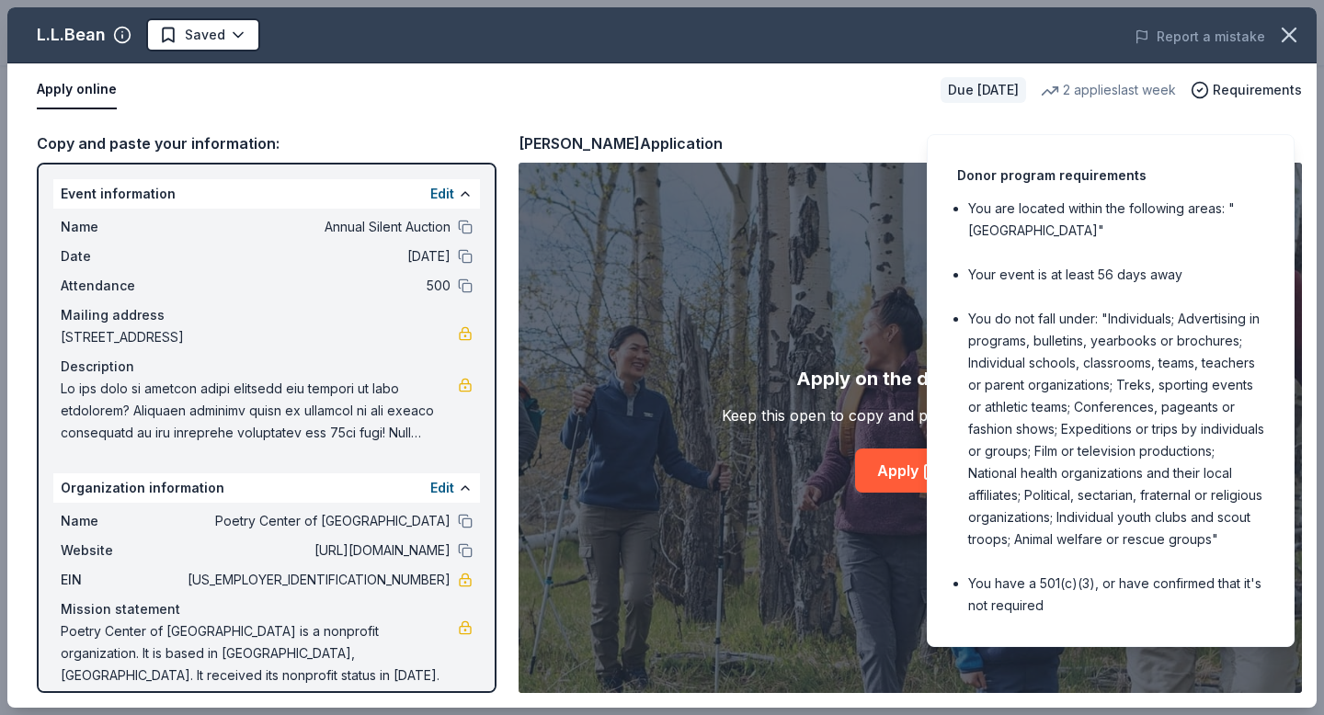
click at [995, 264] on li "Your event is at least 56 days away" at bounding box center [1116, 275] width 296 height 22
click at [991, 210] on li "You are located within the following areas: "USA"" at bounding box center [1116, 220] width 296 height 44
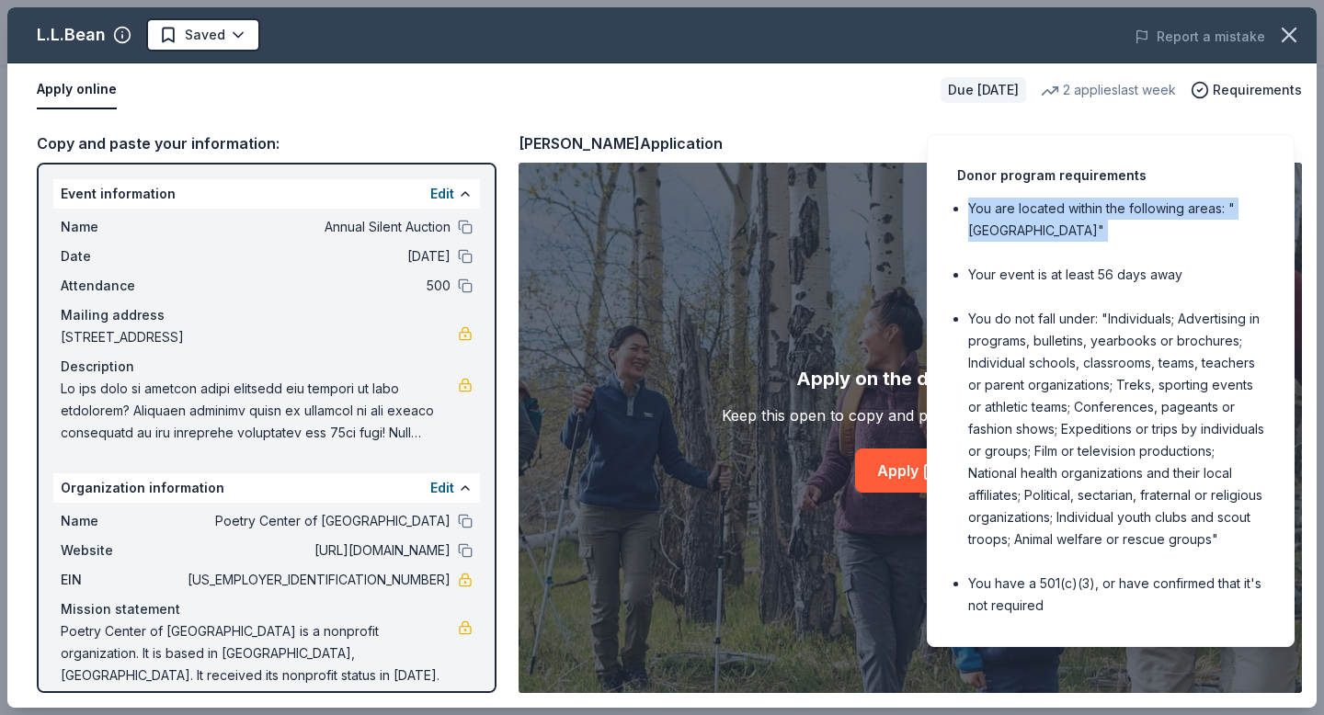
click at [991, 210] on li "You are located within the following areas: "USA"" at bounding box center [1116, 220] width 296 height 44
click at [1041, 210] on li "You are located within the following areas: "USA"" at bounding box center [1116, 220] width 296 height 44
click at [1287, 79] on span "Requirements" at bounding box center [1256, 90] width 89 height 22
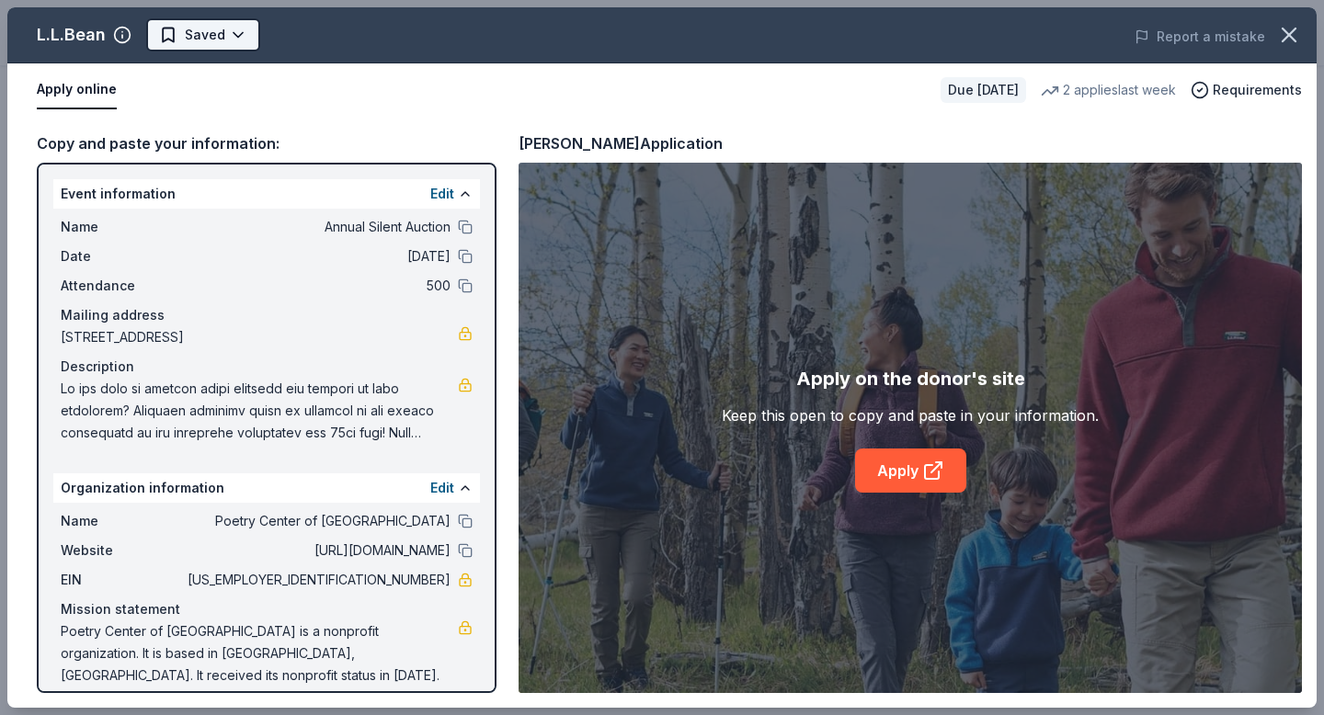
scroll to position [0, 0]
click at [180, 44] on html "Annual Silent Auction Plus trial ends on 9PM, 10/2 Earn Rewards Due in 52 days …" at bounding box center [662, 357] width 1324 height 715
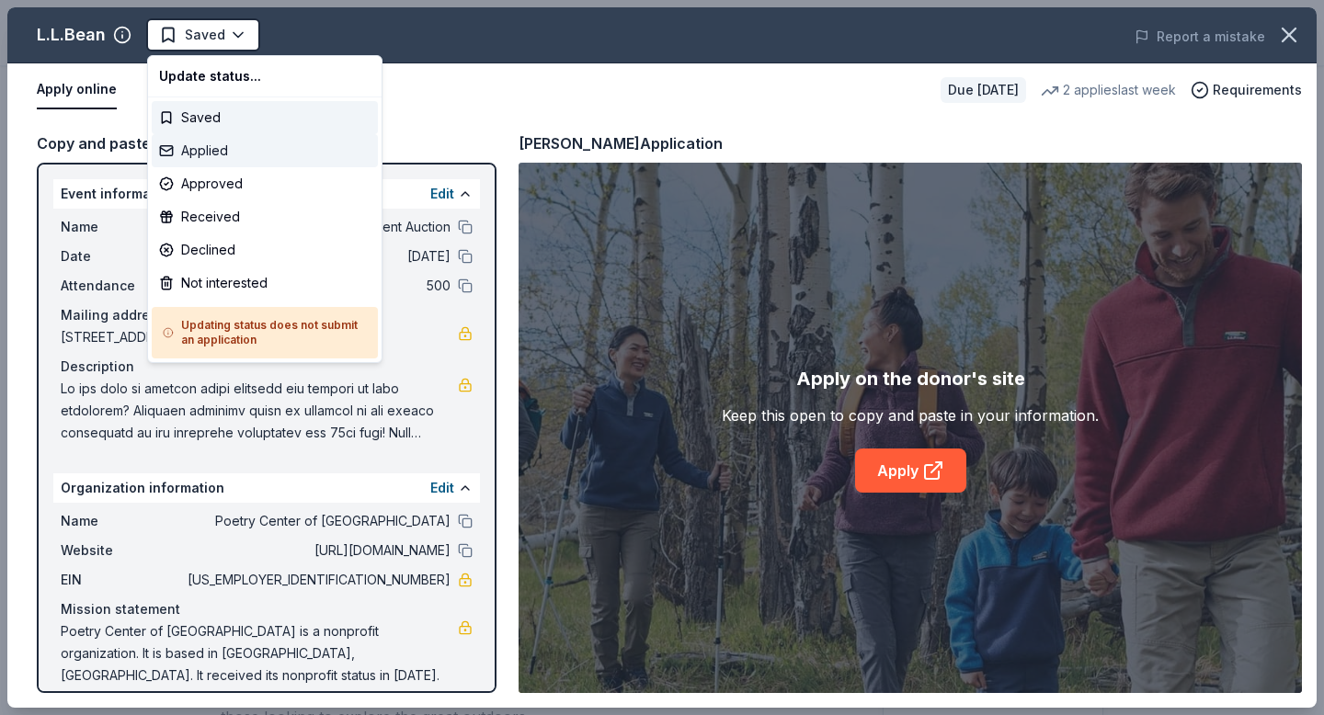
click at [186, 143] on div "Applied" at bounding box center [265, 150] width 226 height 33
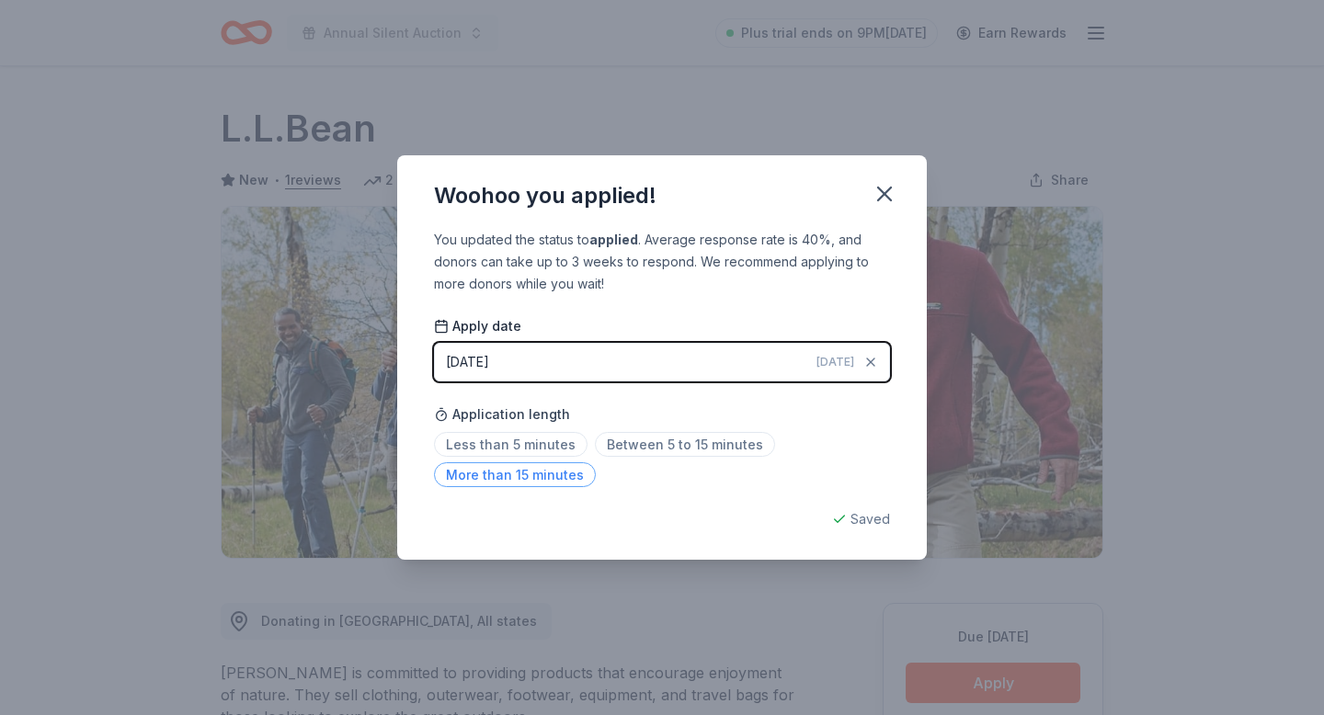
click at [515, 483] on span "More than 15 minutes" at bounding box center [515, 474] width 162 height 25
click at [1000, 449] on div "Woohoo you applied! You updated the status to applied . Average response rate i…" at bounding box center [662, 357] width 1324 height 715
click at [885, 204] on icon "button" at bounding box center [884, 194] width 26 height 26
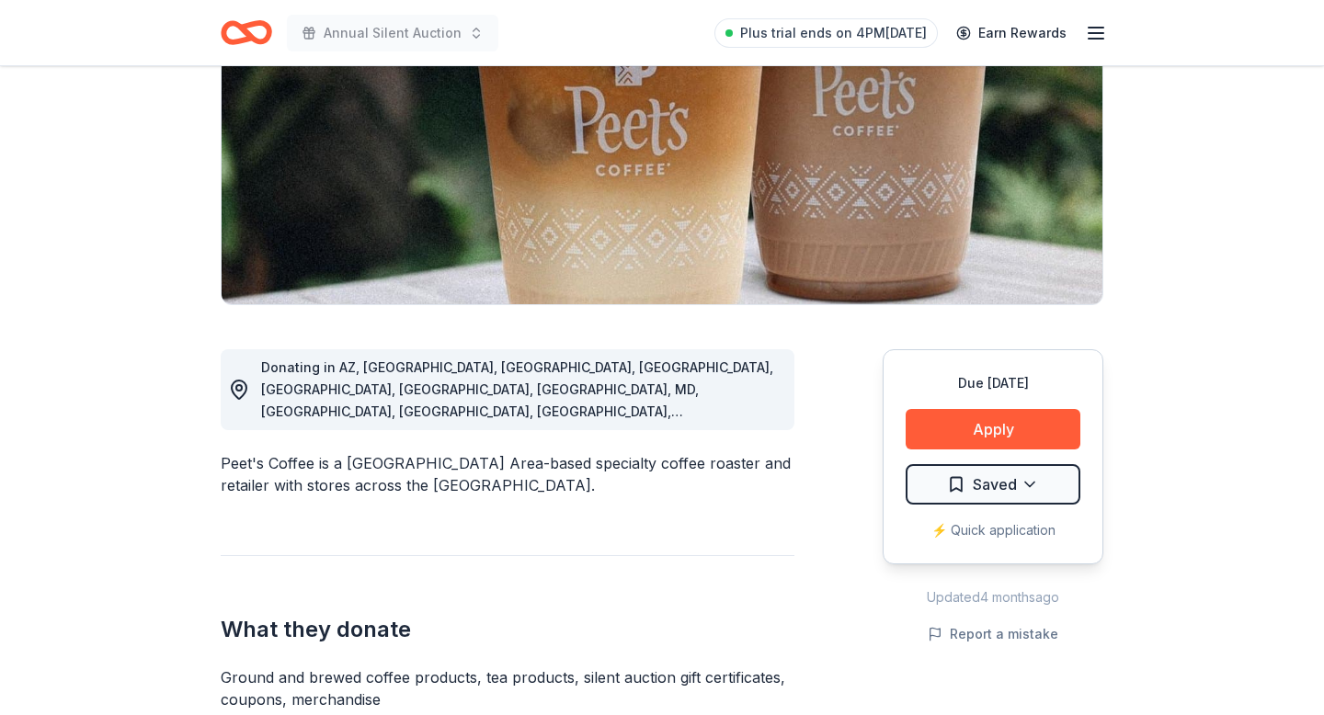
scroll to position [255, 0]
click at [907, 421] on button "Apply" at bounding box center [992, 428] width 175 height 40
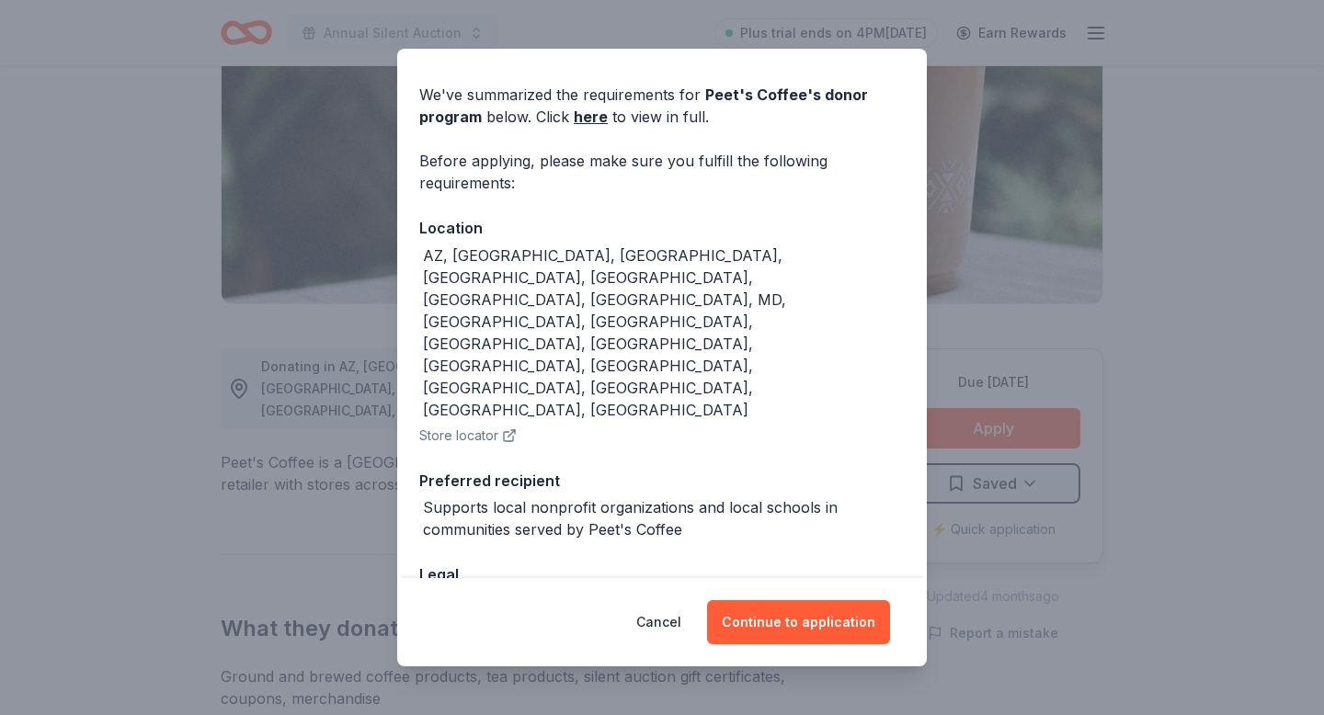
scroll to position [0, 0]
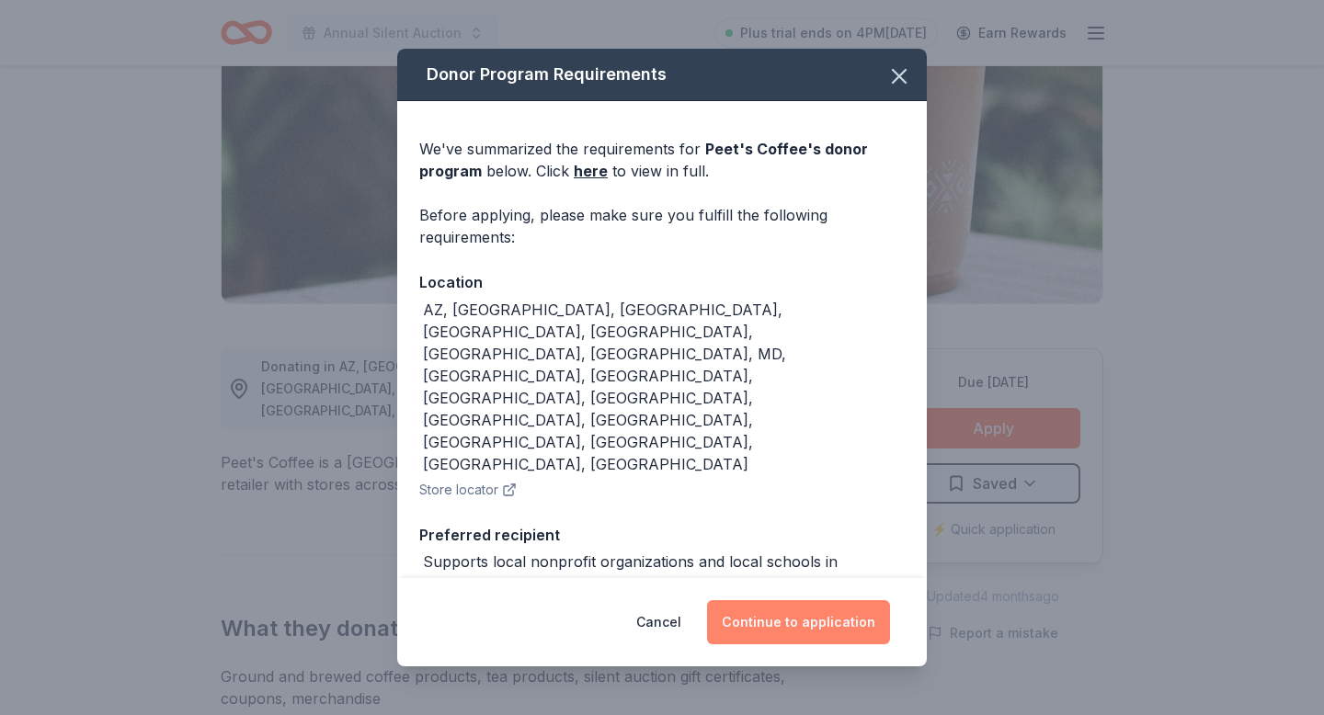
click at [749, 620] on button "Continue to application" at bounding box center [798, 622] width 183 height 44
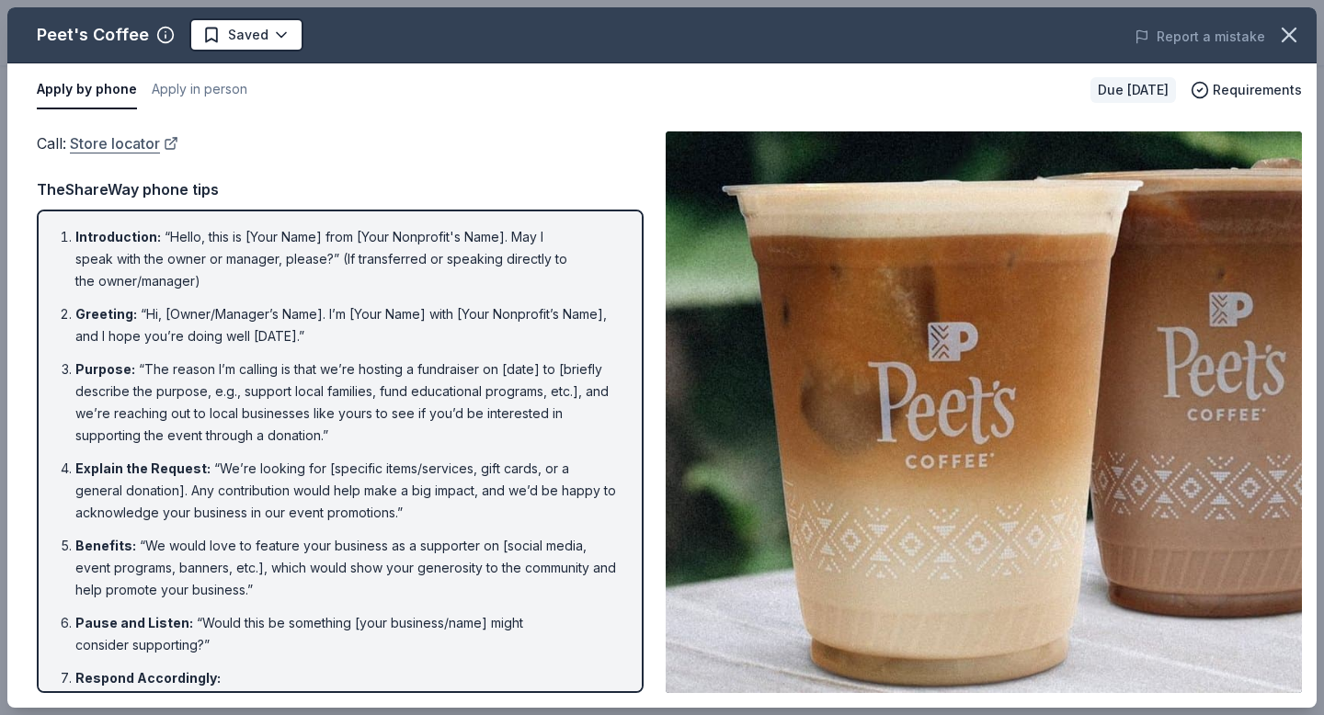
click at [168, 144] on link "Store locator" at bounding box center [124, 143] width 108 height 24
click at [216, 19] on html "Annual Silent Auction Plus trial ends on 4PM[DATE] Earn Rewards Due [DATE] Shar…" at bounding box center [662, 102] width 1324 height 715
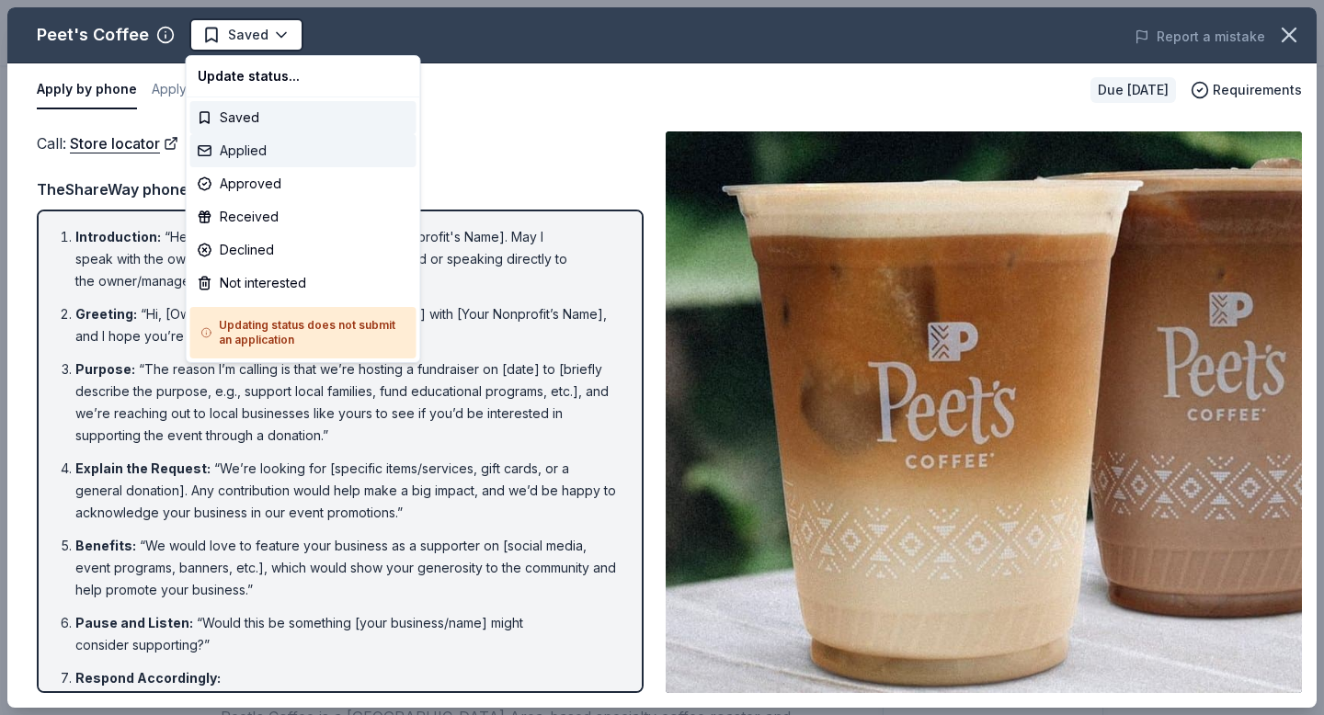
click at [233, 157] on div "Applied" at bounding box center [303, 150] width 226 height 33
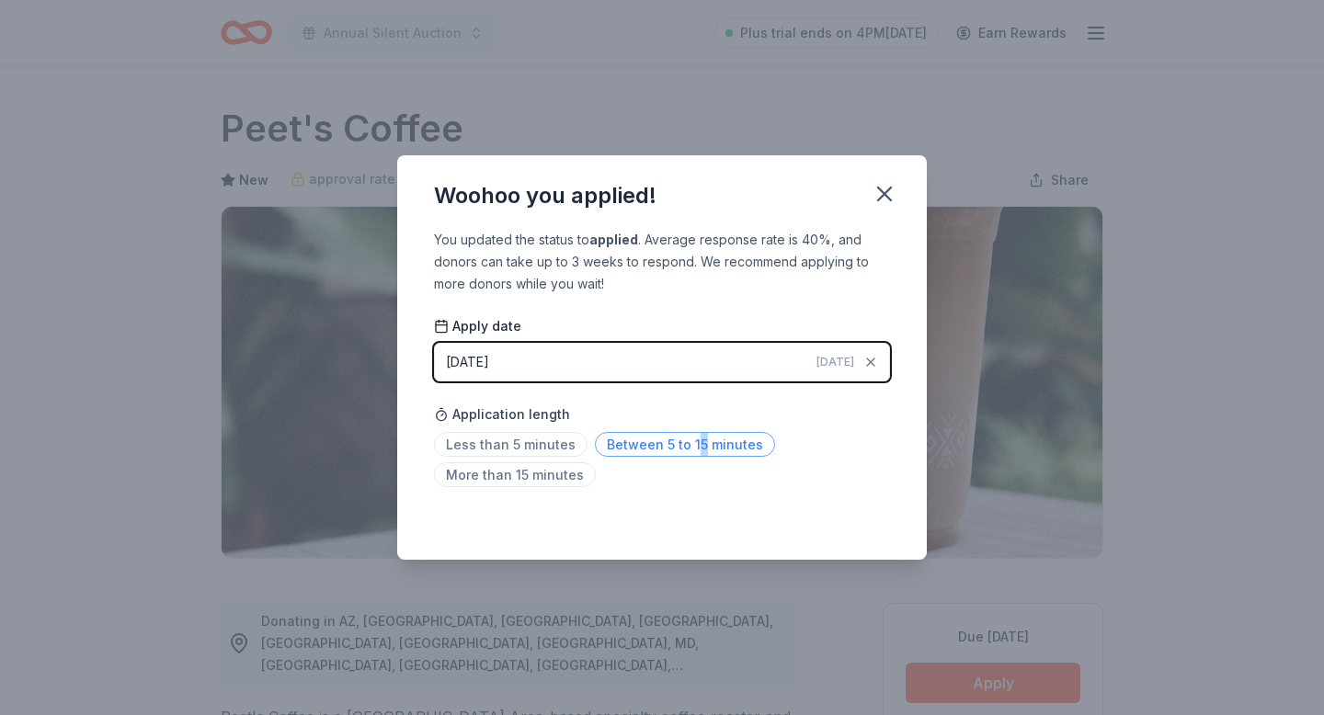
click at [693, 454] on span "Between 5 to 15 minutes" at bounding box center [685, 444] width 180 height 25
click at [659, 438] on span "Between 5 to 15 minutes" at bounding box center [685, 444] width 180 height 25
click at [881, 180] on button "button" at bounding box center [884, 194] width 40 height 40
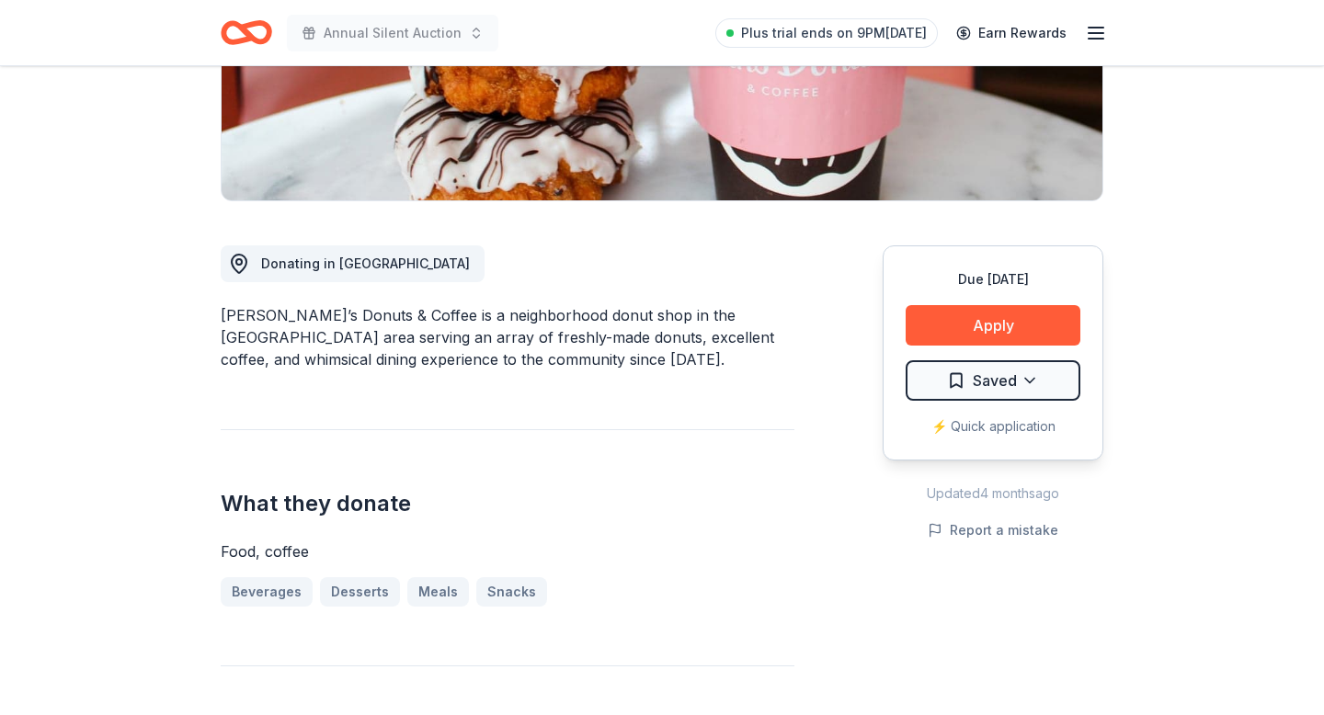
scroll to position [357, 0]
click at [1011, 359] on div "Due [DATE] Apply Saved ⚡️ Quick application" at bounding box center [992, 353] width 221 height 215
click at [1007, 340] on button "Apply" at bounding box center [992, 326] width 175 height 40
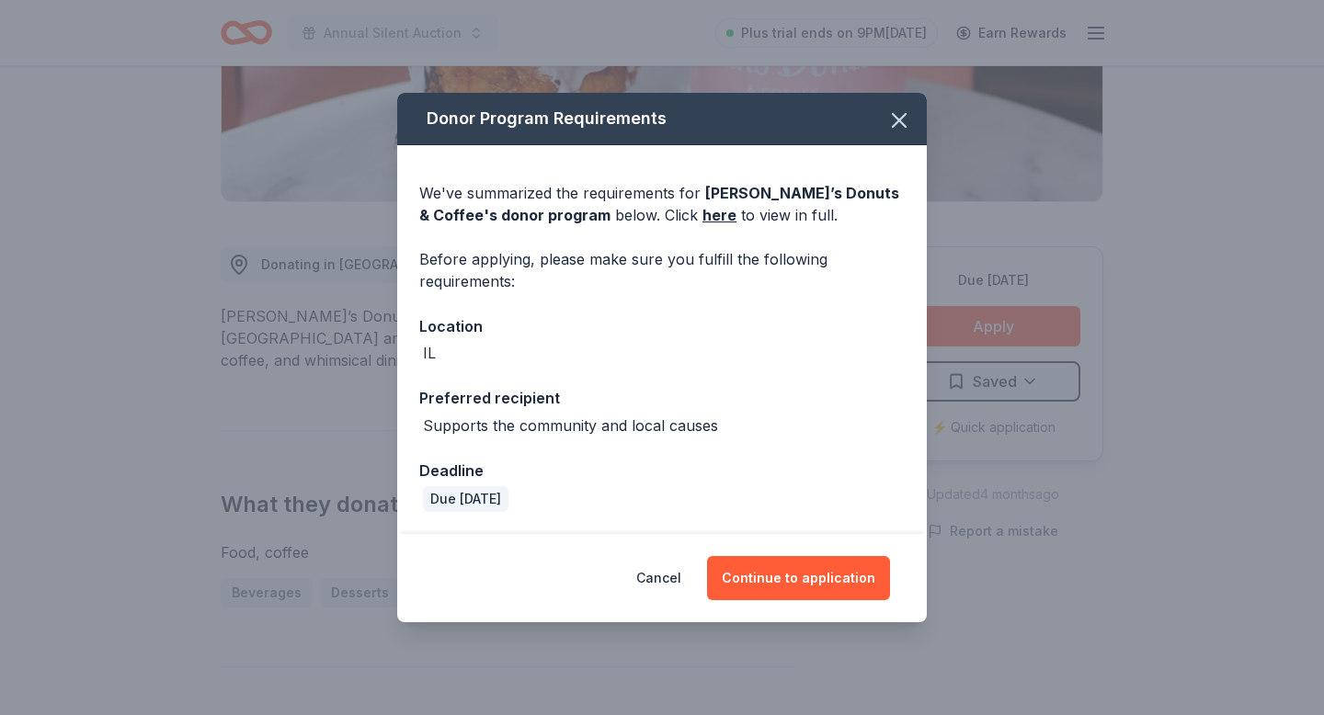
click at [776, 602] on div "Cancel Continue to application" at bounding box center [661, 578] width 529 height 88
click at [779, 580] on button "Continue to application" at bounding box center [798, 578] width 183 height 44
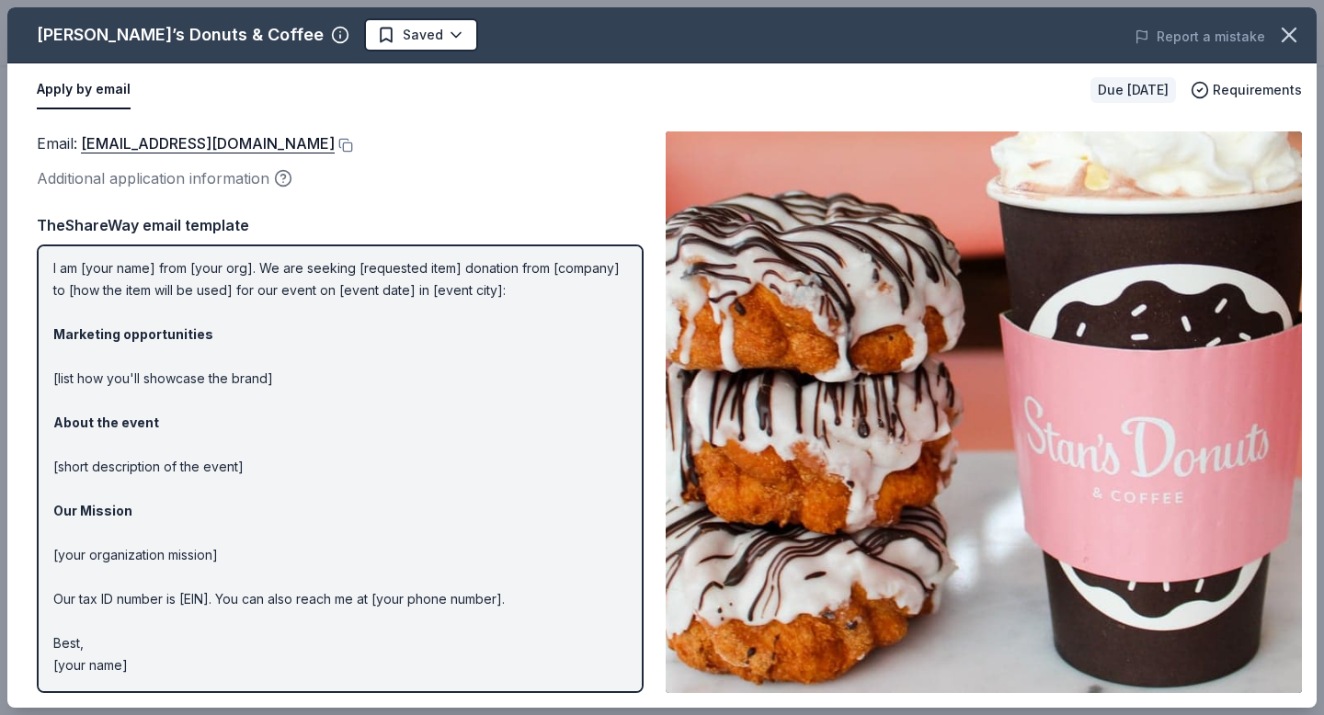
scroll to position [0, 0]
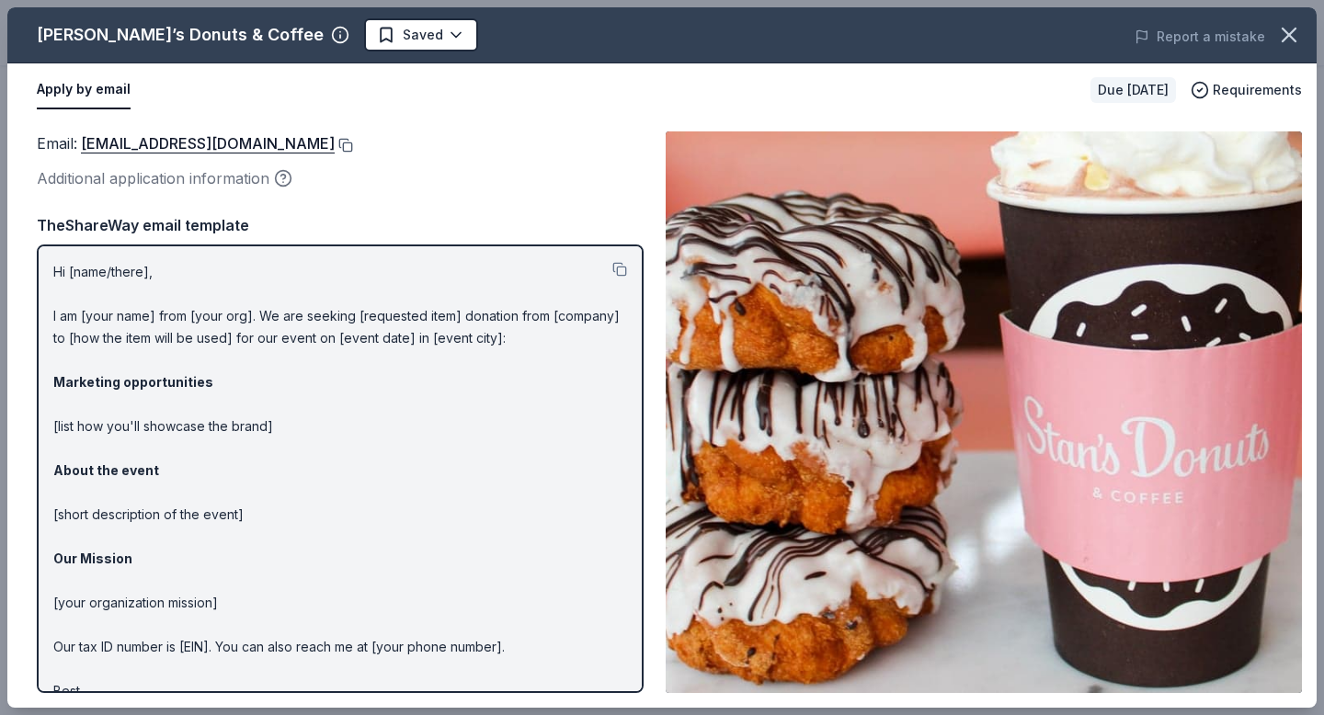
click at [335, 141] on button at bounding box center [344, 145] width 18 height 15
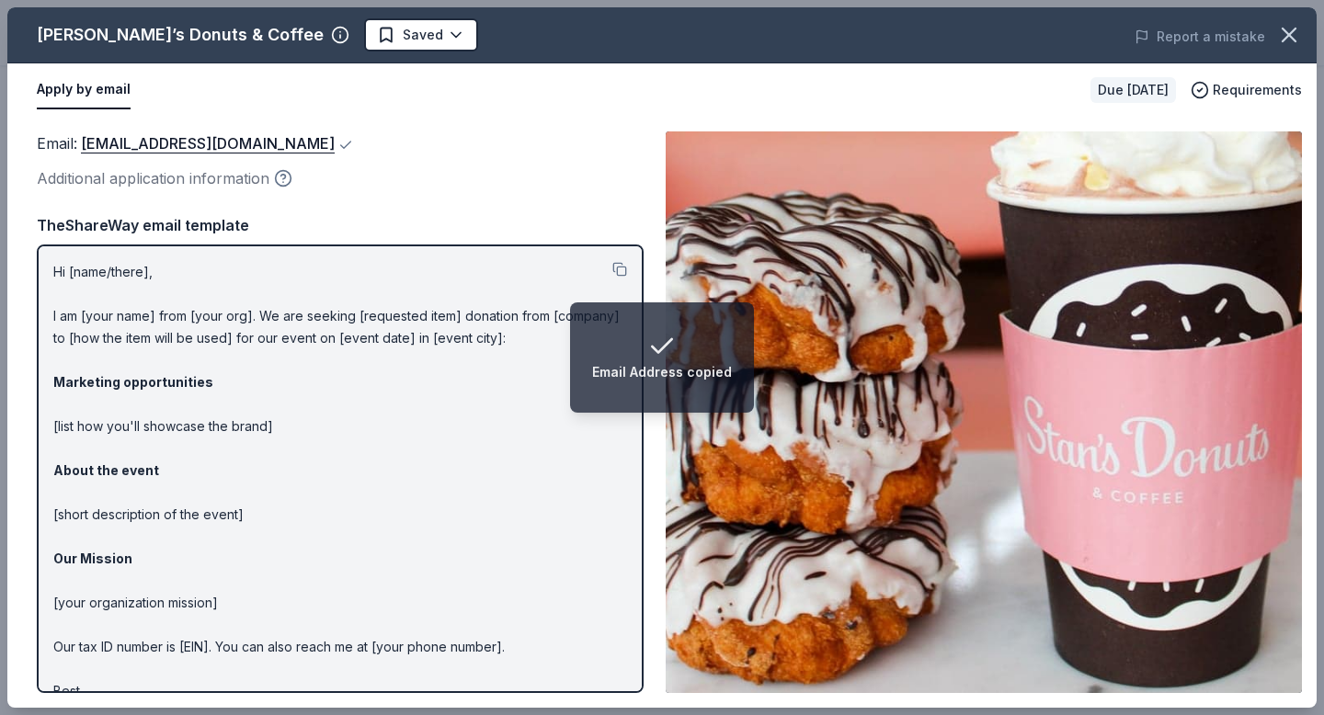
click at [279, 184] on circle "button" at bounding box center [284, 179] width 16 height 16
